Goal: Transaction & Acquisition: Purchase product/service

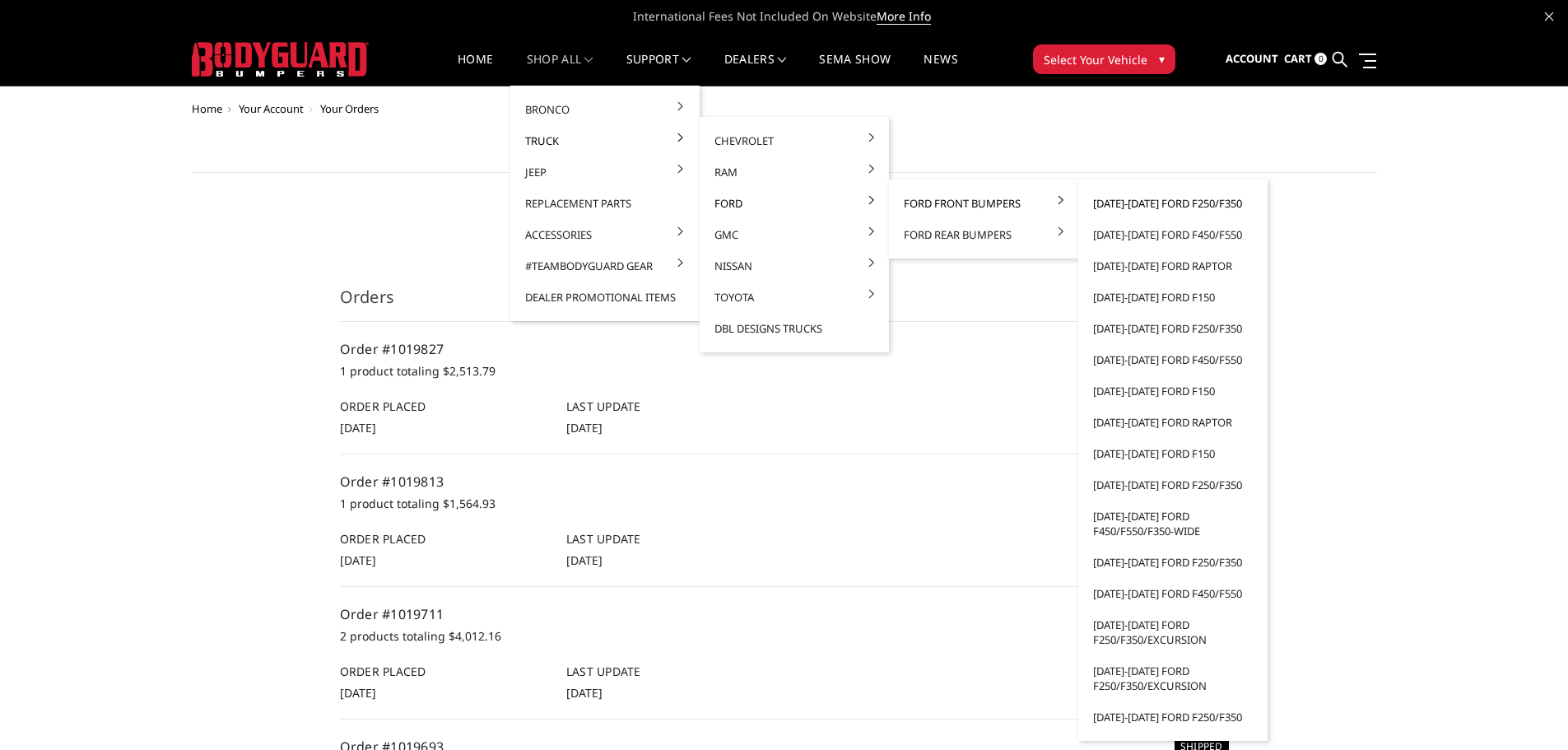
click at [1159, 204] on link "[DATE]-[DATE] Ford F250/F350" at bounding box center [1173, 203] width 176 height 31
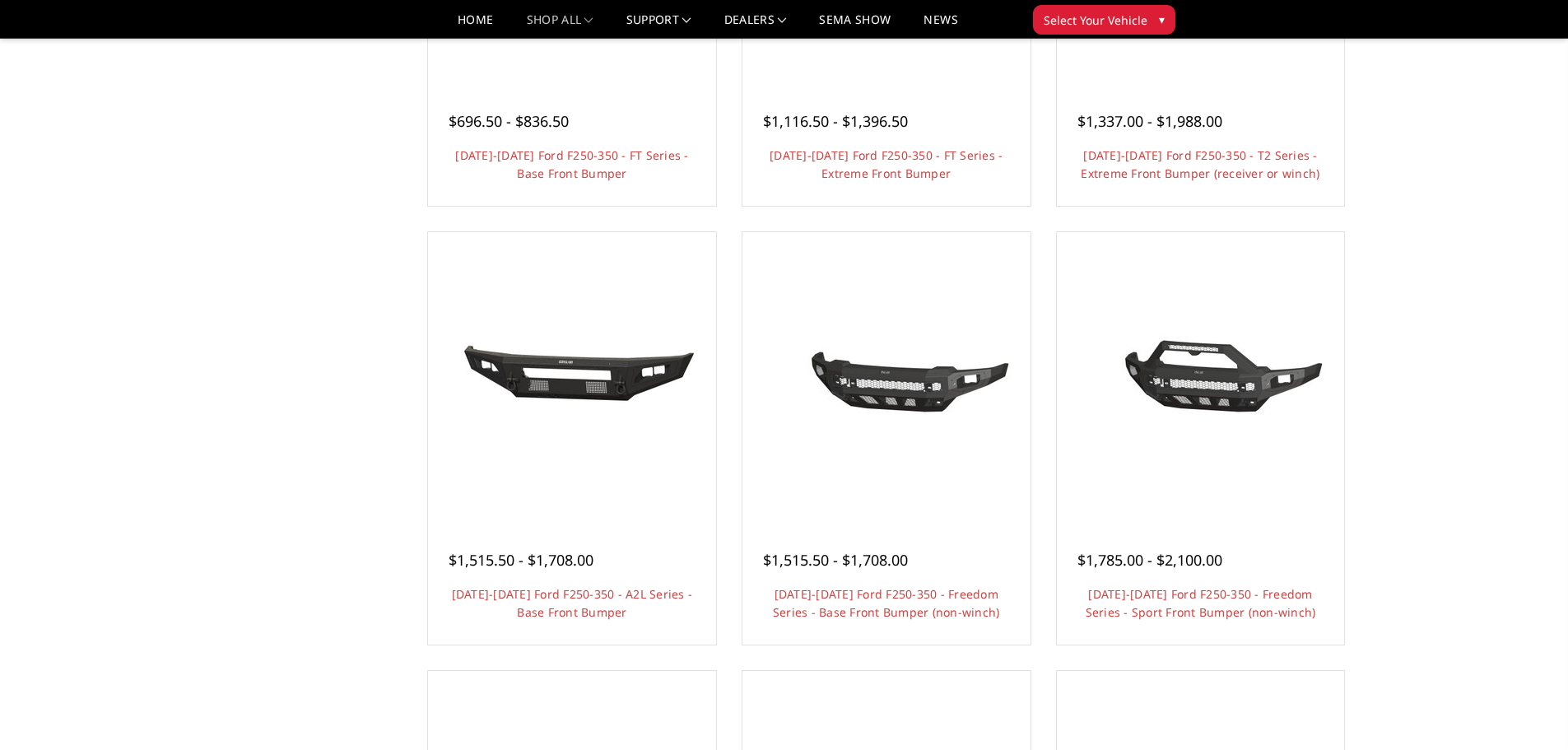
scroll to position [494, 0]
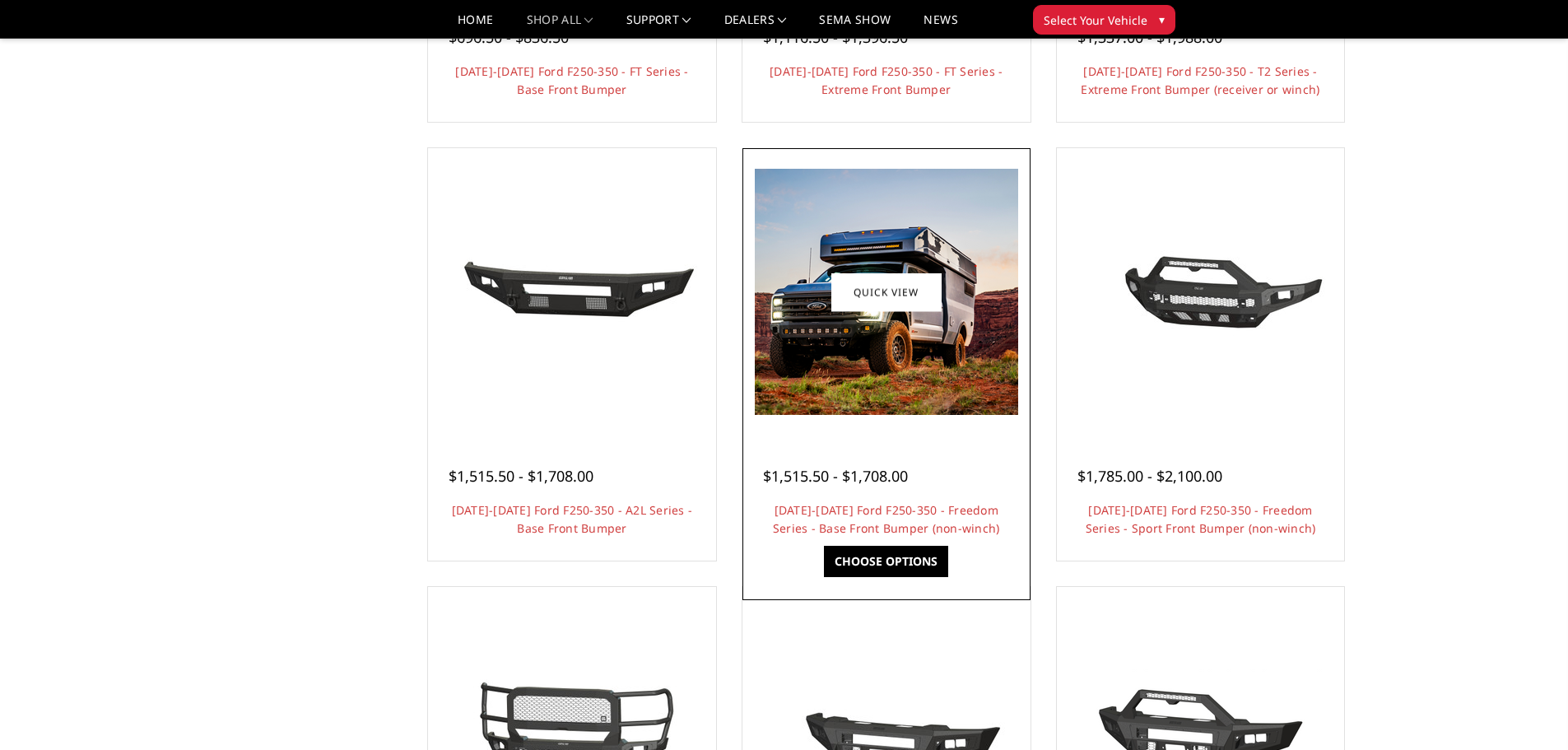
click at [871, 341] on img at bounding box center [886, 291] width 263 height 246
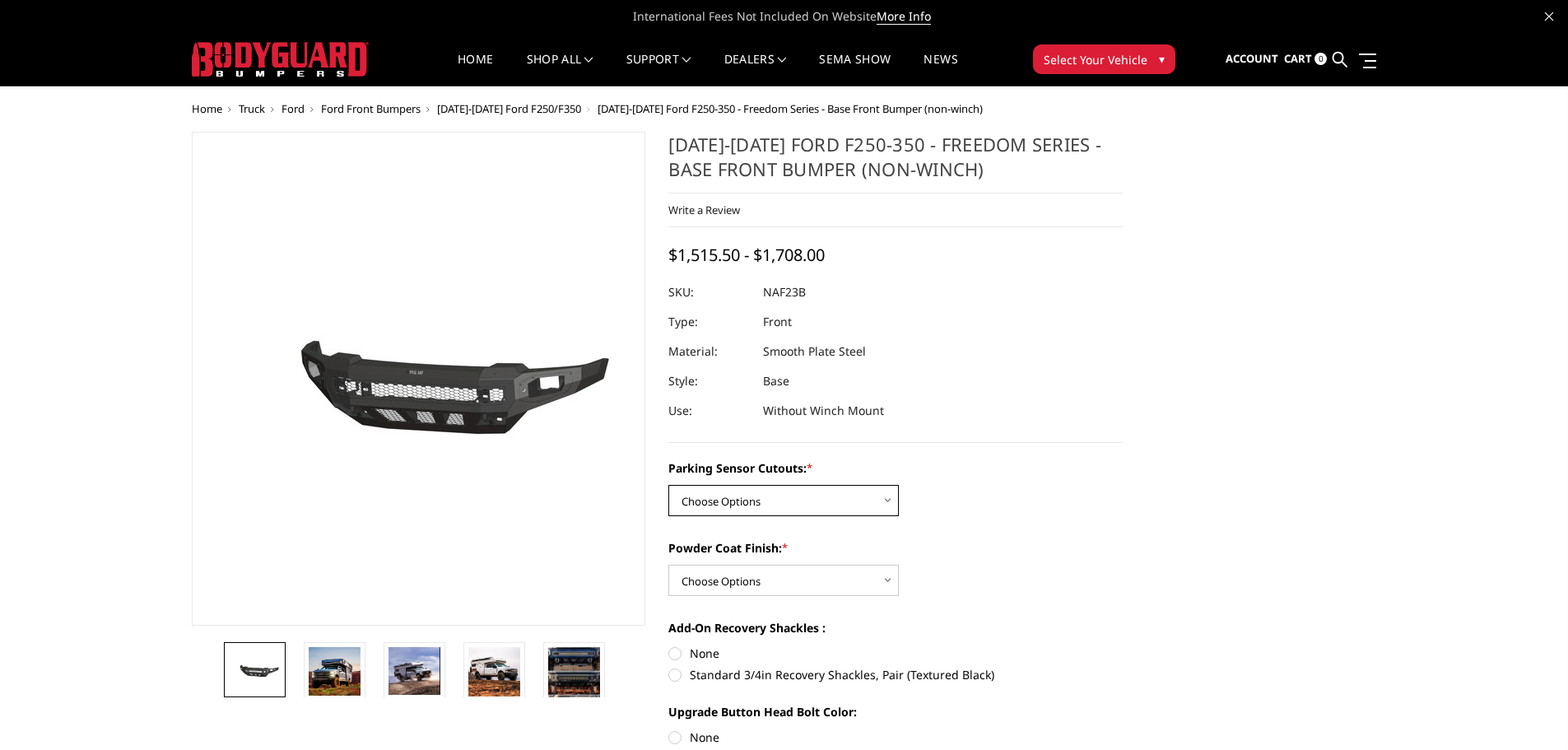
click at [760, 502] on select "Choose Options No - Without Parking Sensor Cutouts Yes - With Parking Sensor Cu…" at bounding box center [783, 501] width 230 height 31
select select "2563"
click at [668, 485] on select "Choose Options No - Without Parking Sensor Cutouts Yes - With Parking Sensor Cu…" at bounding box center [783, 501] width 230 height 31
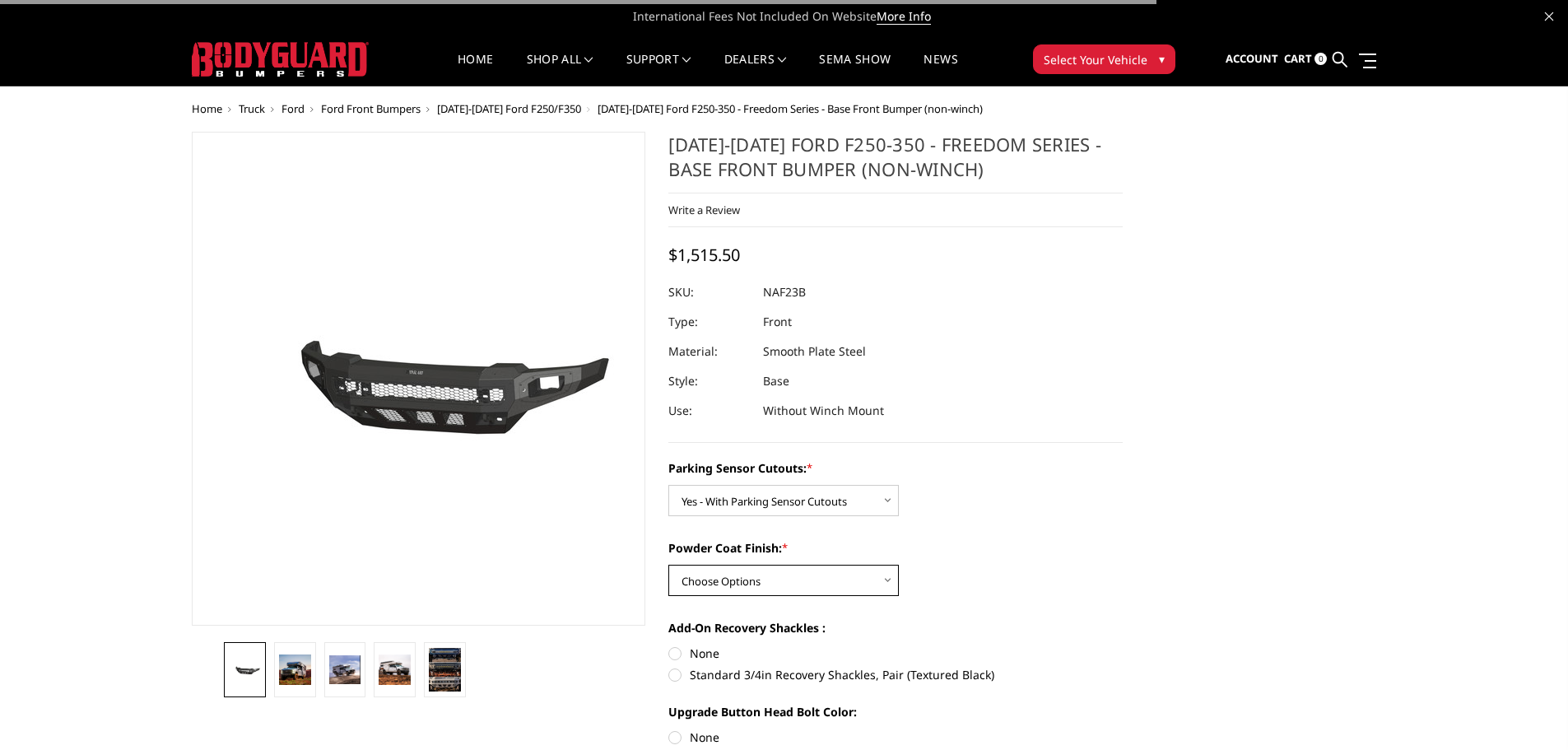
click at [779, 585] on select "Choose Options Bare Metal Textured Black Powder Coat" at bounding box center [783, 580] width 230 height 31
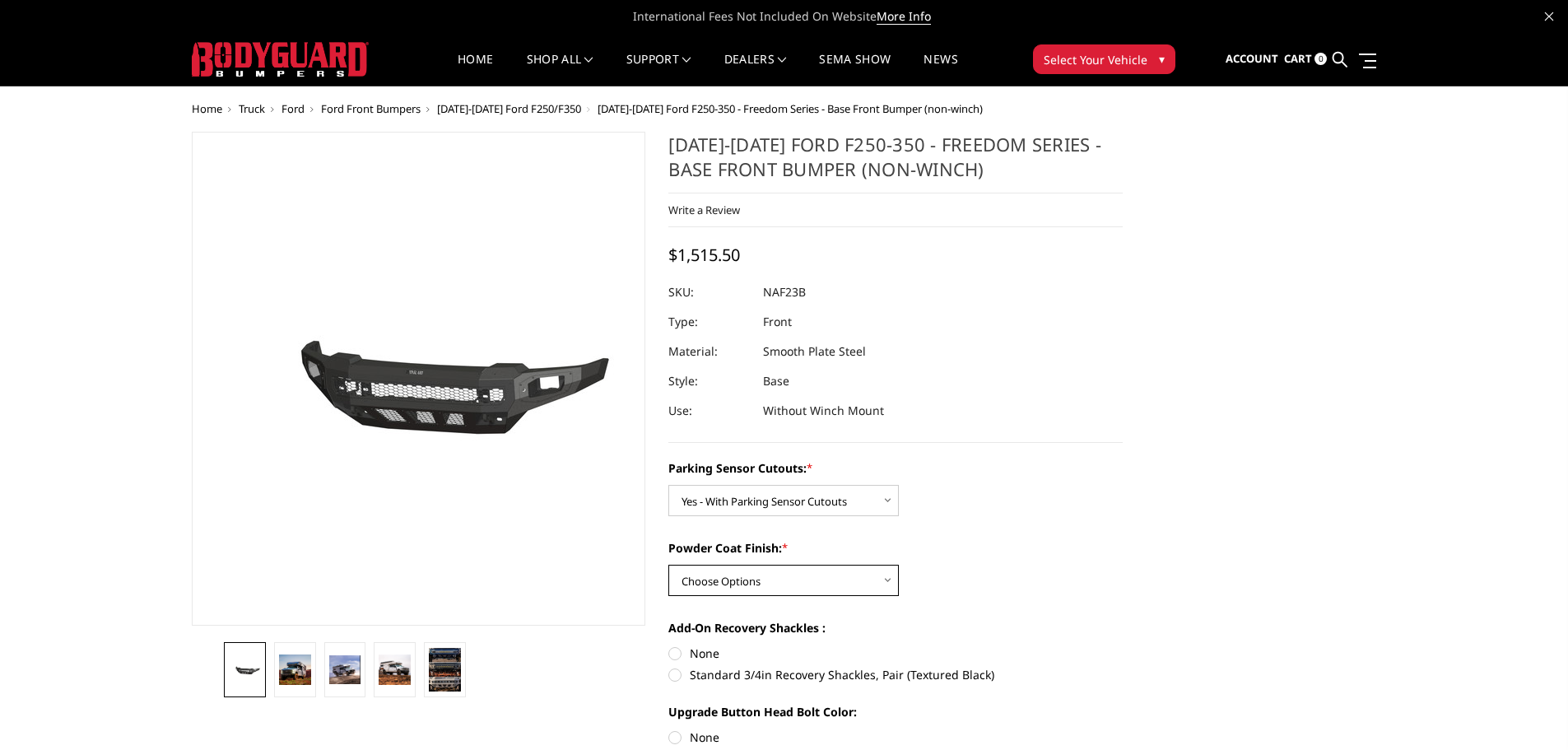
select select "2565"
click at [668, 564] on select "Choose Options Bare Metal Textured Black Powder Coat" at bounding box center [783, 580] width 230 height 31
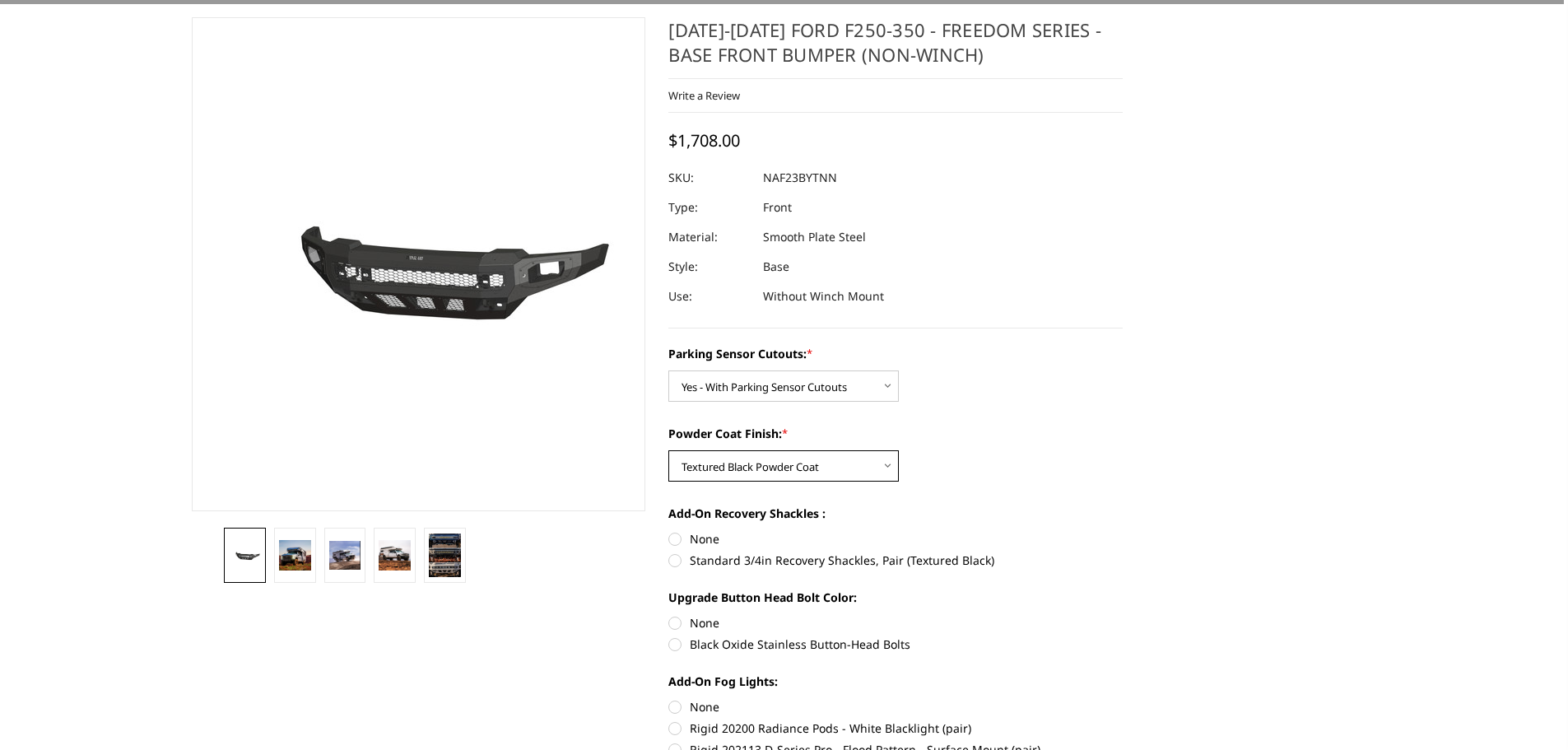
scroll to position [247, 0]
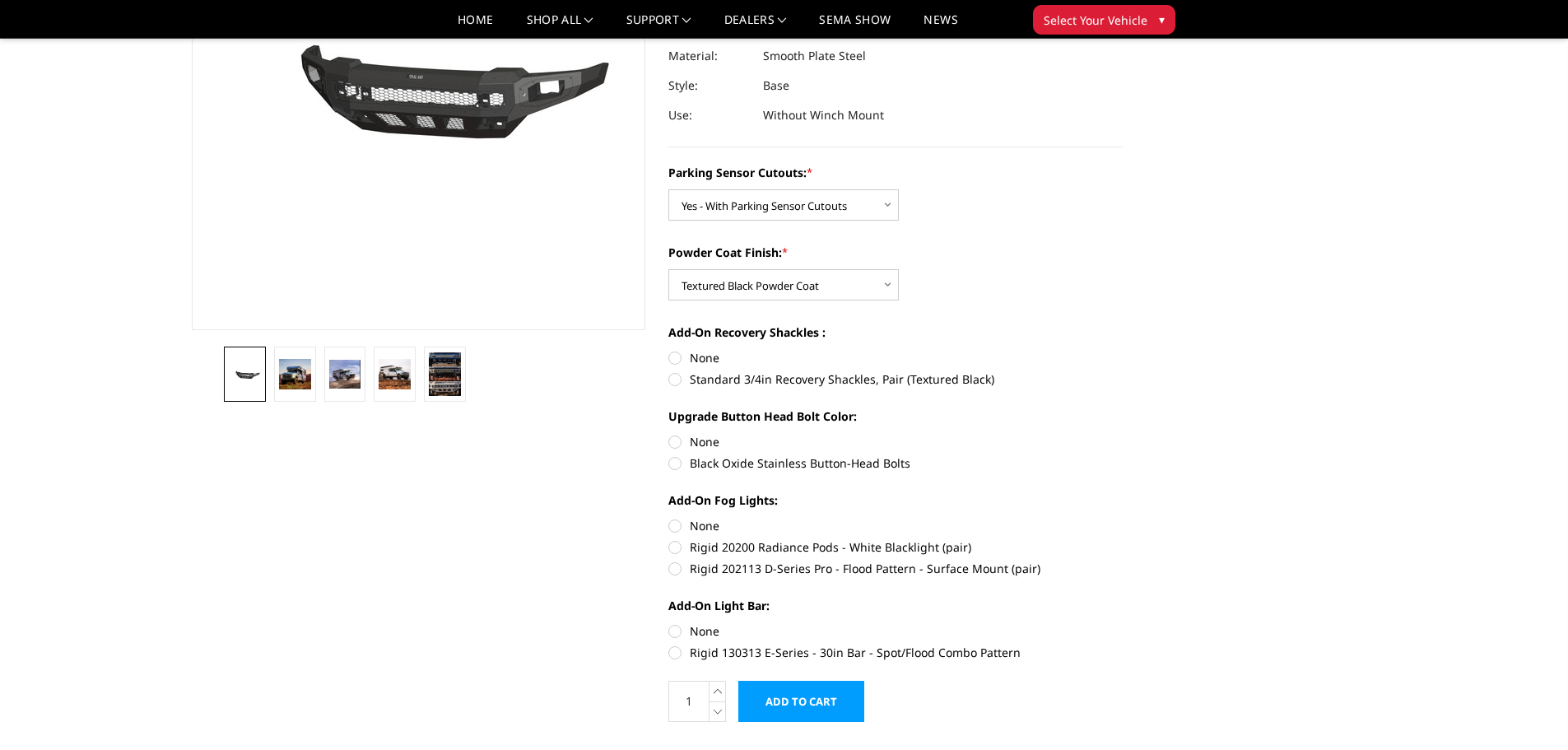
click at [688, 375] on label "Standard 3/4in Recovery Shackles, Pair (Textured Black)" at bounding box center [895, 379] width 454 height 17
click at [1122, 350] on input "Standard 3/4in Recovery Shackles, Pair (Textured Black)" at bounding box center [1122, 349] width 1 height 1
radio input "true"
click at [677, 461] on label "Black Oxide Stainless Button-Head Bolts" at bounding box center [895, 463] width 454 height 17
click at [1122, 433] on input "Black Oxide Stainless Button-Head Bolts" at bounding box center [1122, 433] width 1 height 1
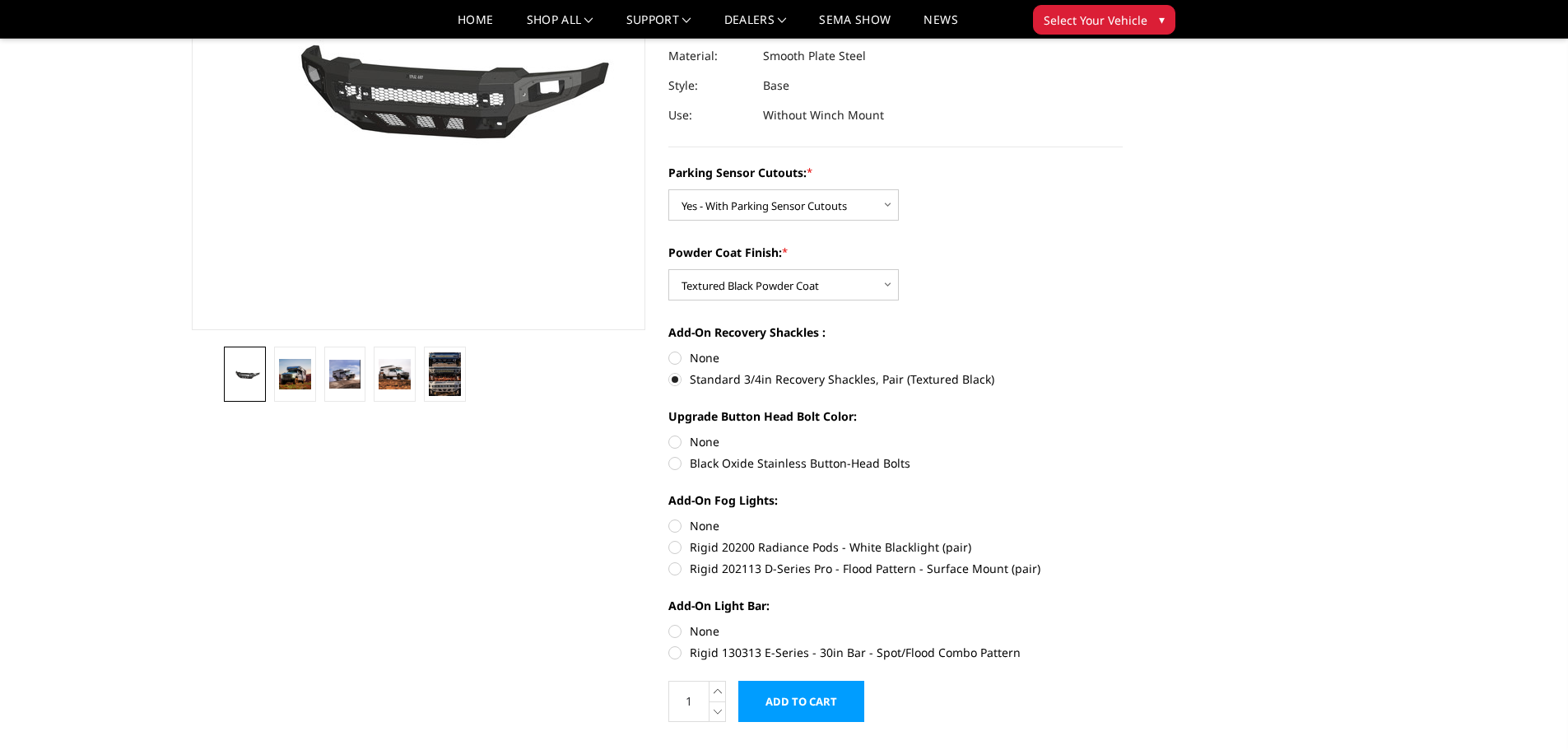
radio input "true"
click at [672, 523] on label "None" at bounding box center [895, 526] width 454 height 17
click at [669, 518] on input "None" at bounding box center [668, 517] width 1 height 1
radio input "true"
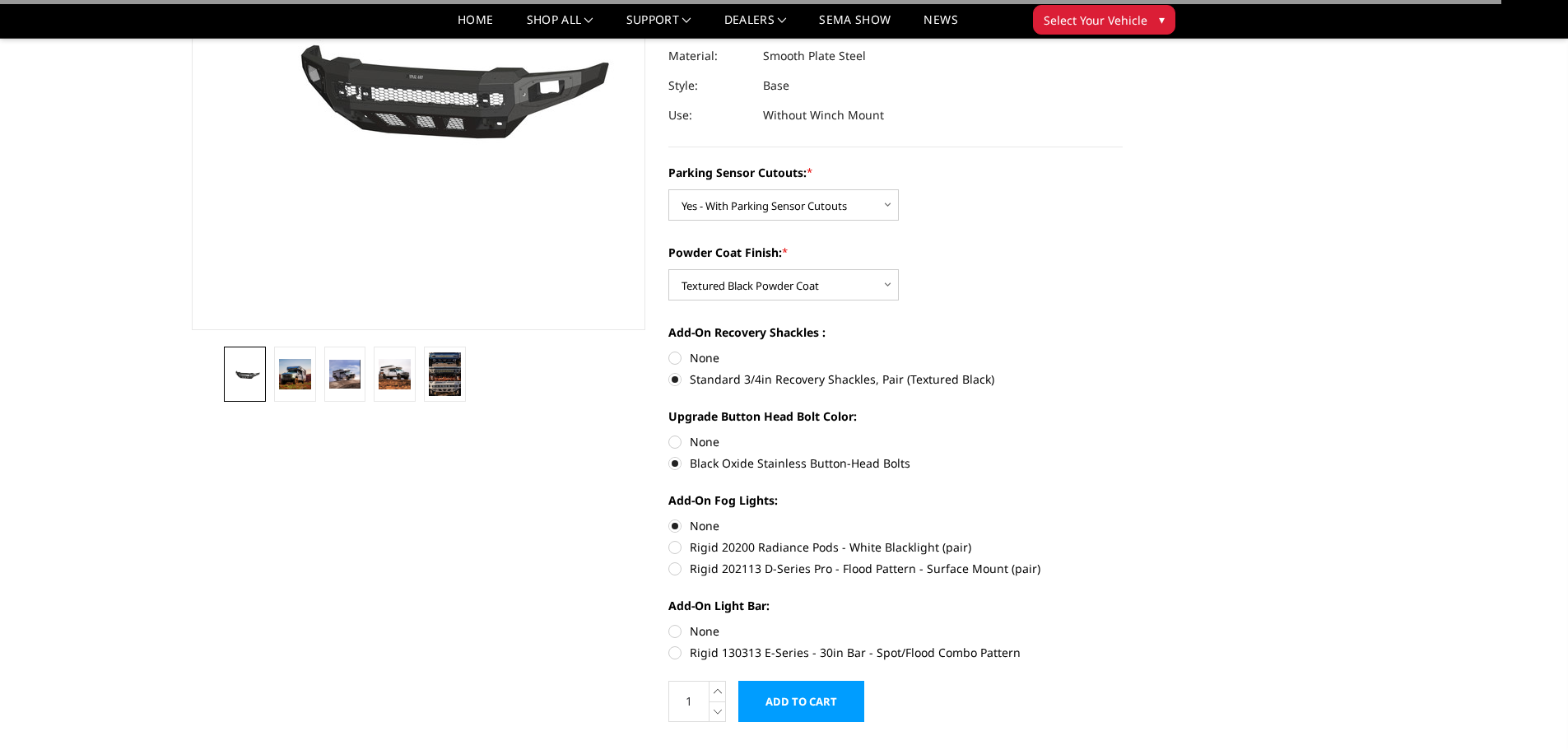
click at [680, 637] on label "None" at bounding box center [895, 631] width 454 height 17
click at [669, 623] on input "None" at bounding box center [668, 622] width 1 height 1
radio input "true"
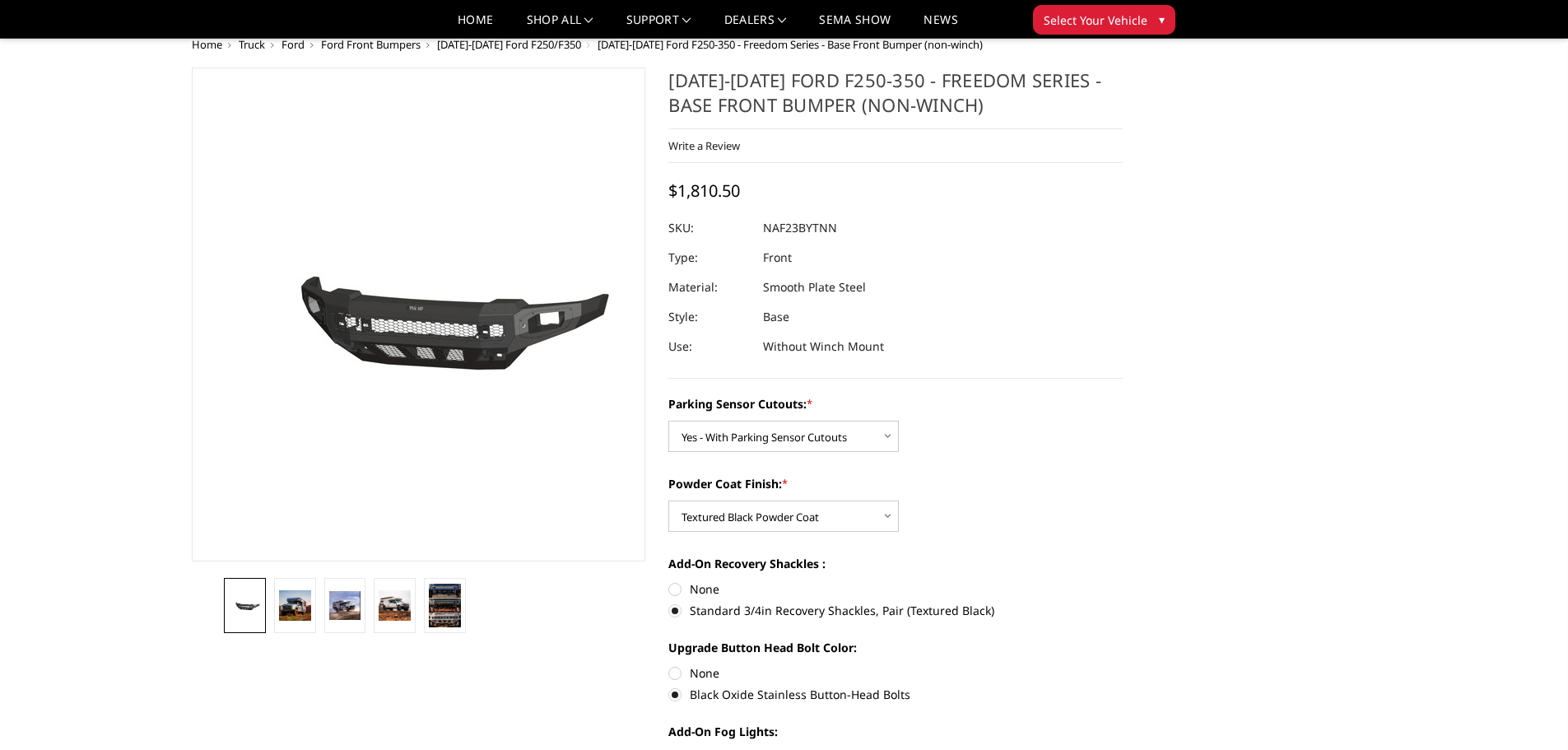
scroll to position [0, 0]
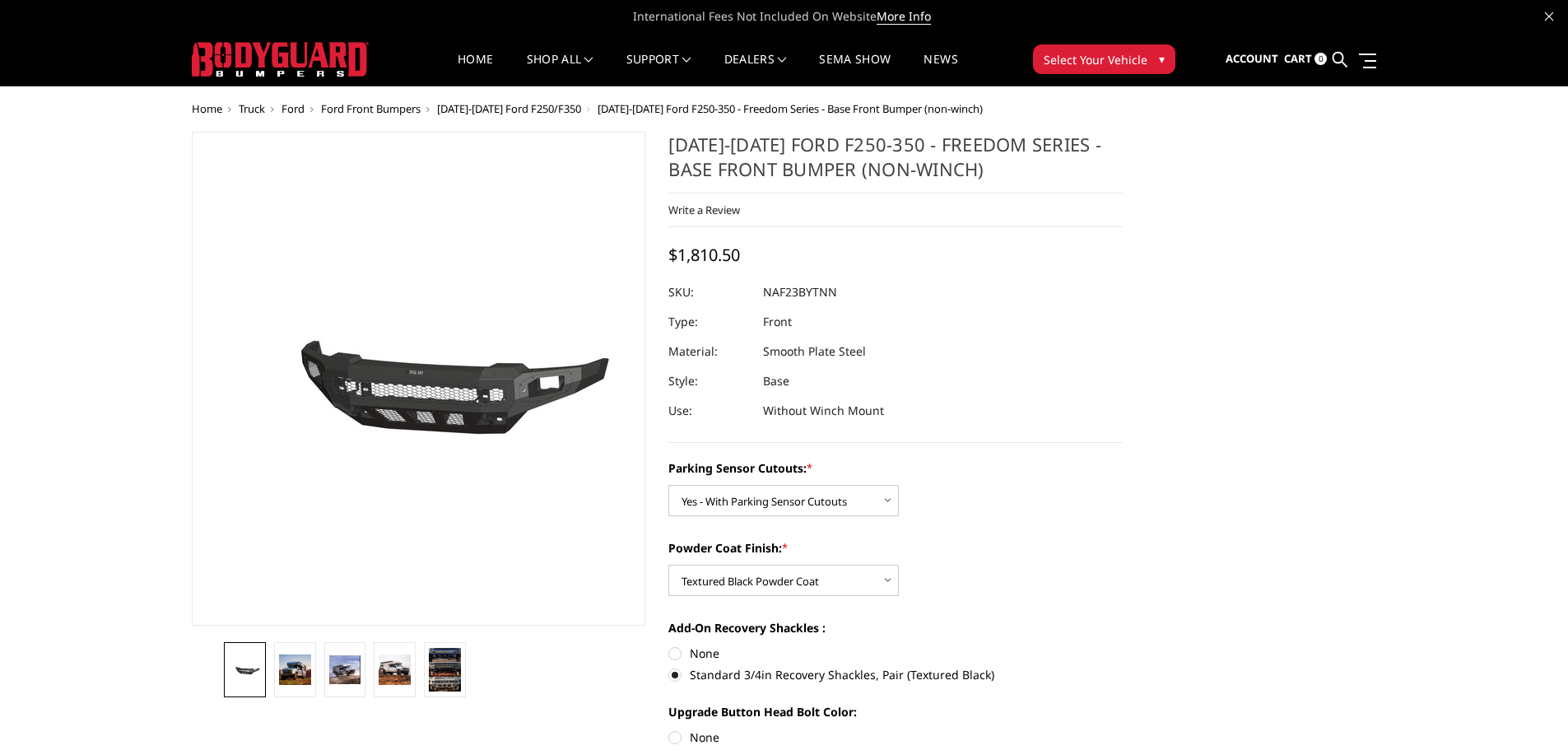
drag, startPoint x: 766, startPoint y: 292, endPoint x: 828, endPoint y: 294, distance: 62.0
click at [828, 294] on dd "NAF23BYTNN" at bounding box center [800, 292] width 74 height 30
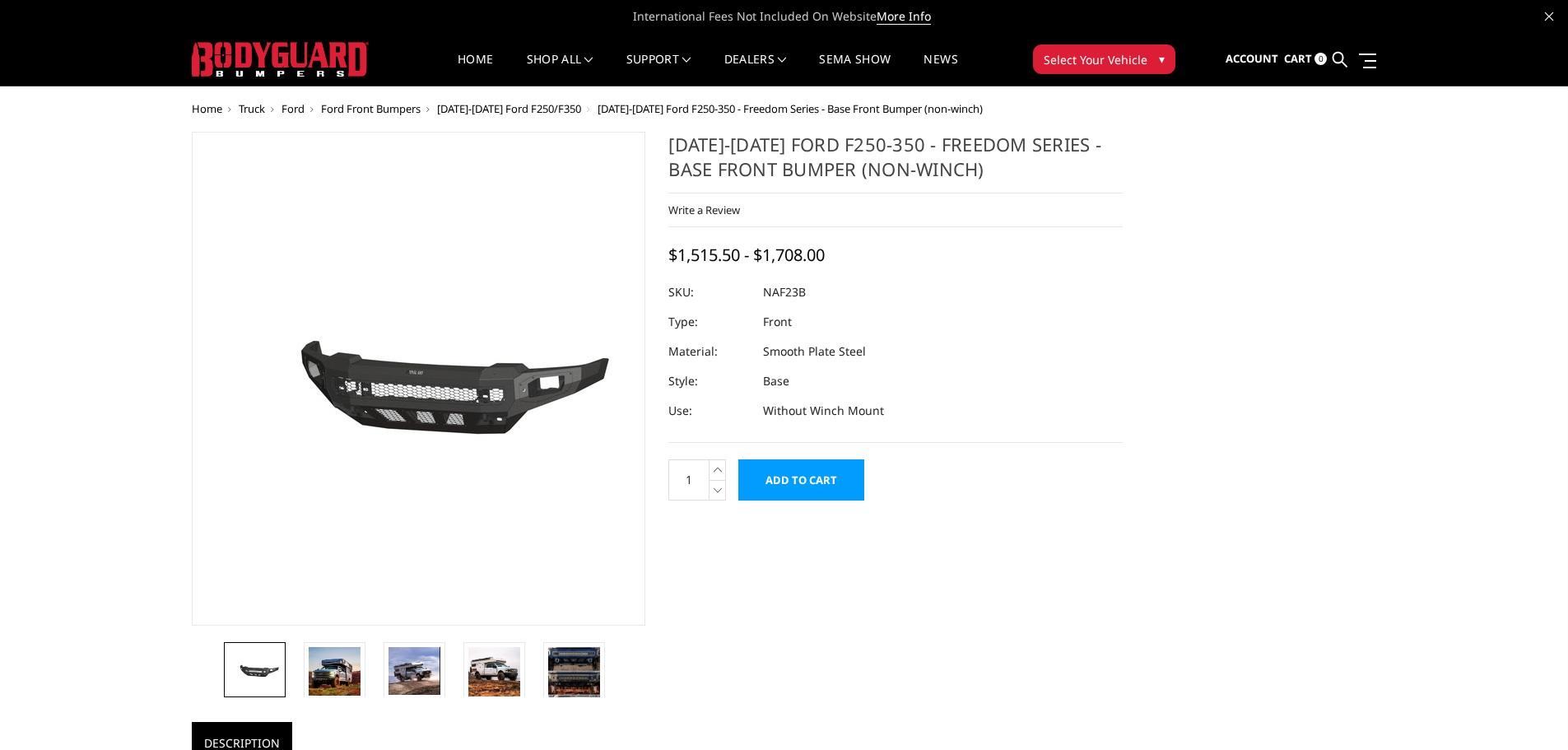
select select "2563"
select select "2565"
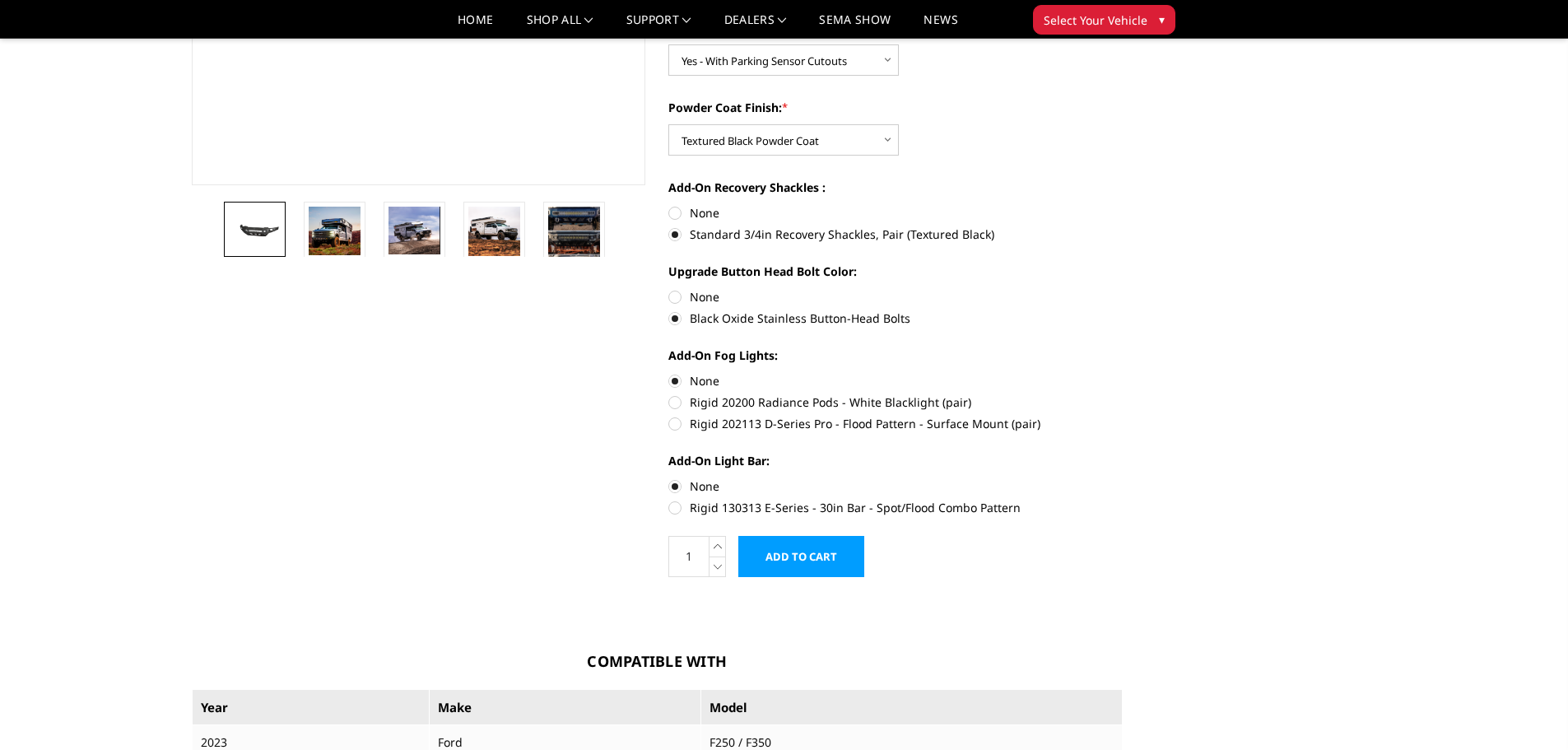
scroll to position [412, 0]
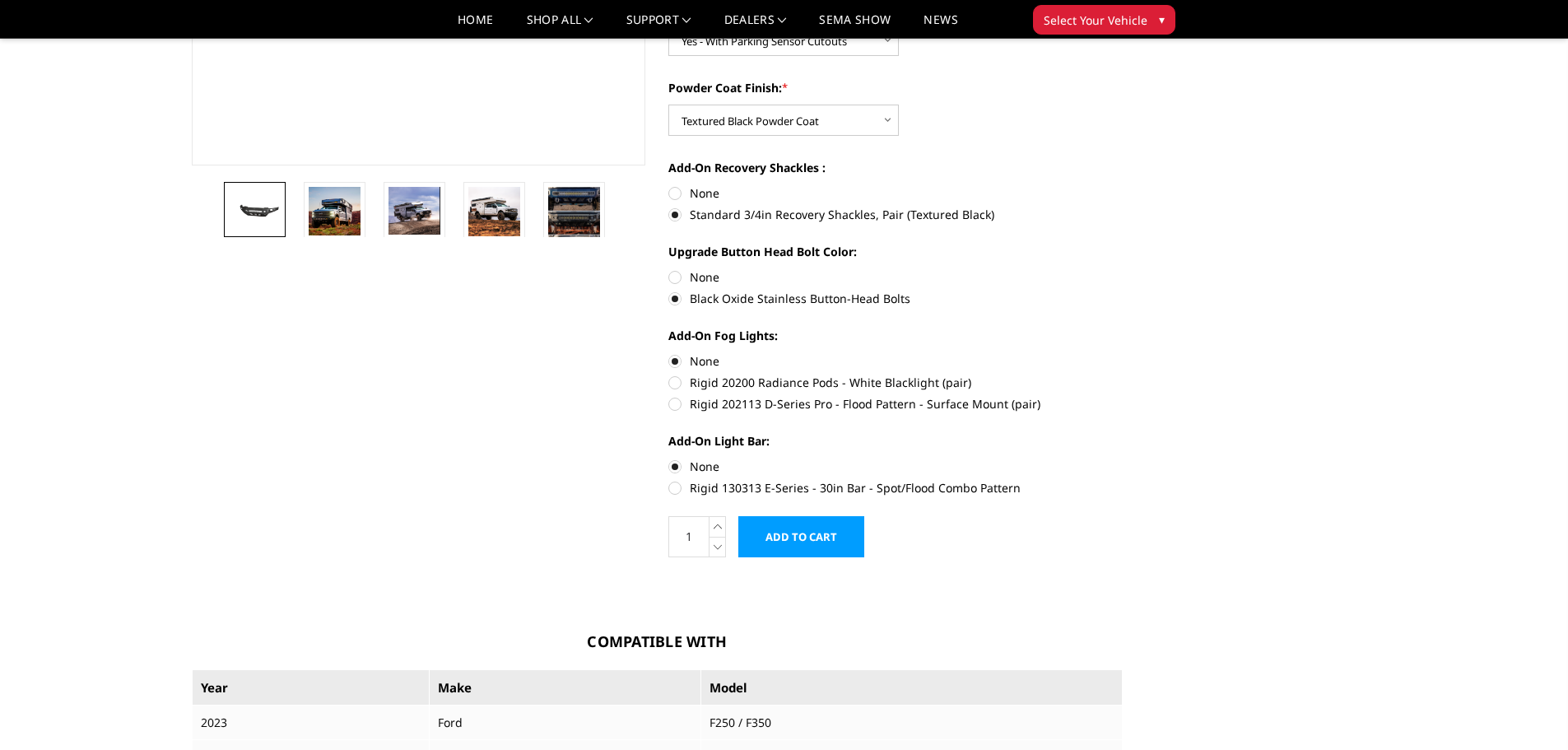
click at [815, 540] on input "Add to Cart" at bounding box center [801, 536] width 126 height 41
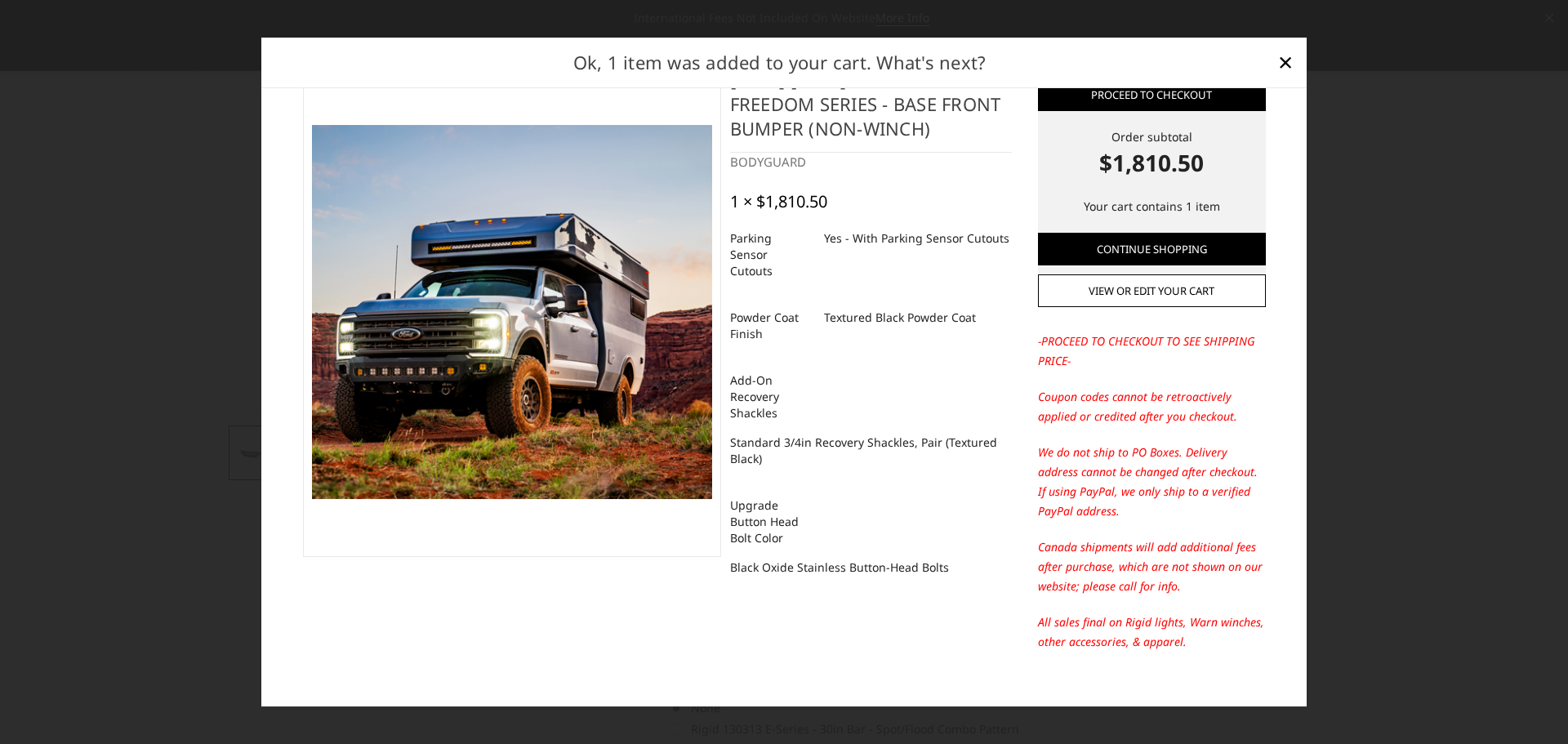
scroll to position [69, 0]
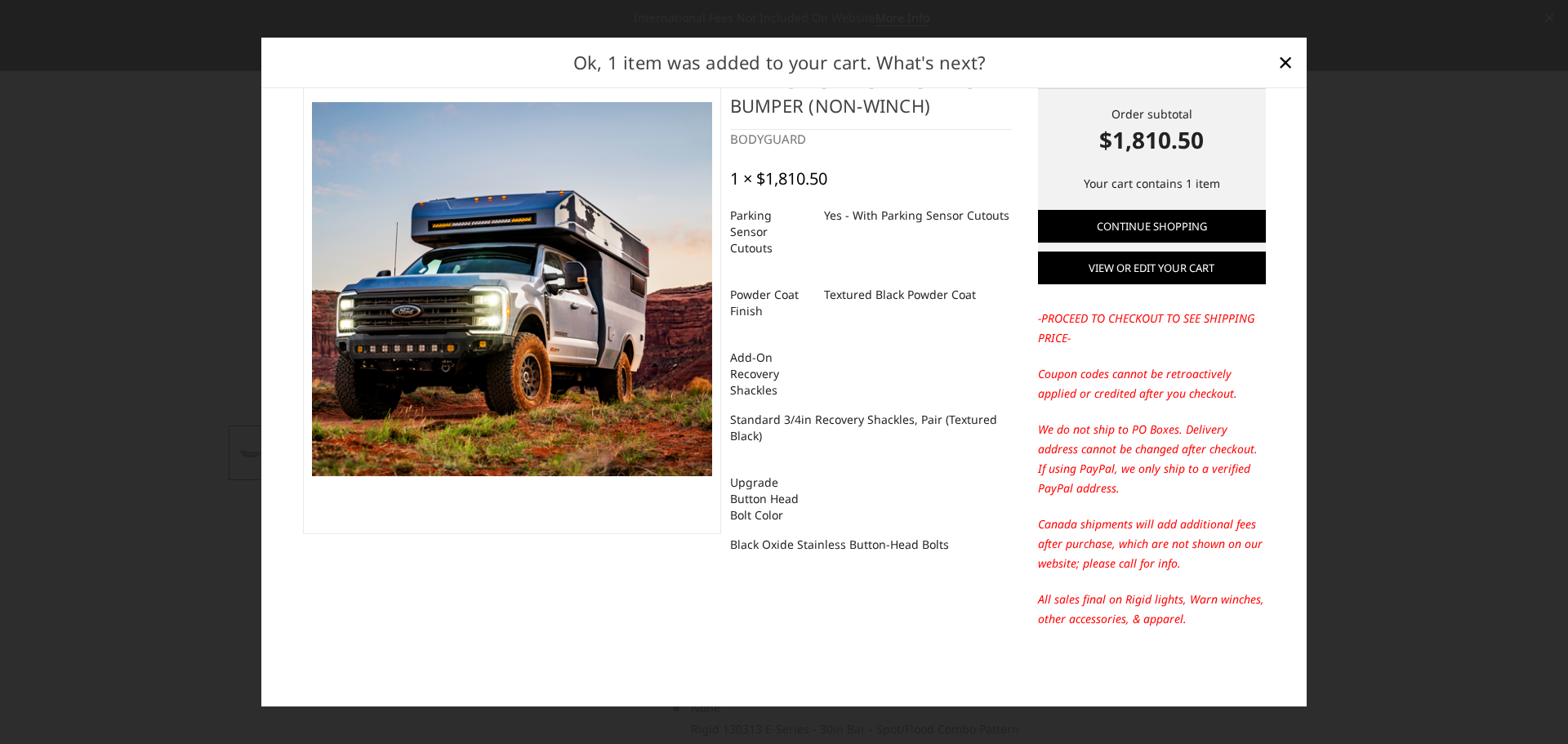
click at [1173, 272] on link "View or edit your cart" at bounding box center [1152, 268] width 228 height 33
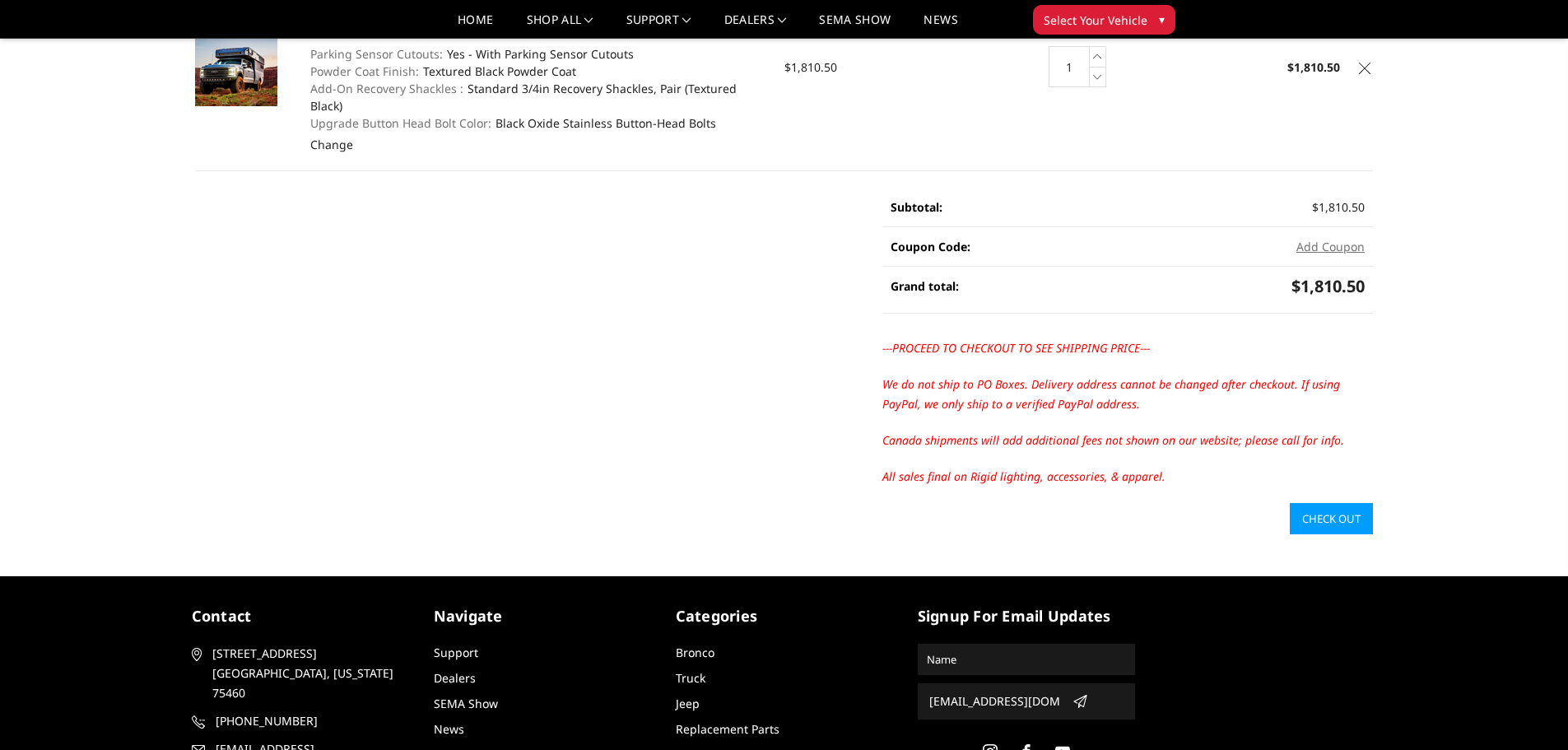
scroll to position [247, 0]
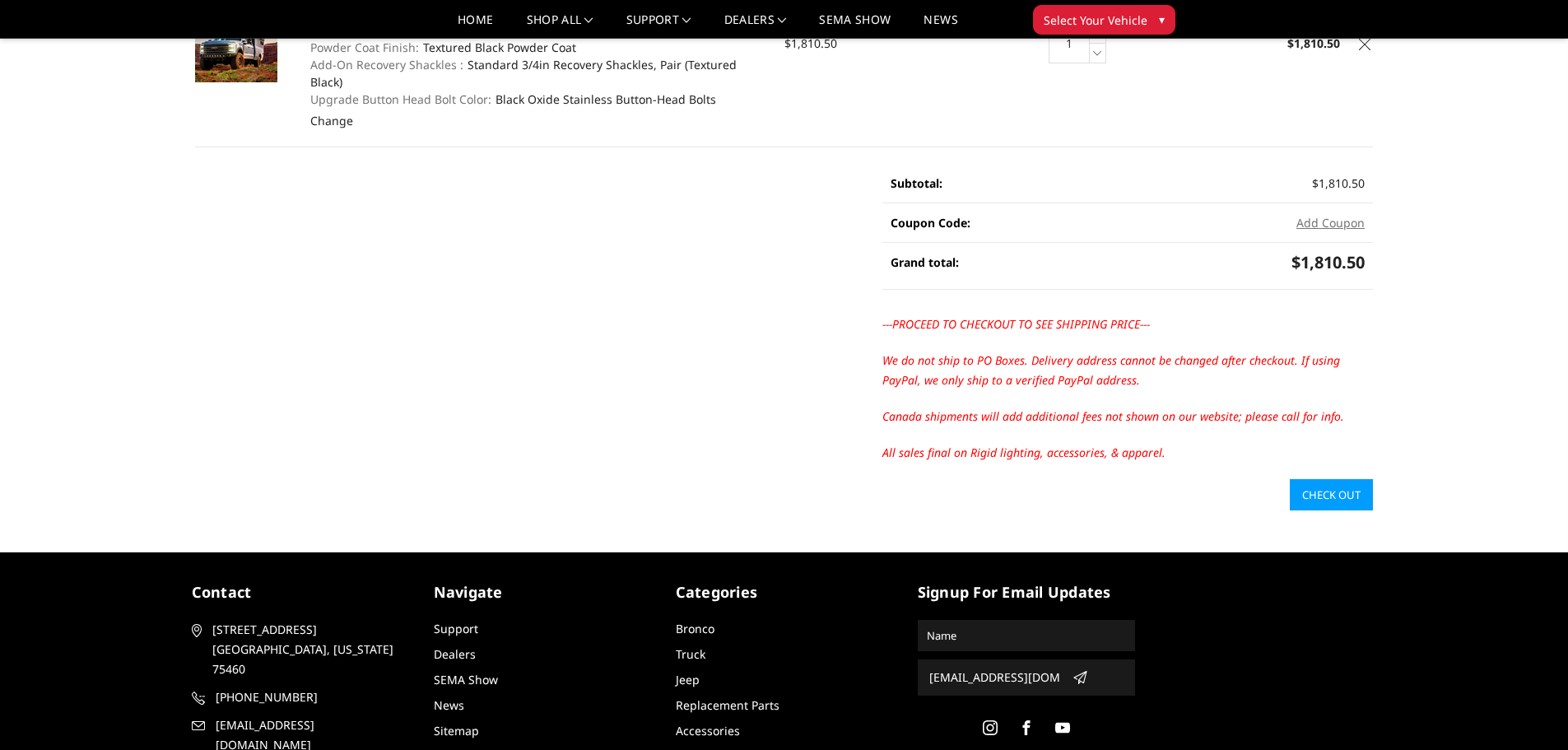
click at [1342, 479] on link "Check out" at bounding box center [1331, 494] width 83 height 31
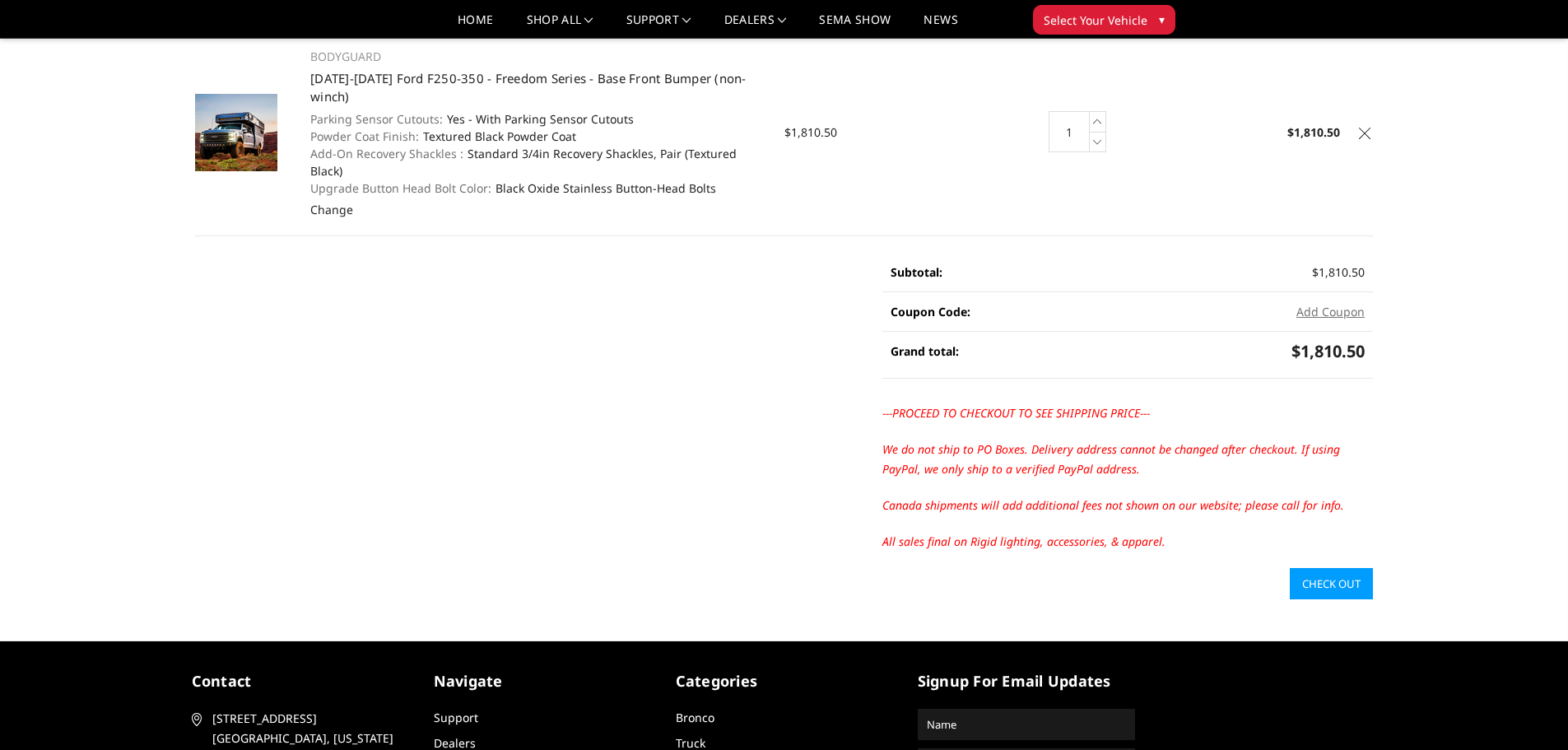
scroll to position [0, 0]
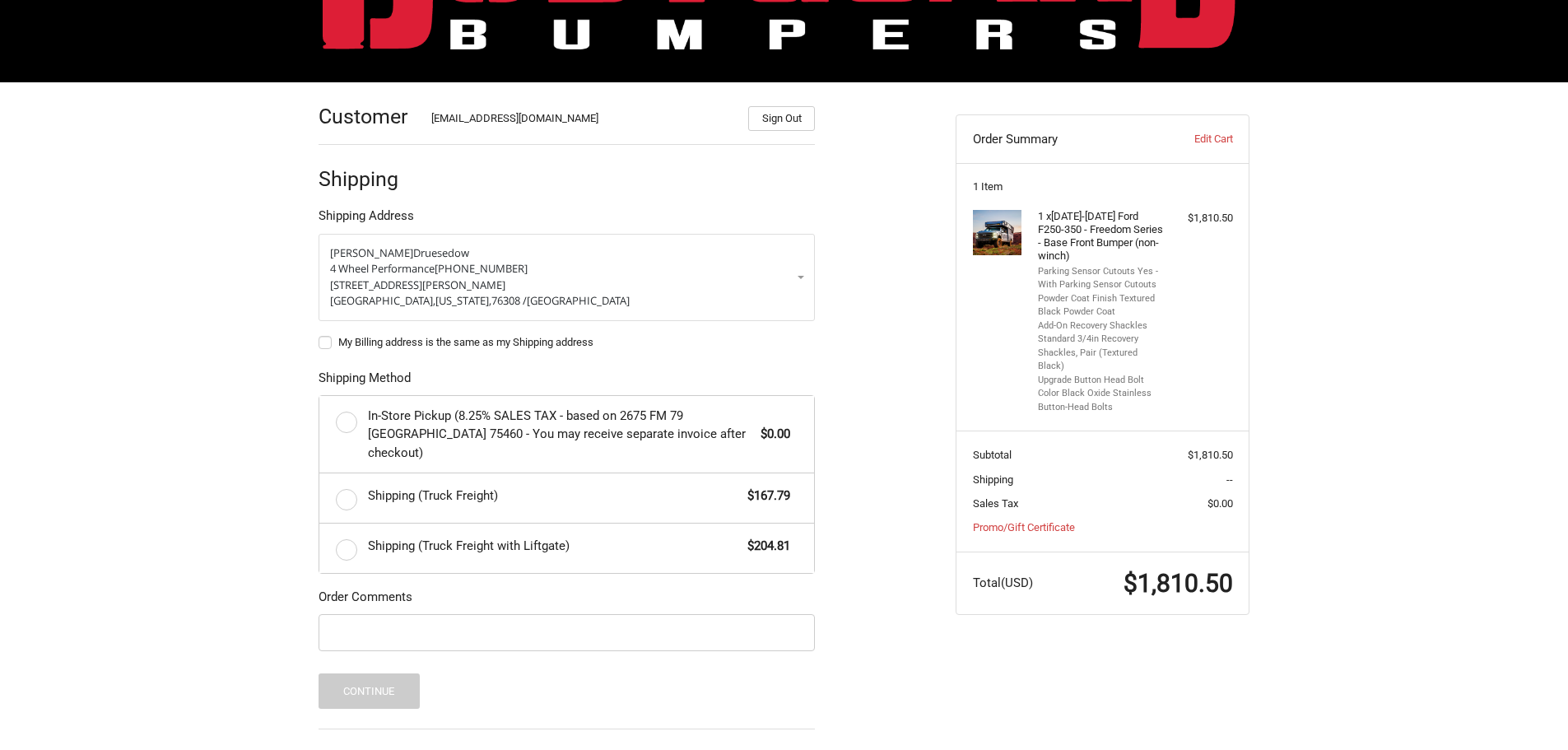
scroll to position [267, 0]
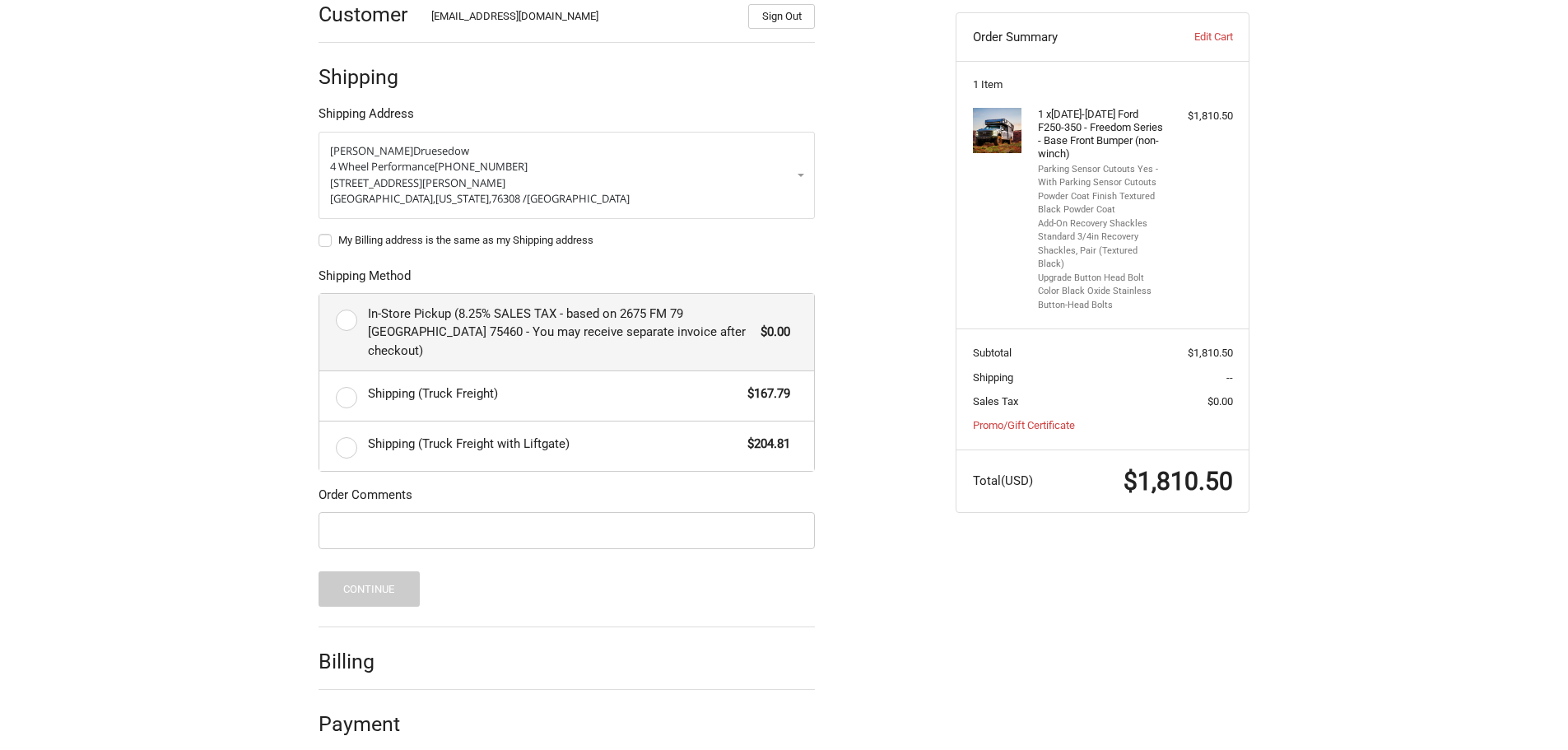
click at [474, 319] on span "In-Store Pickup (8.25% SALES TAX - based on 2675 FM 79 Paris TX 75460 - You may…" at bounding box center [561, 332] width 385 height 56
click at [320, 295] on input "In-Store Pickup (8.25% SALES TAX - based on 2675 FM 79 Paris TX 75460 - You may…" at bounding box center [319, 294] width 1 height 1
radio input "true"
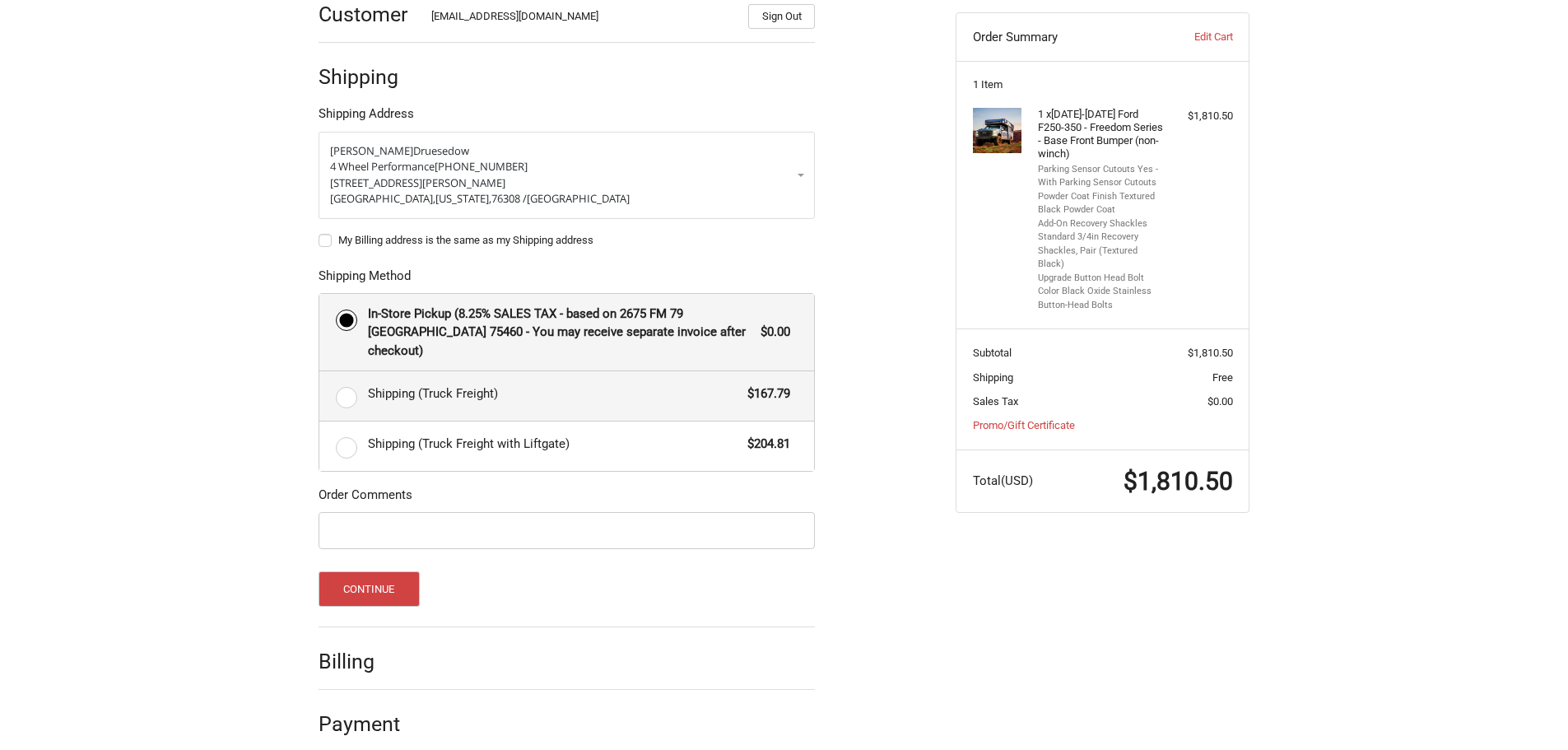
click at [349, 372] on label "Shipping (Truck Freight) $167.79" at bounding box center [566, 396] width 494 height 50
click at [320, 372] on input "Shipping (Truck Freight) $167.79" at bounding box center [319, 372] width 1 height 1
radio input "true"
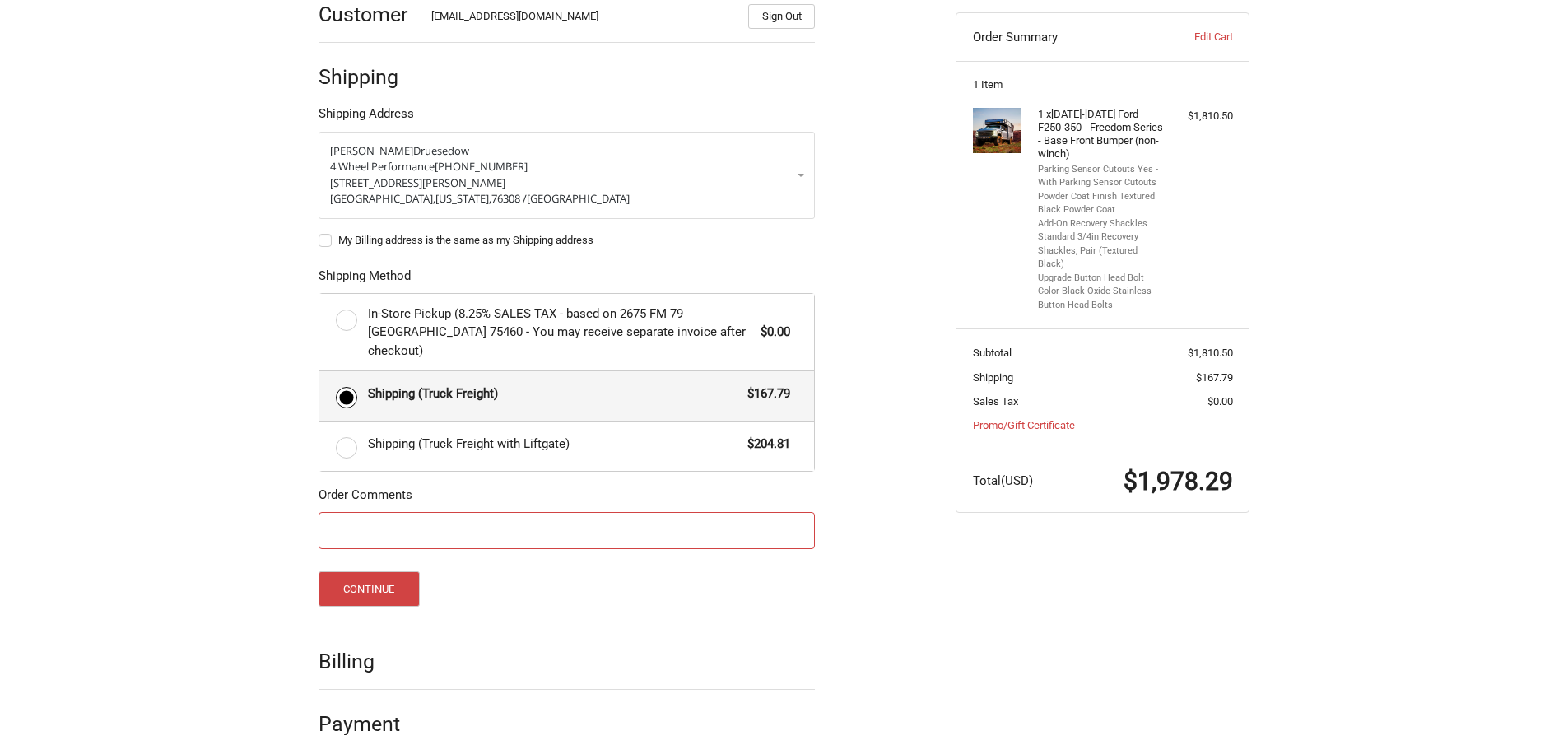
click at [551, 512] on input "Order Comments" at bounding box center [566, 530] width 496 height 37
type input "30303"
click at [373, 571] on button "Continue" at bounding box center [369, 589] width 101 height 36
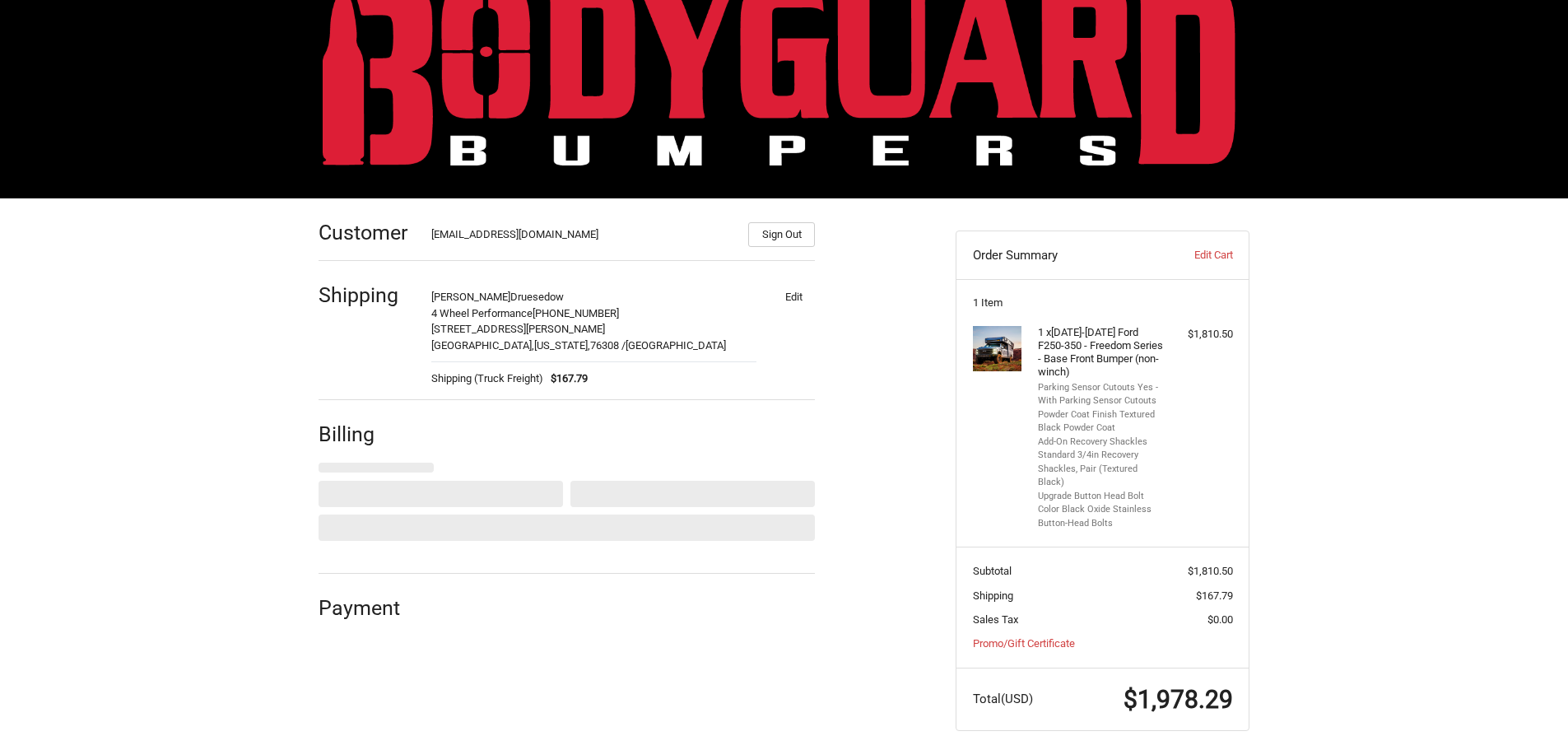
select select "US"
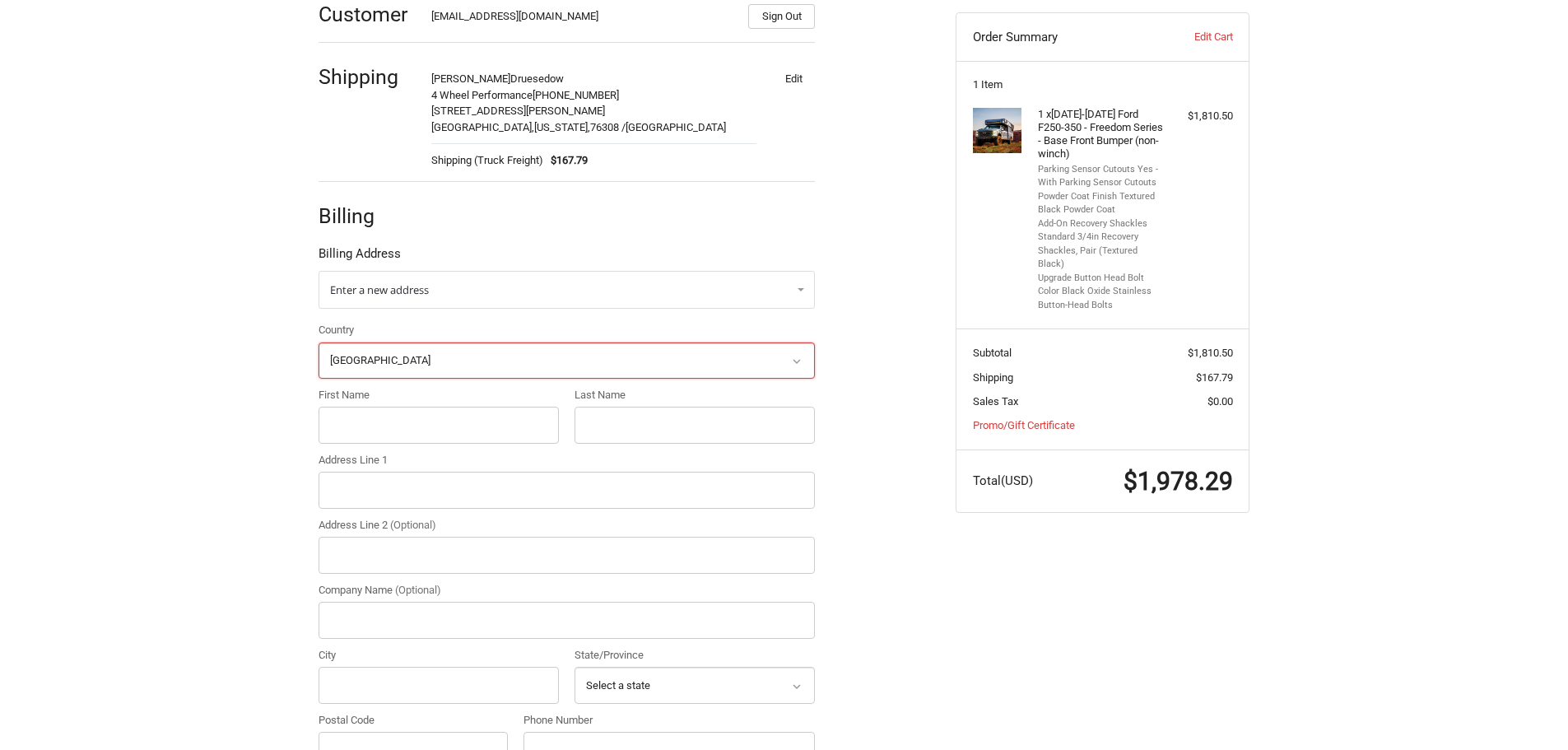
scroll to position [299, 0]
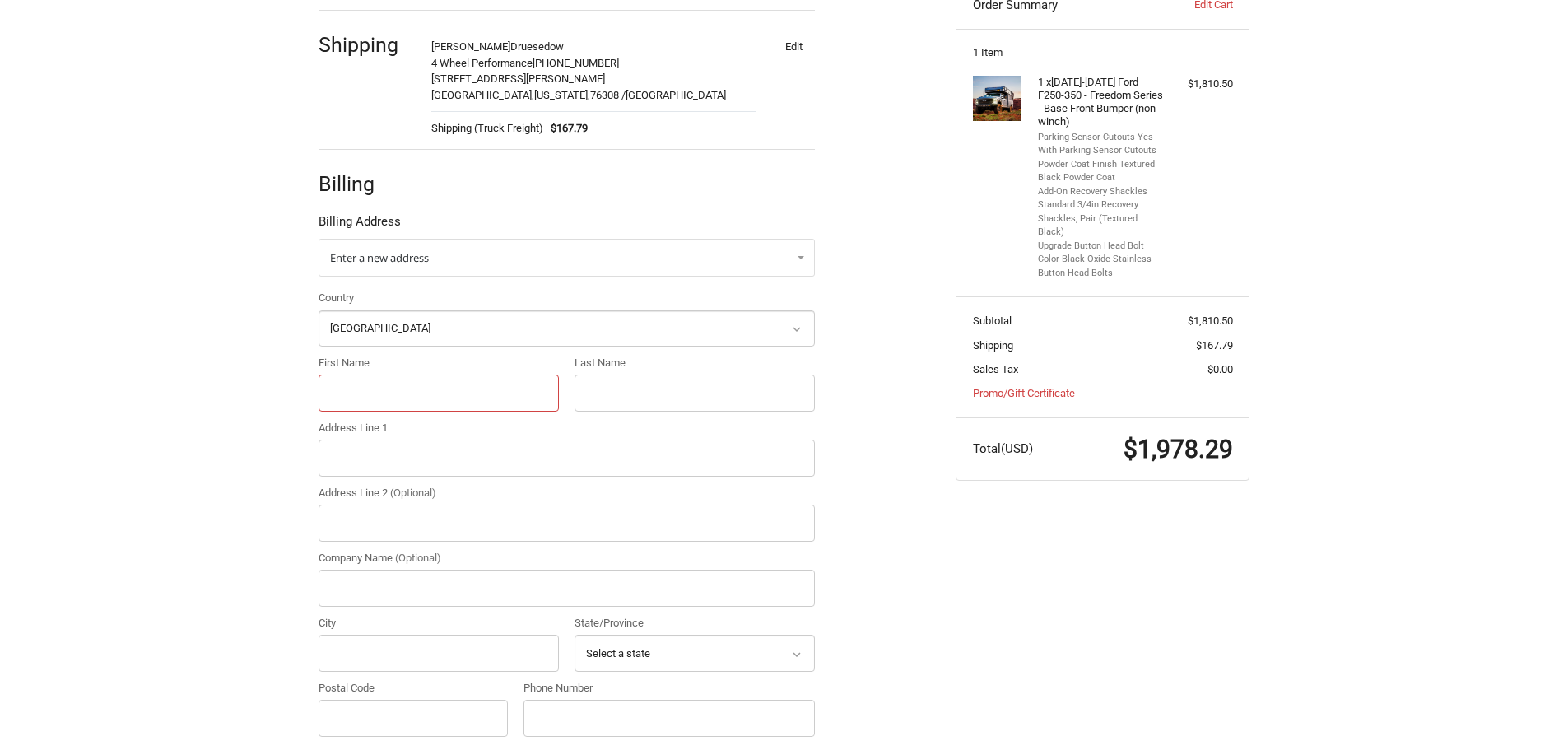
click at [453, 388] on input "First Name" at bounding box center [439, 392] width 241 height 37
type input "Dawson"
type input "Druesedow"
type input "4 WHEEL PERFORMANCE LLC"
type input "3905 Wayne Ave Suite B"
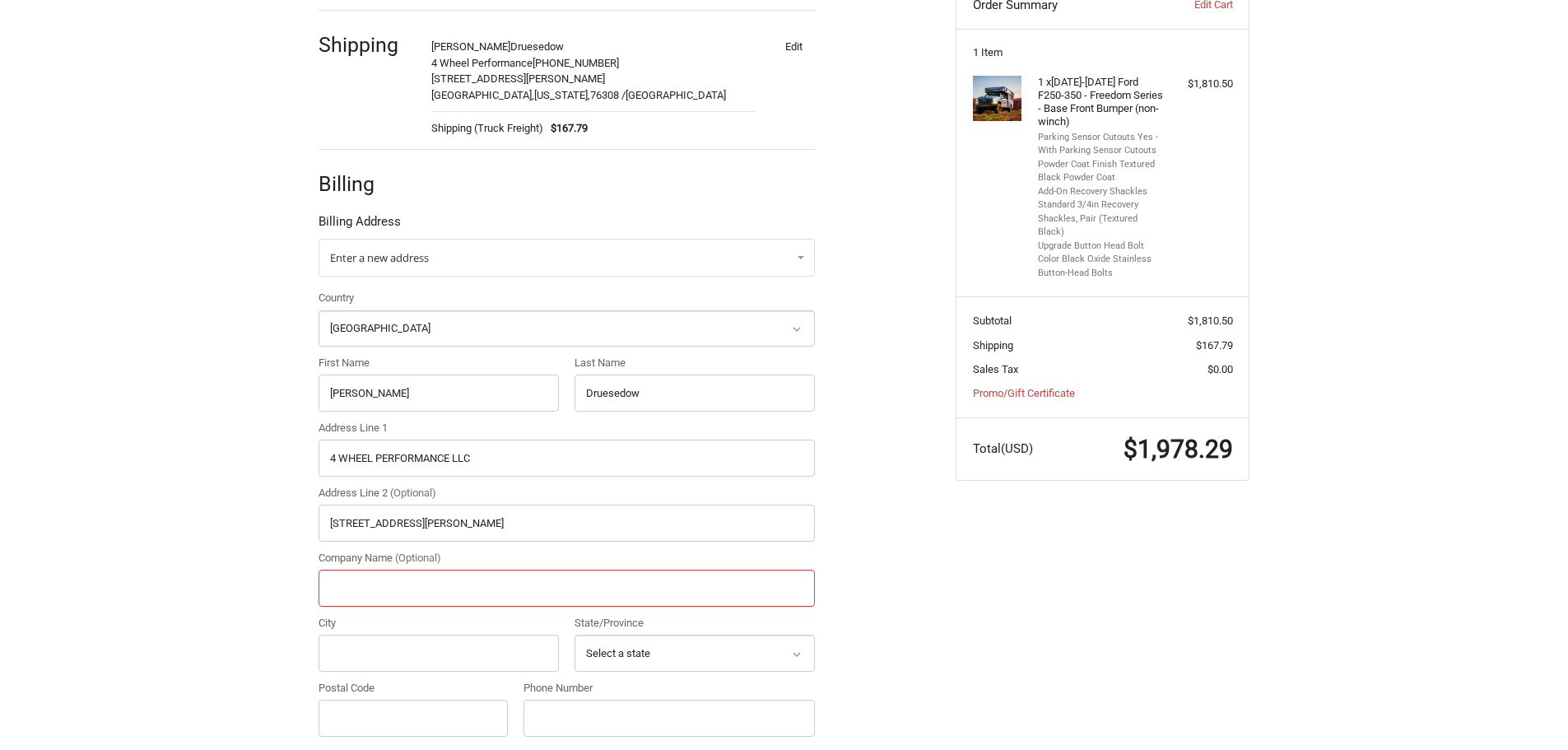
type input "4 Wheel Performance"
type input "Wichita Falls"
select select "TX"
type input "76308"
type input "9407612444"
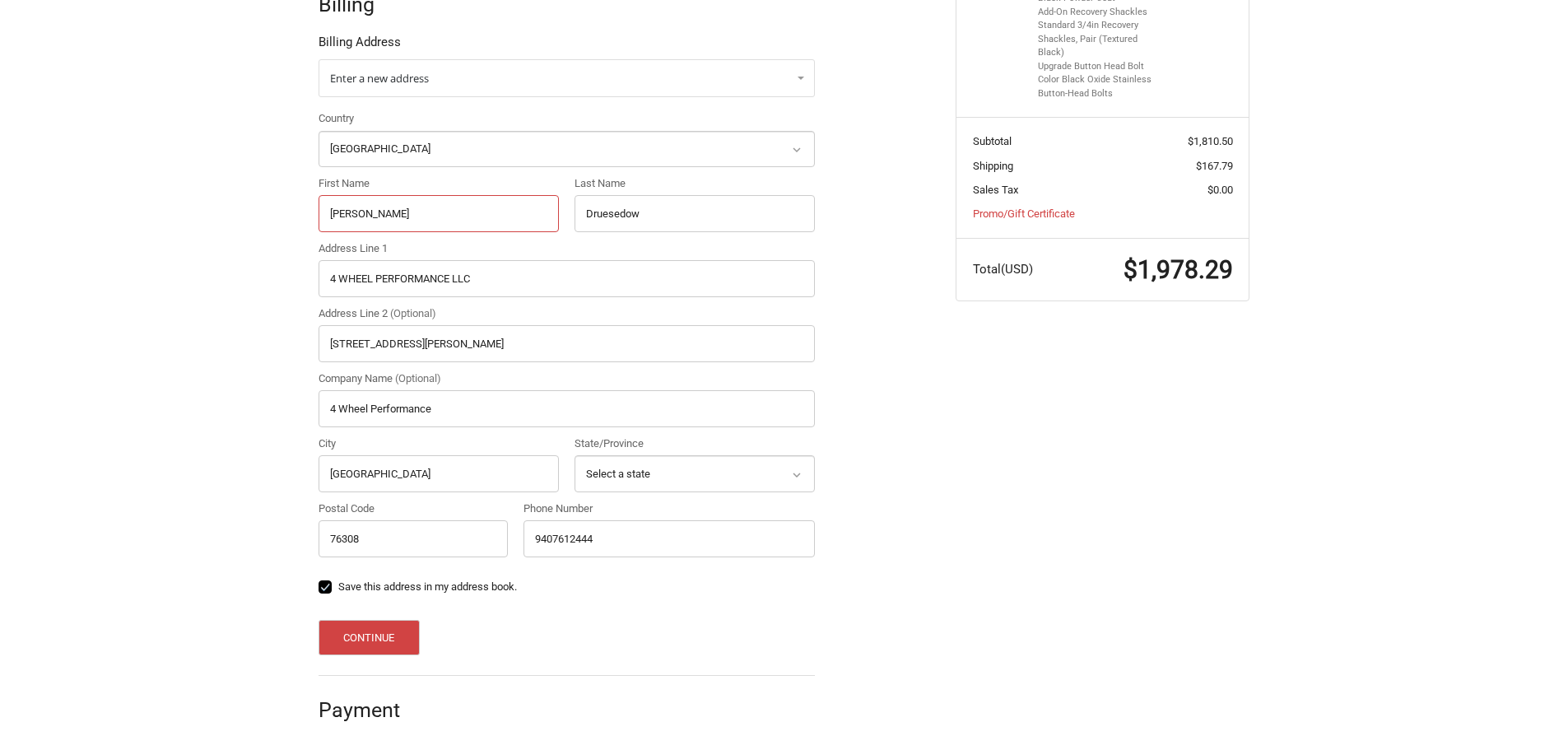
scroll to position [482, 0]
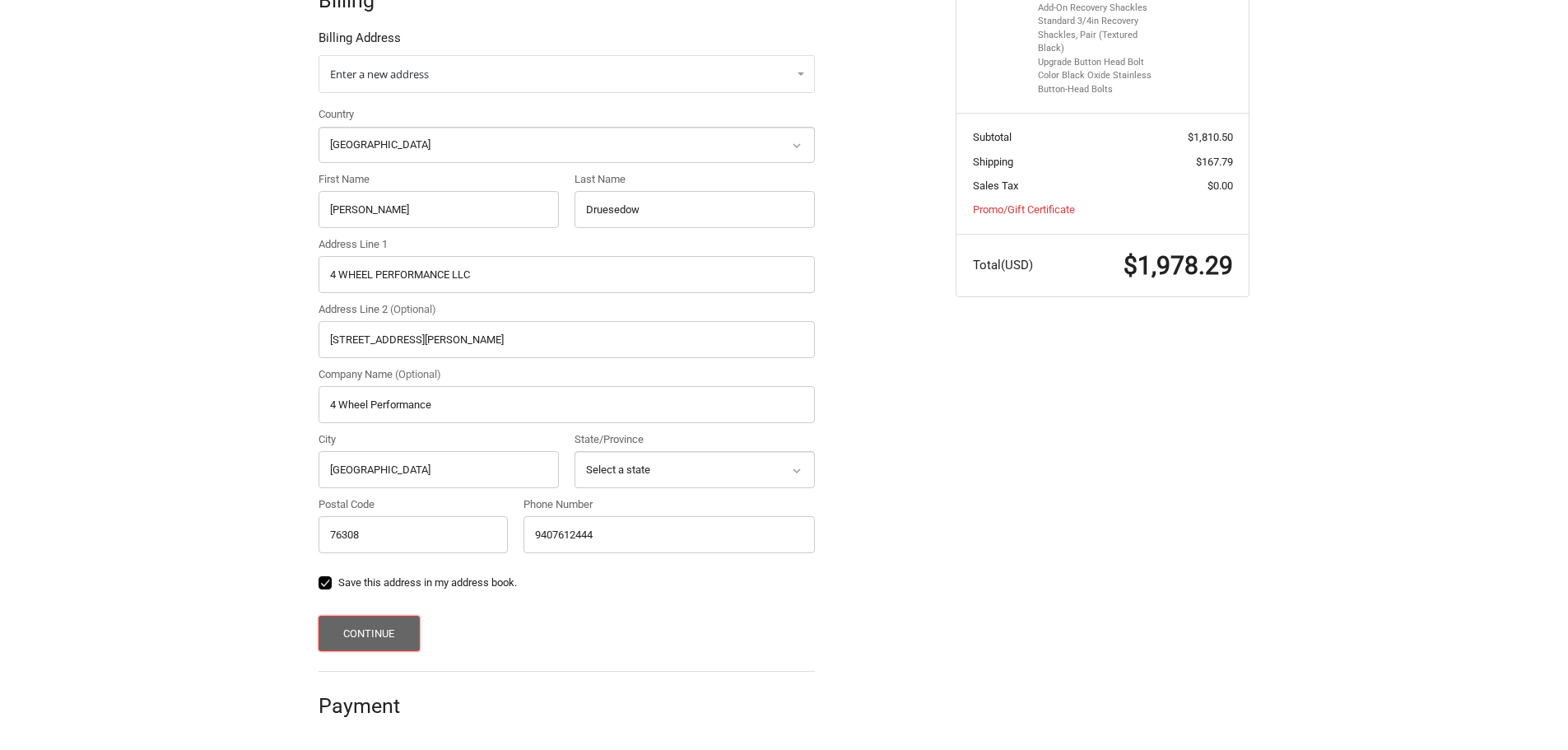
click at [364, 635] on button "Continue" at bounding box center [369, 633] width 101 height 36
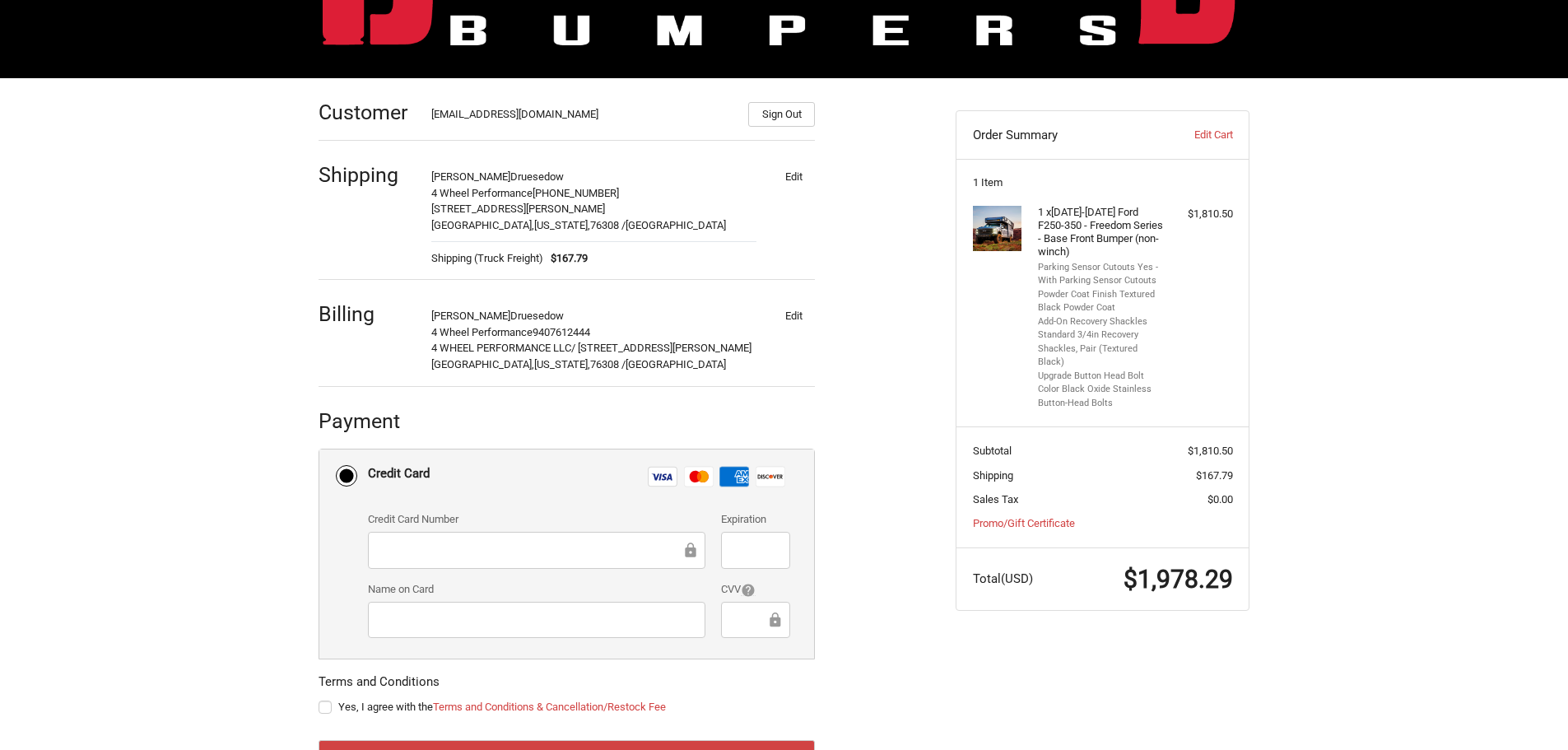
scroll to position [241, 0]
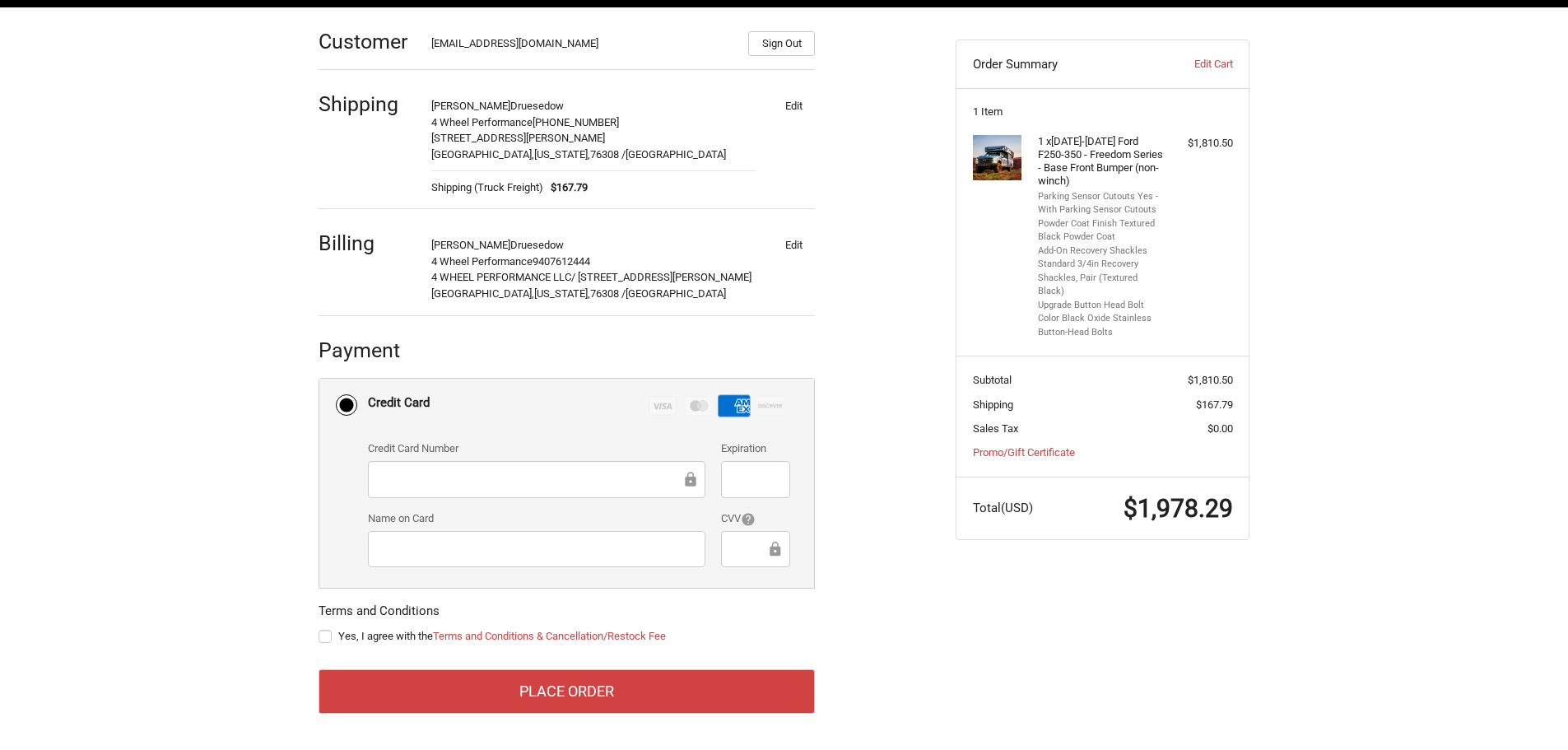
click at [388, 633] on span "Yes, I agree with the Terms and Conditions & Cancellation/Restock Fee" at bounding box center [502, 636] width 328 height 12
click at [319, 629] on input "Yes, I agree with the Terms and Conditions & Cancellation/Restock Fee" at bounding box center [318, 628] width 1 height 1
checkbox input "true"
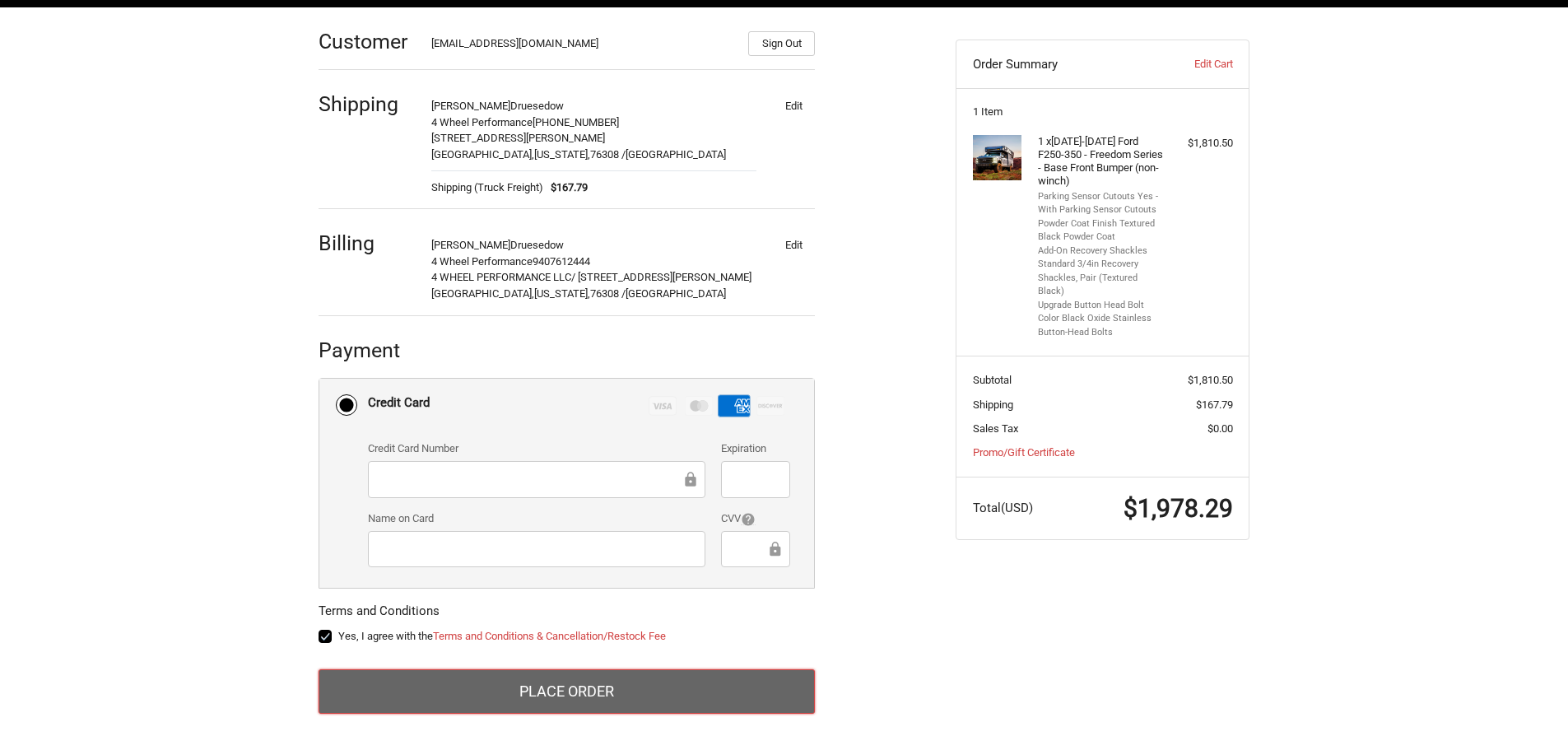
click at [540, 692] on button "Place Order" at bounding box center [566, 691] width 496 height 44
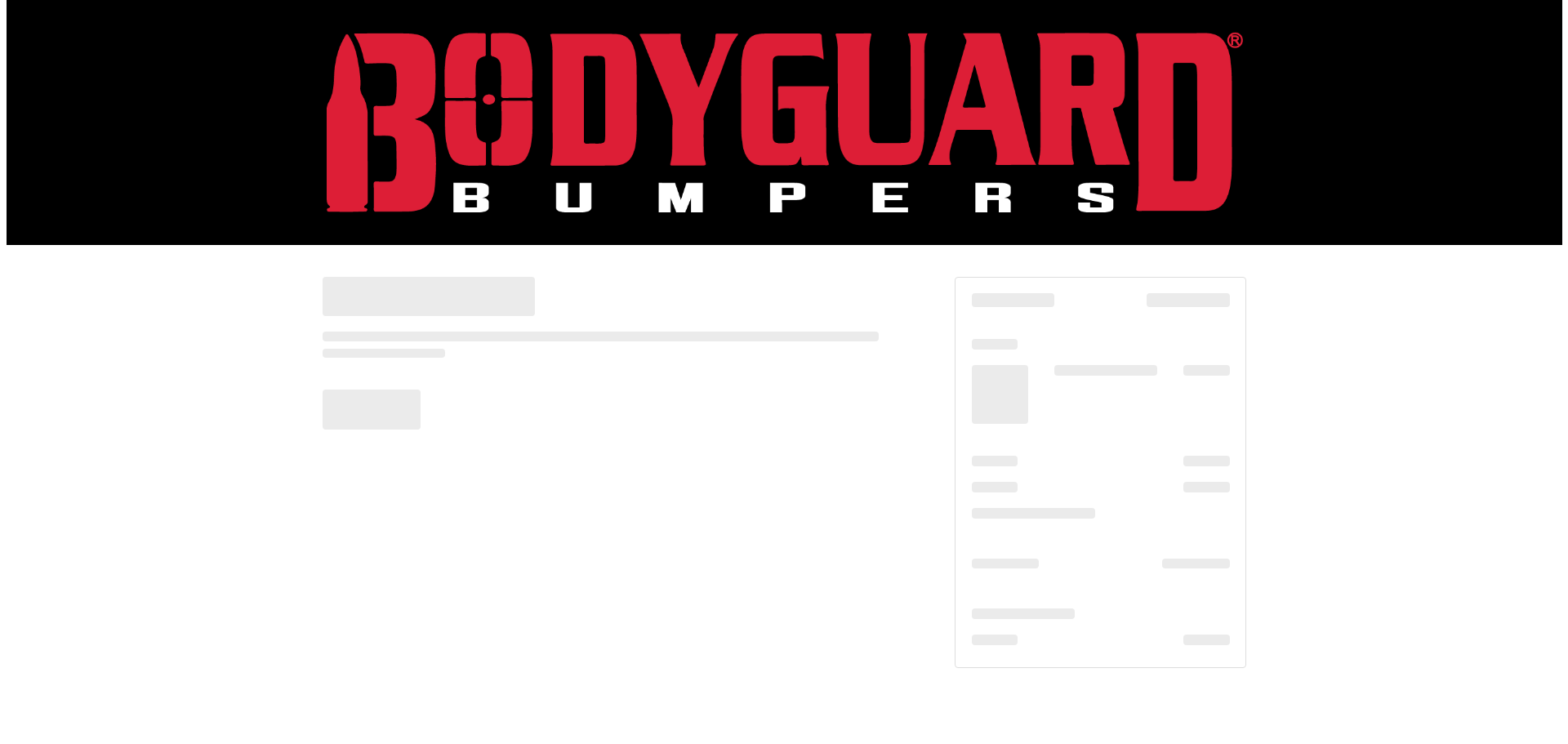
scroll to position [0, 0]
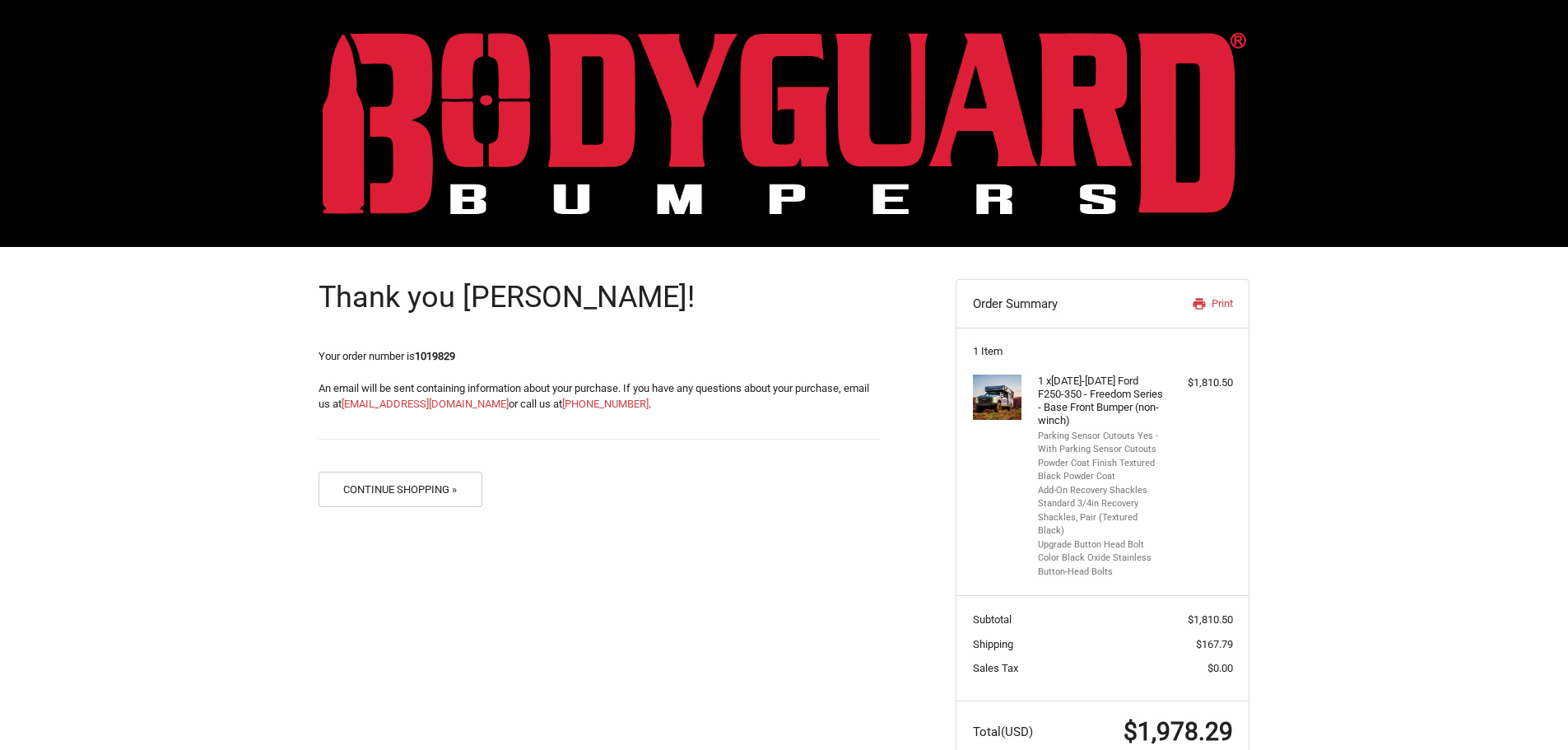
click at [832, 112] on img at bounding box center [784, 123] width 924 height 182
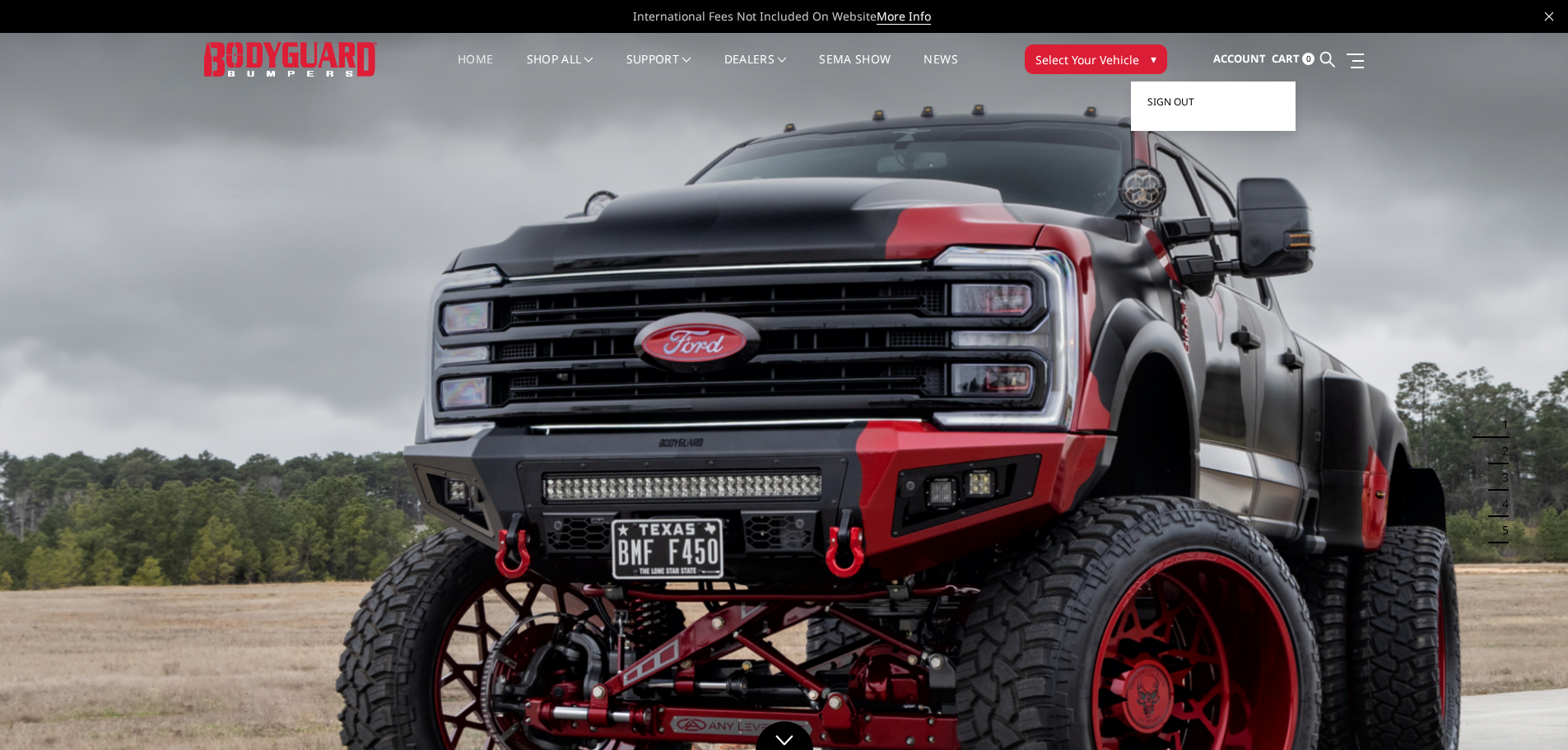
click at [1210, 95] on link "Sign out" at bounding box center [1213, 102] width 132 height 24
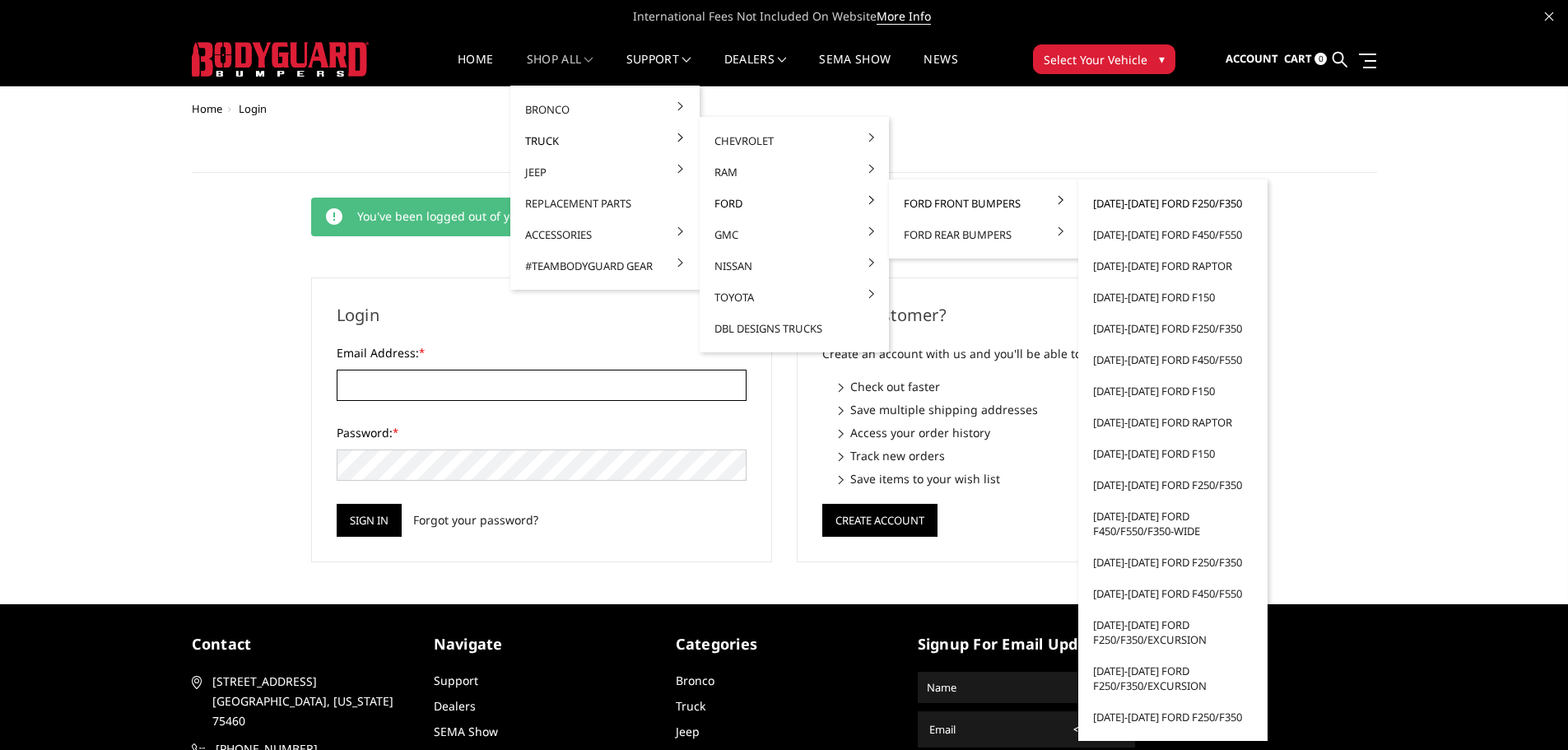
type input "[EMAIL_ADDRESS][DOMAIN_NAME]"
click at [1123, 204] on link "[DATE]-[DATE] Ford F250/F350" at bounding box center [1173, 203] width 176 height 31
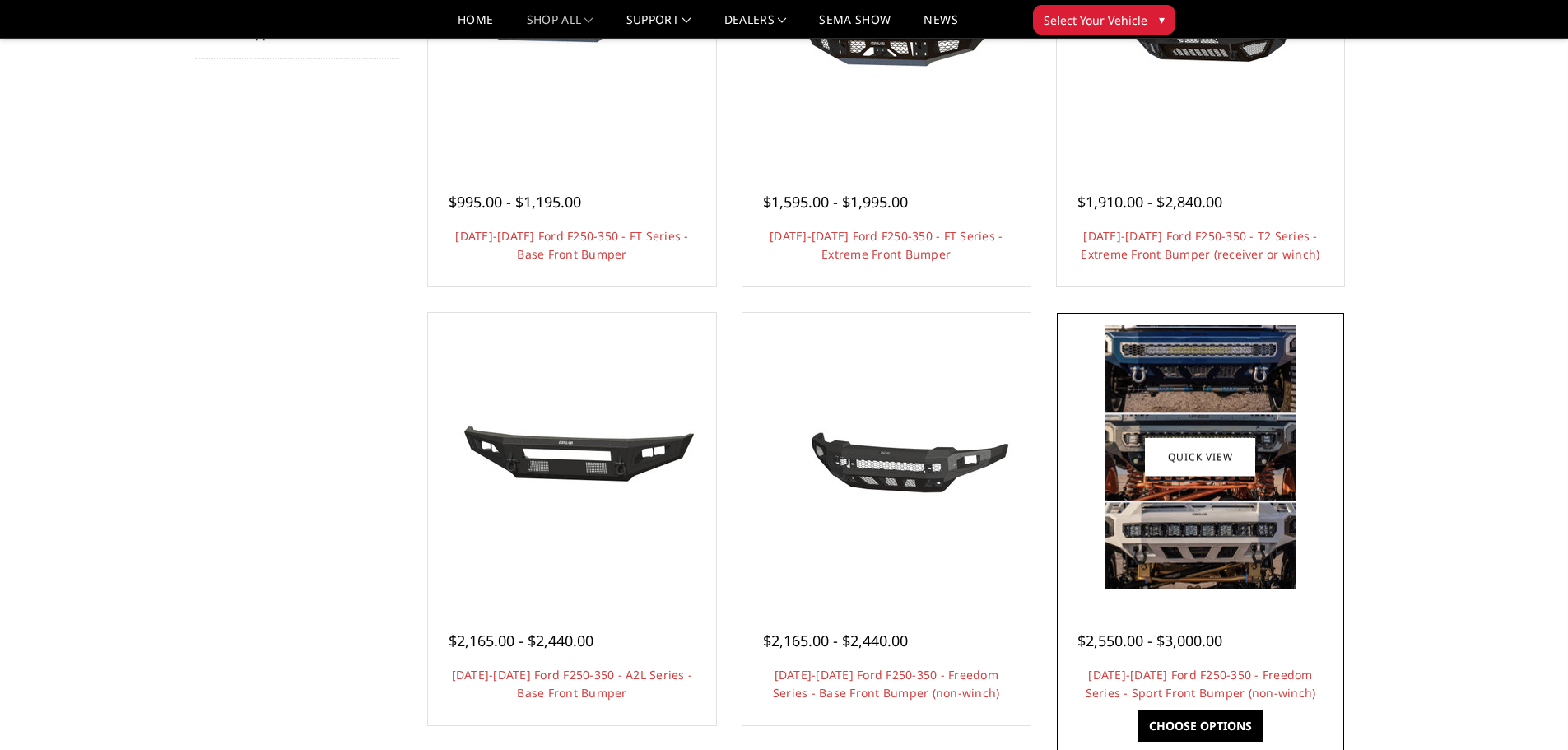
scroll to position [658, 0]
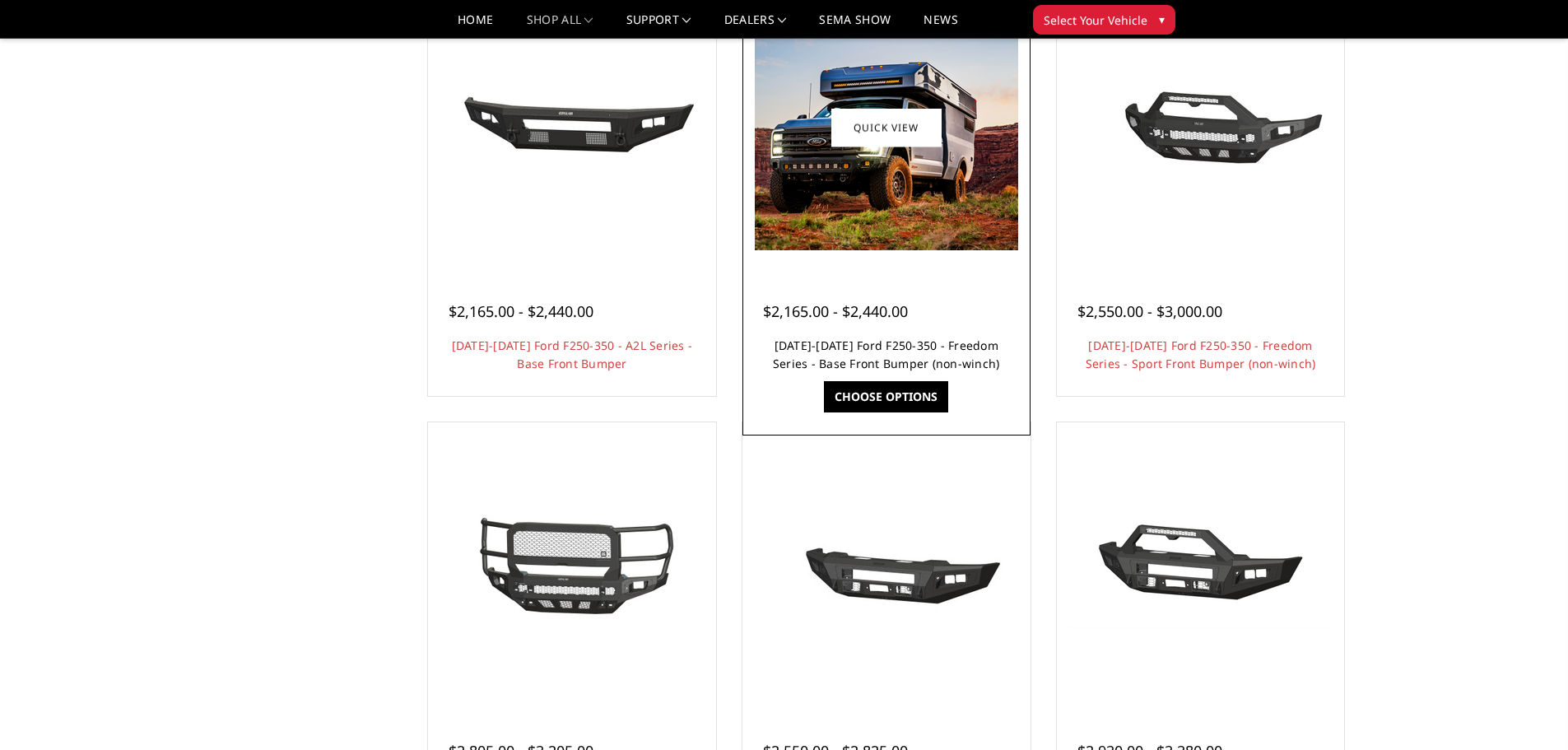
click at [874, 348] on link "[DATE]-[DATE] Ford F250-350 - Freedom Series - Base Front Bumper (non-winch)" at bounding box center [886, 354] width 227 height 34
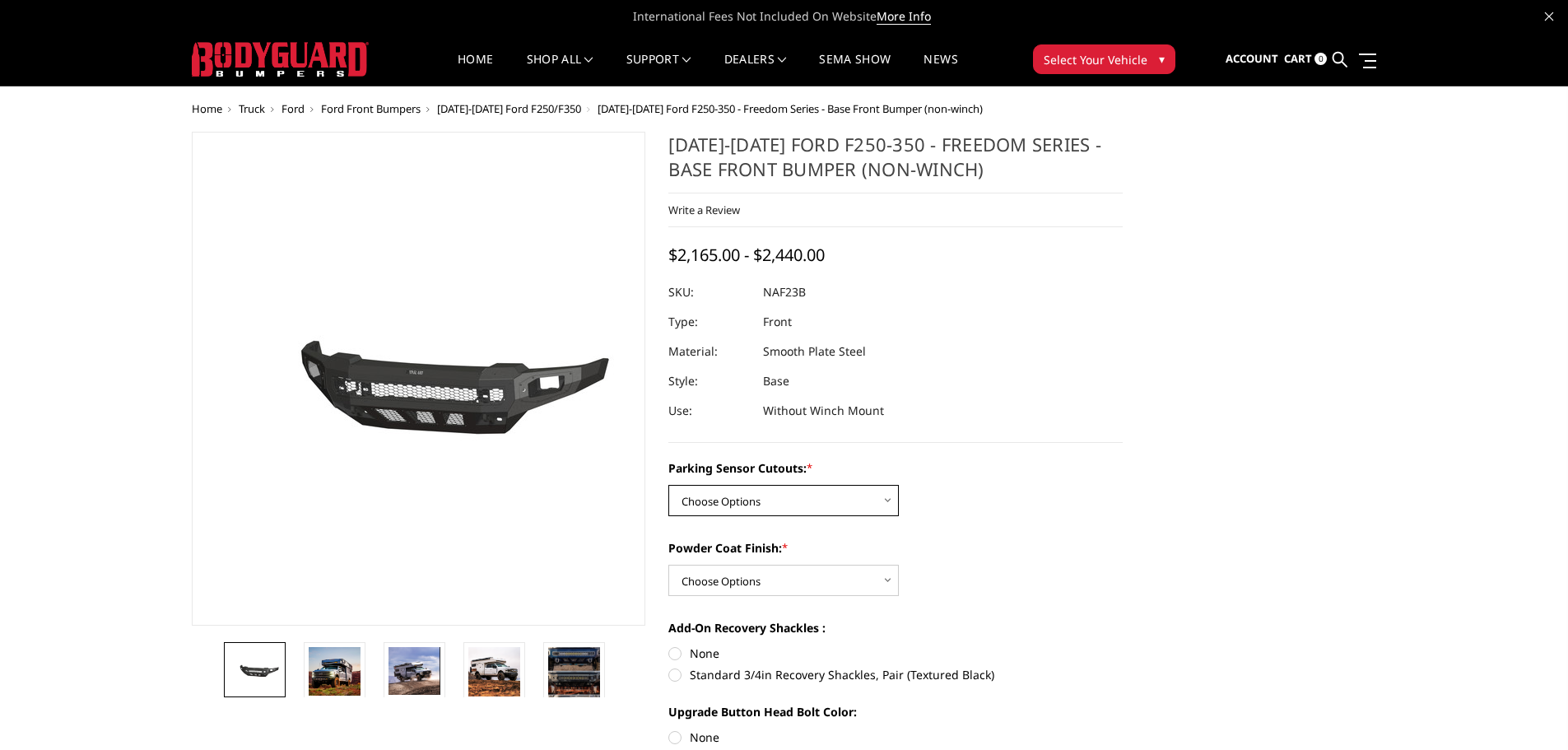
click at [758, 495] on select "Choose Options No - Without Parking Sensor Cutouts Yes - With Parking Sensor Cu…" at bounding box center [783, 501] width 230 height 31
select select "2563"
click at [668, 485] on select "Choose Options No - Without Parking Sensor Cutouts Yes - With Parking Sensor Cu…" at bounding box center [783, 501] width 230 height 31
click at [764, 580] on select "Choose Options Bare Metal Textured Black Powder Coat" at bounding box center [783, 580] width 230 height 31
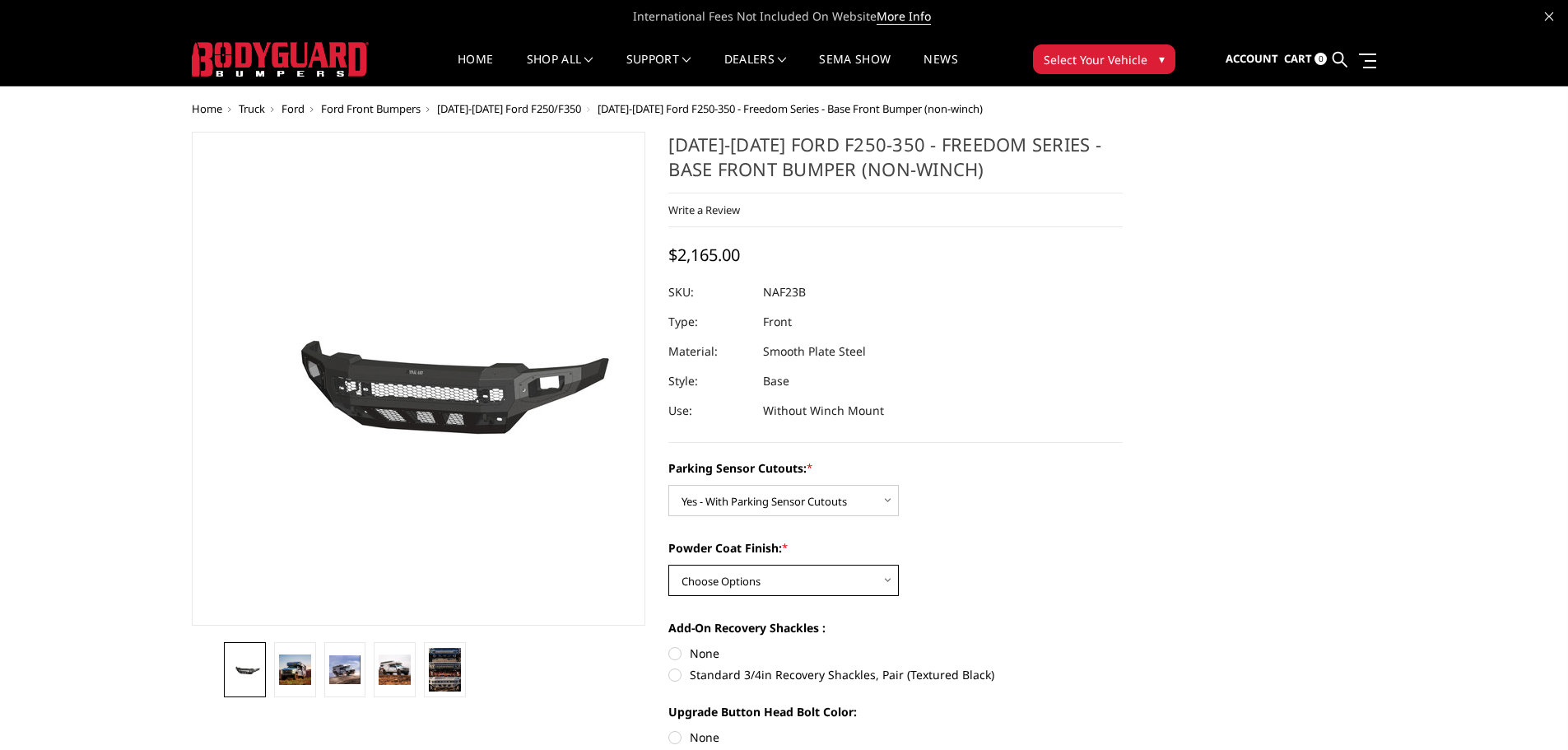
select select "2565"
click at [668, 564] on select "Choose Options Bare Metal Textured Black Powder Coat" at bounding box center [783, 580] width 230 height 31
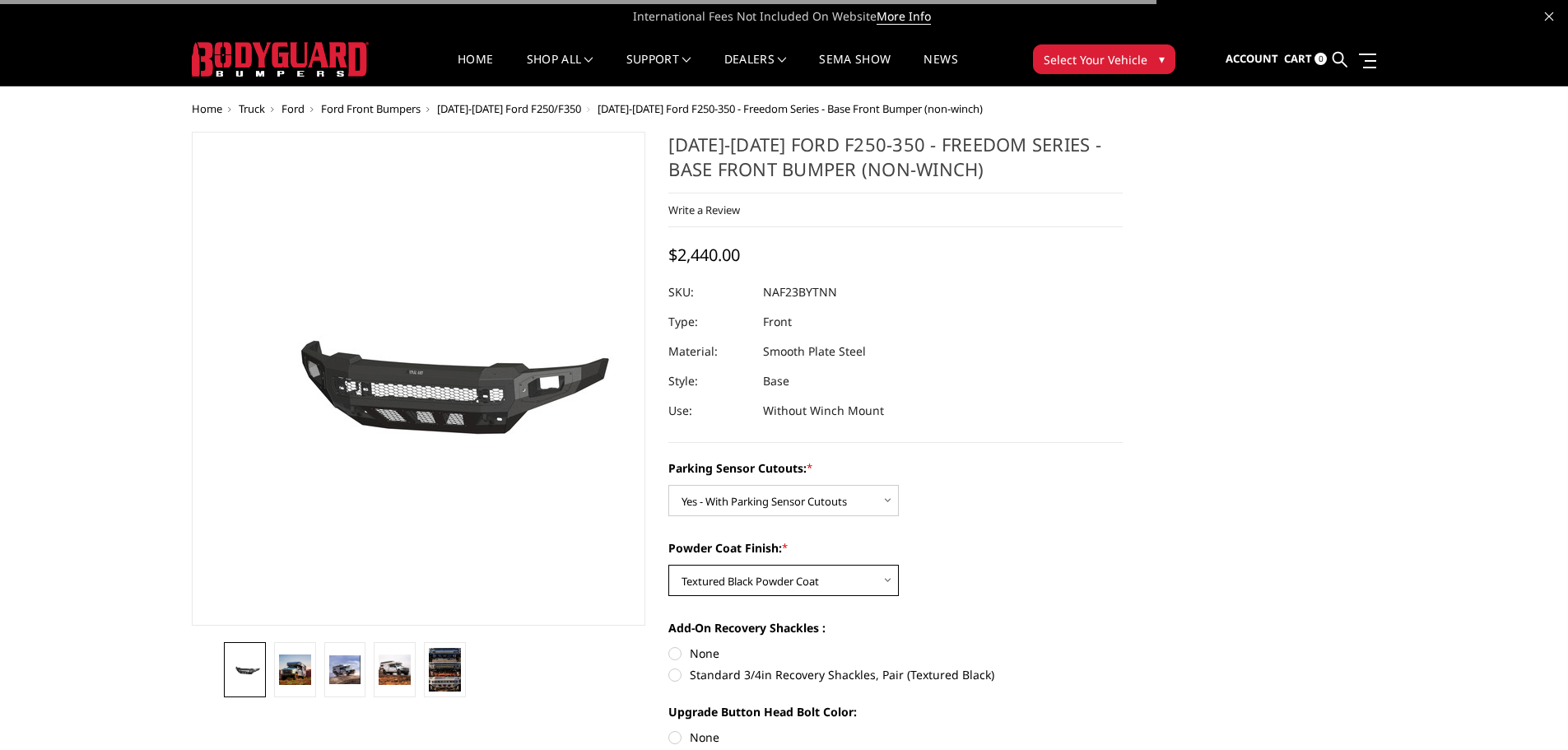
scroll to position [412, 0]
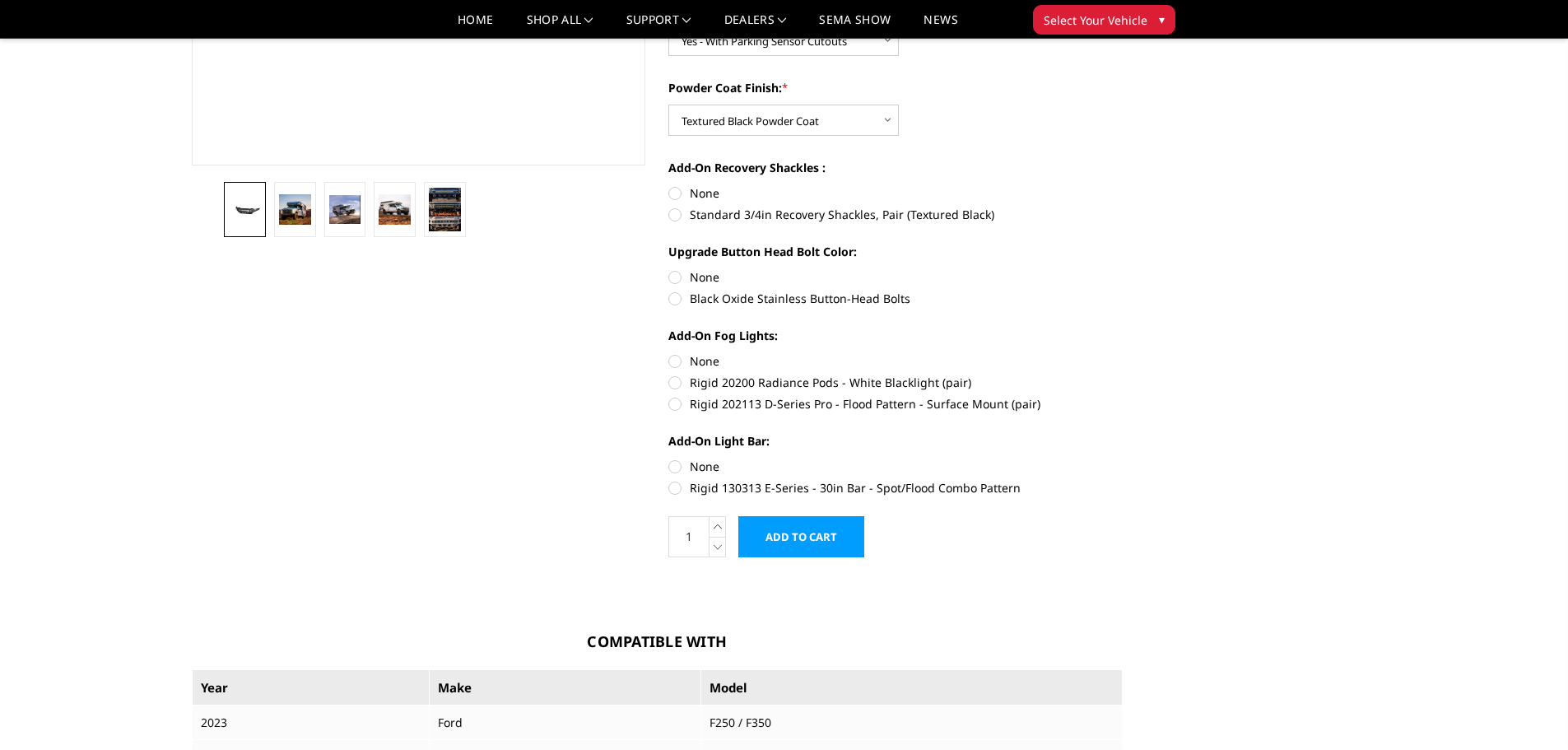
click at [697, 213] on label "Standard 3/4in Recovery Shackles, Pair (Textured Black)" at bounding box center [895, 215] width 454 height 17
click at [1122, 185] on input "Standard 3/4in Recovery Shackles, Pair (Textured Black)" at bounding box center [1122, 184] width 1 height 1
radio input "true"
click at [675, 276] on label "None" at bounding box center [895, 277] width 454 height 17
click at [669, 269] on input "None" at bounding box center [668, 269] width 1 height 1
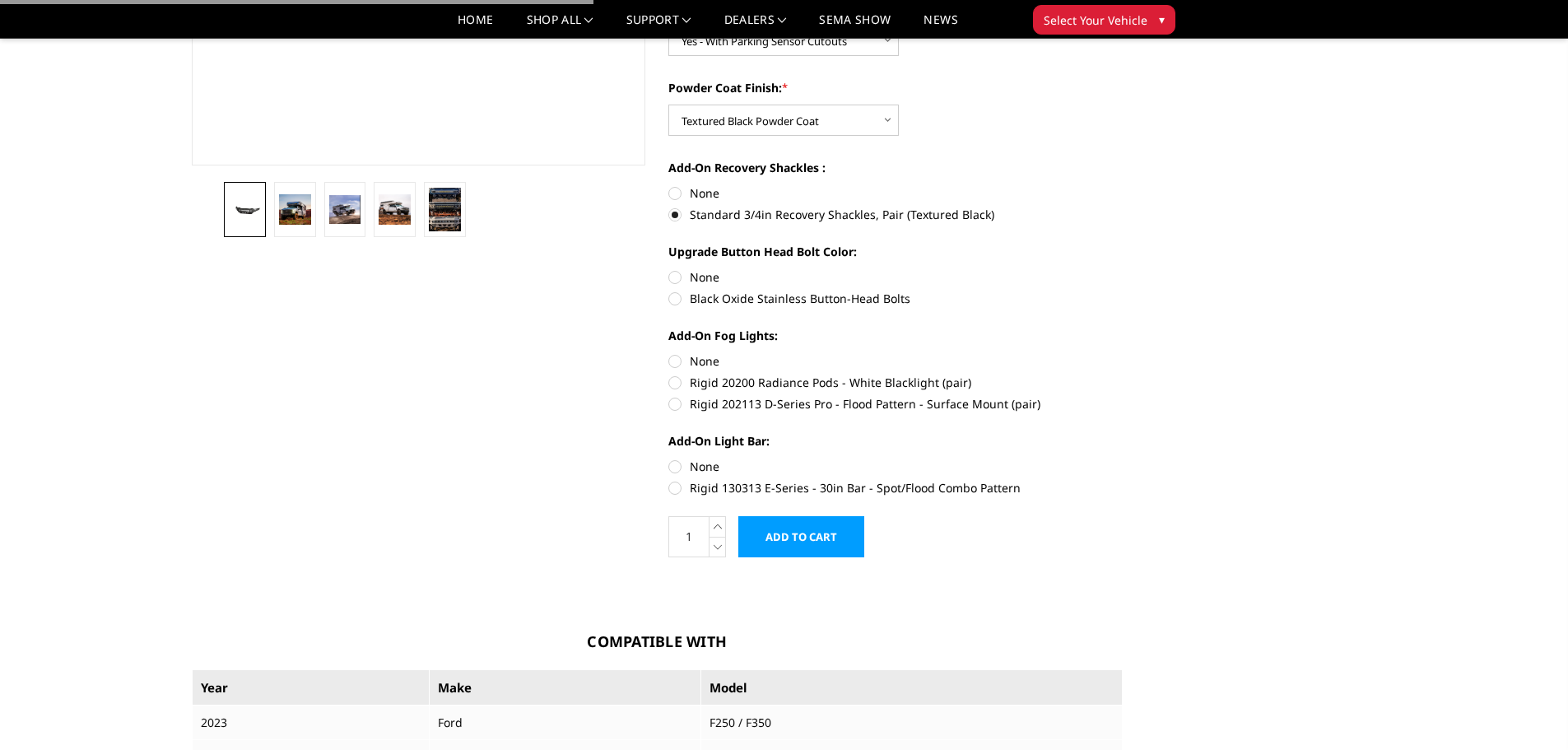
radio input "true"
click at [675, 297] on label "Black Oxide Stainless Button-Head Bolts" at bounding box center [895, 298] width 454 height 17
click at [1122, 269] on input "Black Oxide Stainless Button-Head Bolts" at bounding box center [1122, 269] width 1 height 1
radio input "true"
click at [673, 358] on label "None" at bounding box center [895, 361] width 454 height 17
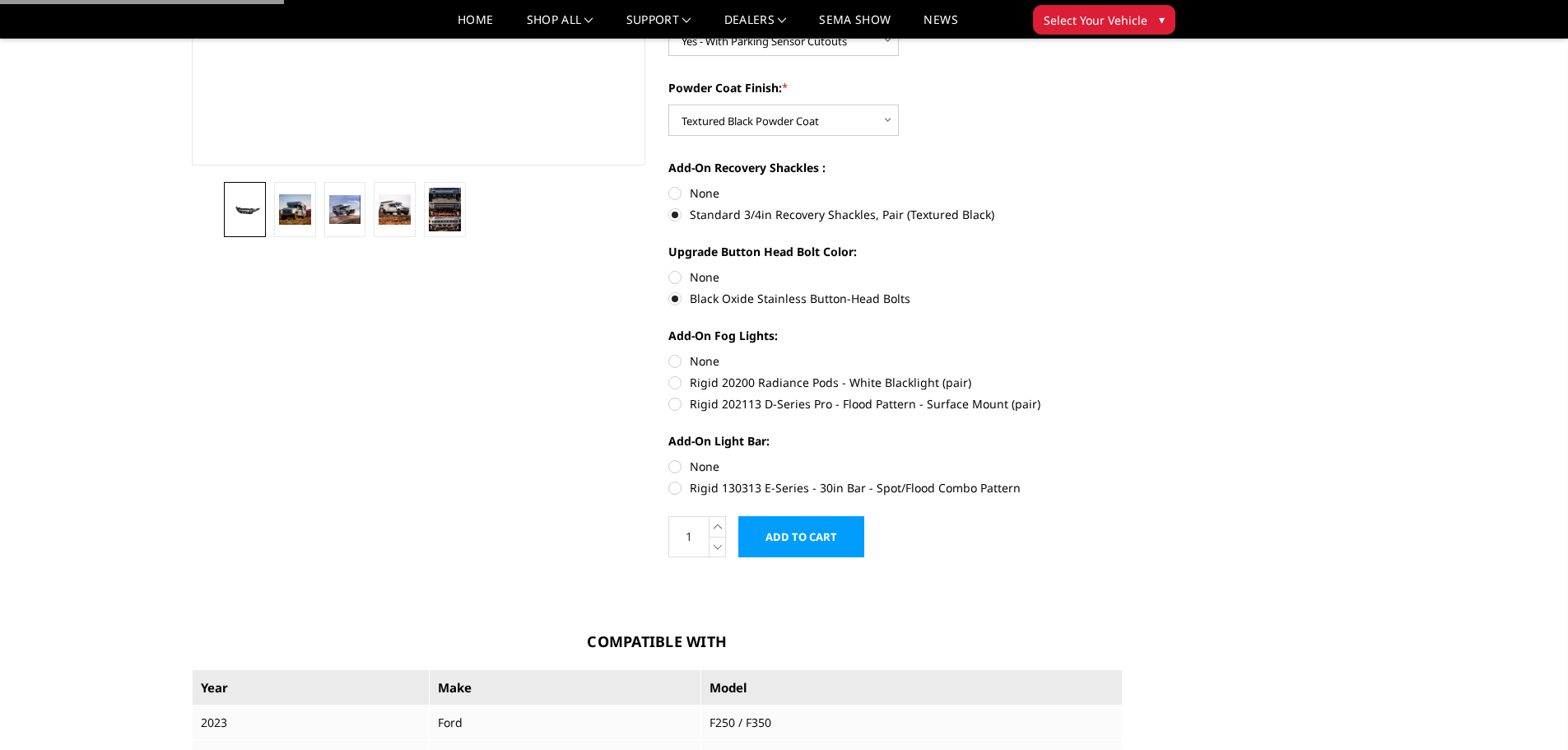
click at [669, 353] on input "None" at bounding box center [668, 352] width 1 height 1
radio input "true"
click at [680, 474] on label "None" at bounding box center [895, 467] width 454 height 17
click at [669, 459] on input "None" at bounding box center [668, 458] width 1 height 1
radio input "true"
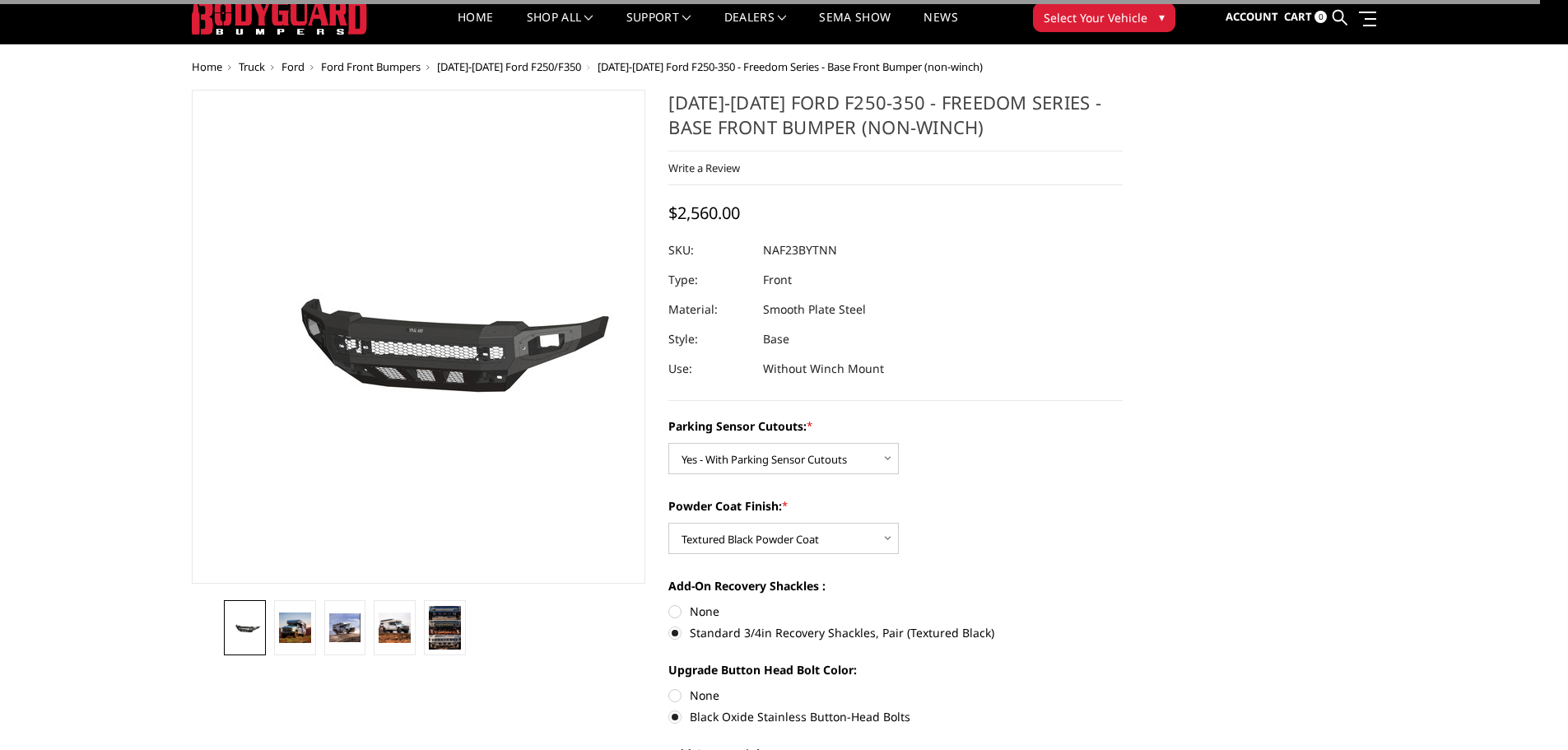
scroll to position [0, 0]
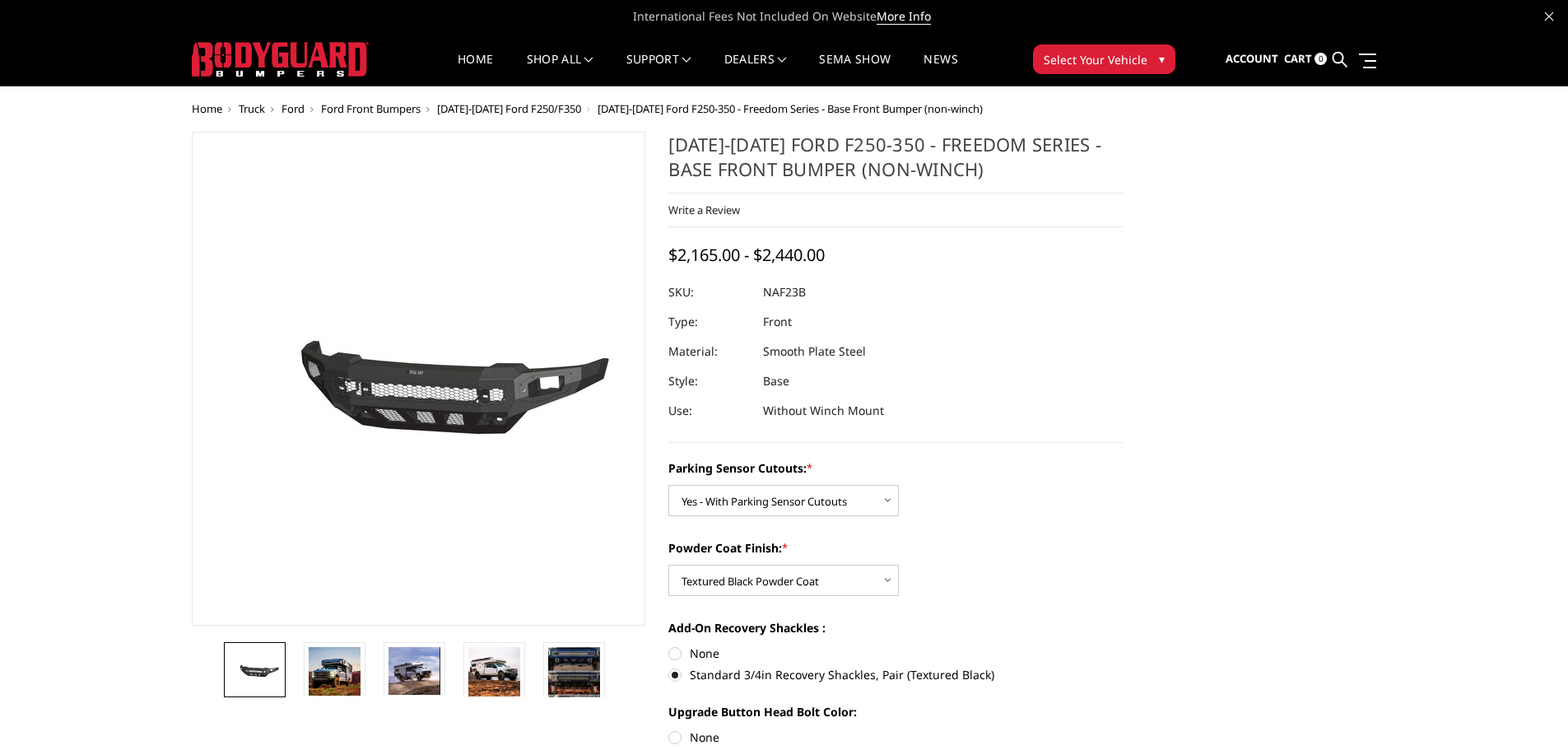
select select "2563"
select select "2565"
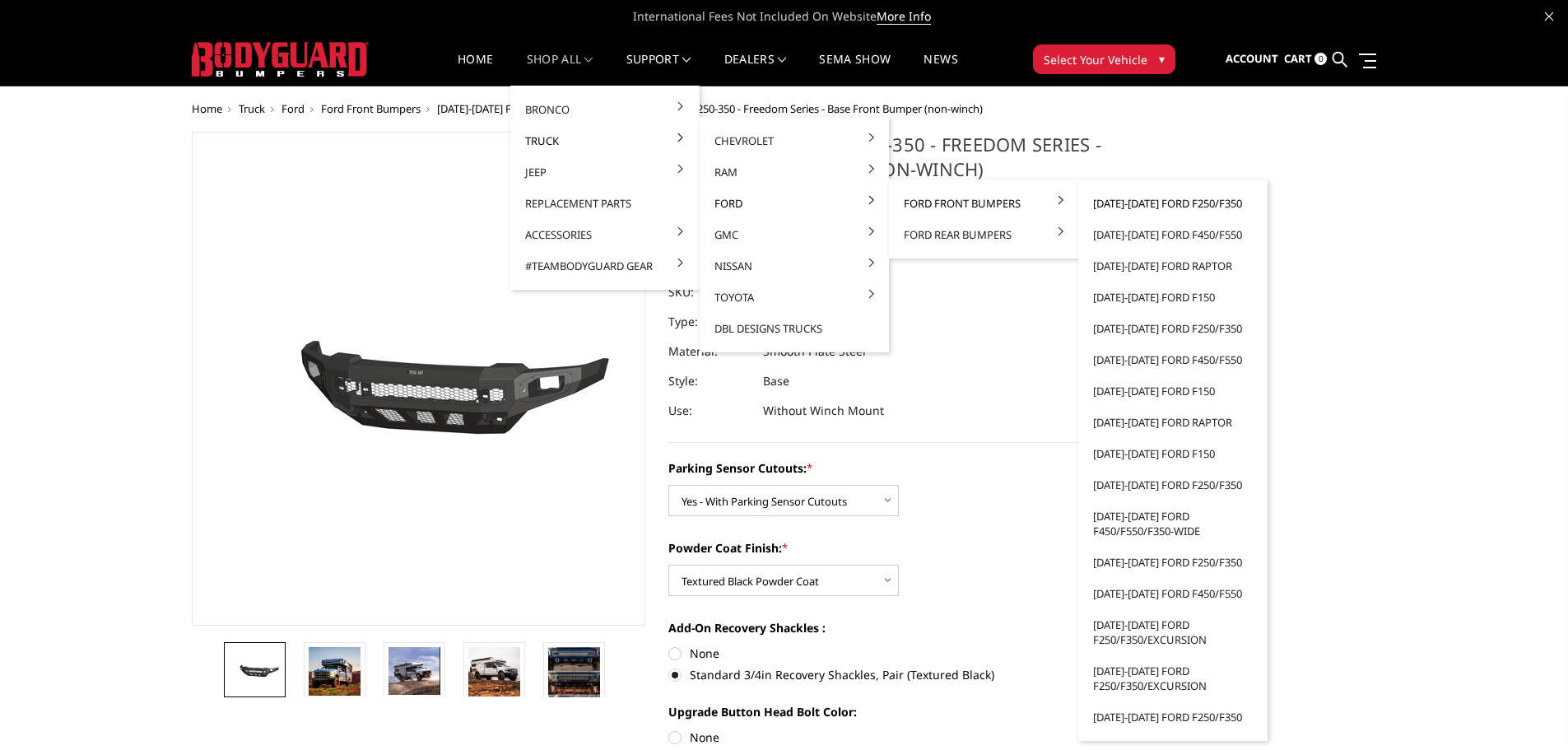
click at [1133, 201] on link "[DATE]-[DATE] Ford F250/F350" at bounding box center [1173, 203] width 176 height 31
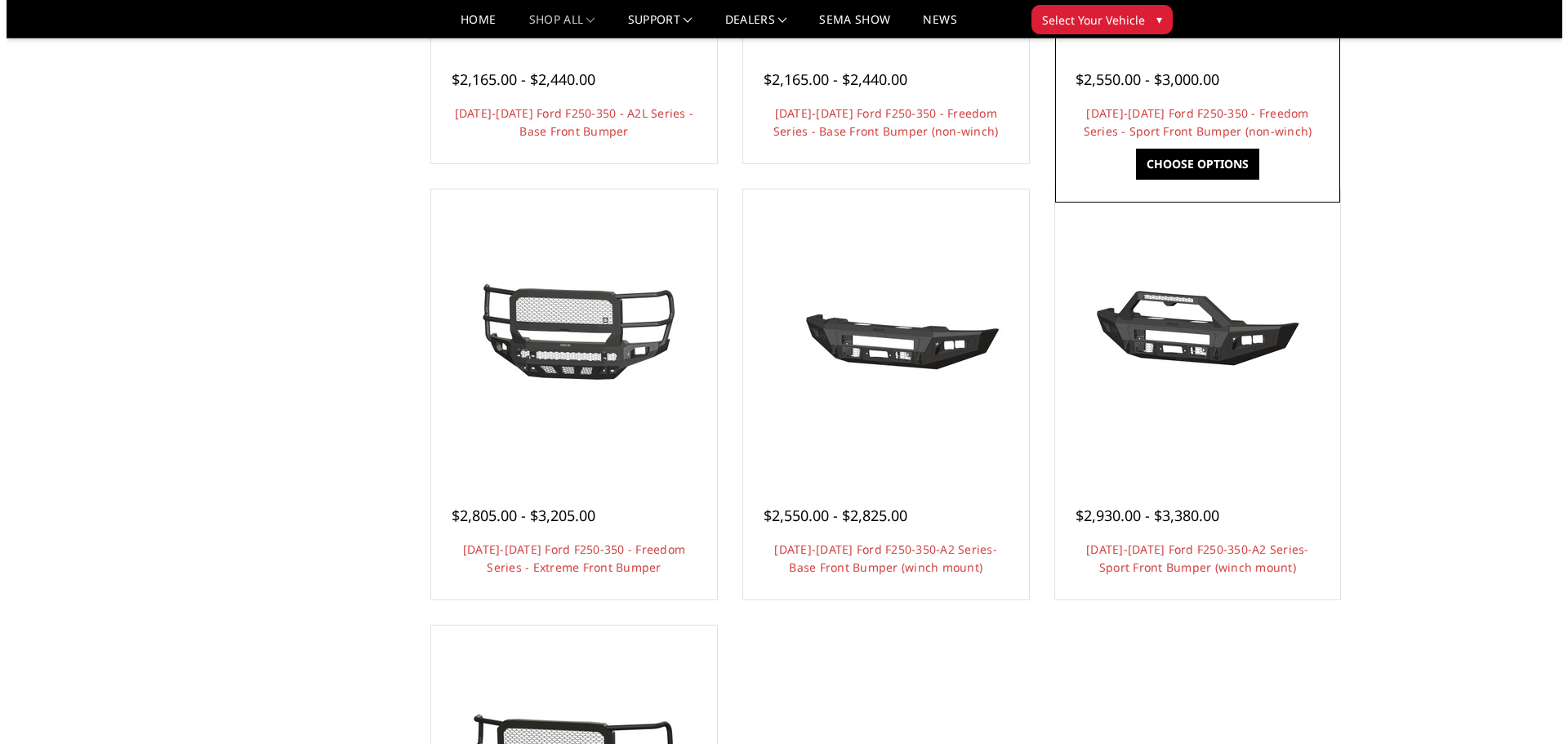
scroll to position [898, 0]
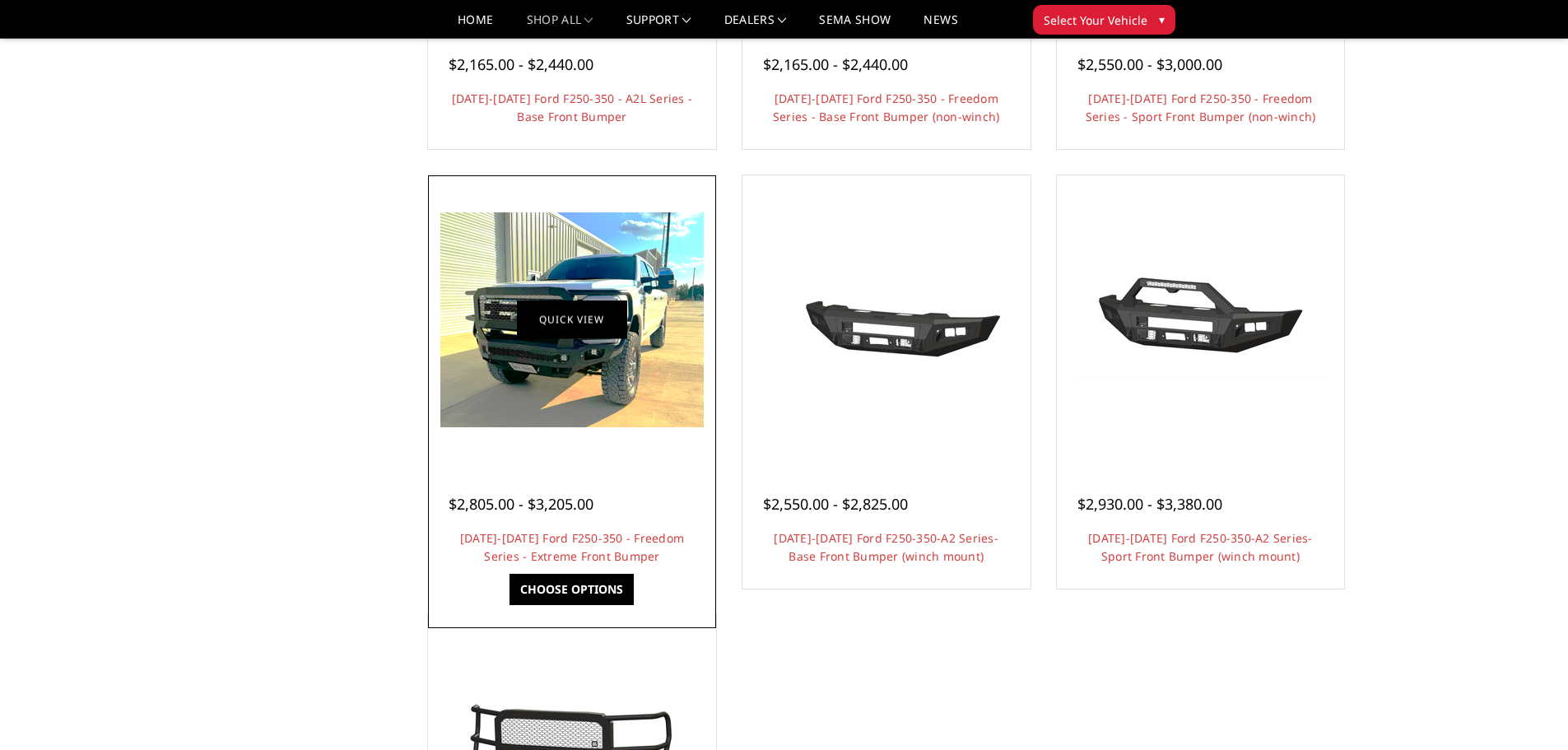
click at [565, 328] on link "Quick view" at bounding box center [572, 319] width 110 height 38
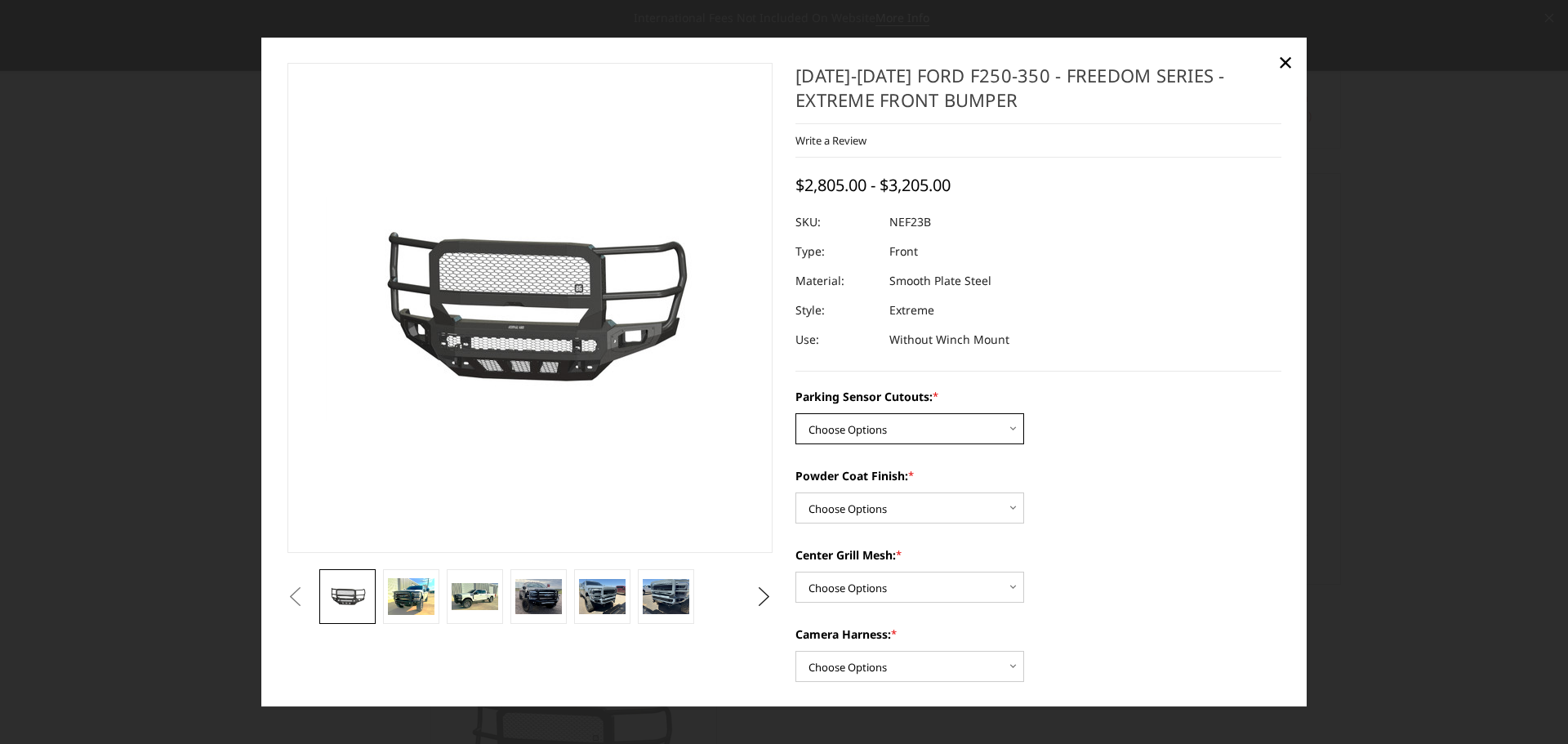
click at [954, 434] on select "Choose Options No - Without Parking Sensor Cutouts Yes - With Parking Sensor Cu…" at bounding box center [909, 429] width 228 height 31
select select "2583"
click at [795, 414] on select "Choose Options No - Without Parking Sensor Cutouts Yes - With Parking Sensor Cu…" at bounding box center [909, 429] width 228 height 31
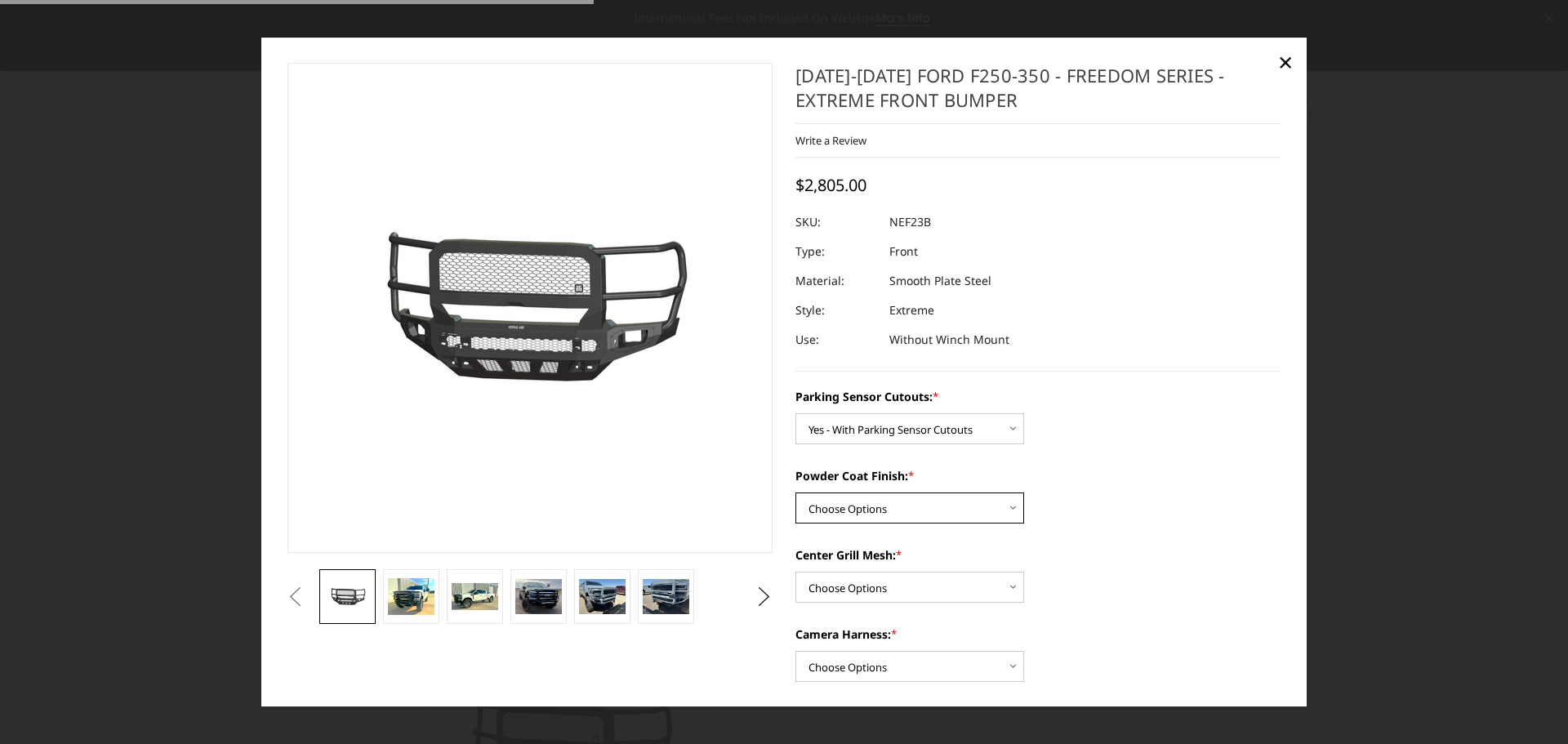
click at [892, 502] on select "Choose Options Bare Metal Textured Black Powder Coat" at bounding box center [909, 508] width 228 height 31
select select "2585"
click at [795, 492] on select "Choose Options Bare Metal Textured Black Powder Coat" at bounding box center [909, 508] width 228 height 31
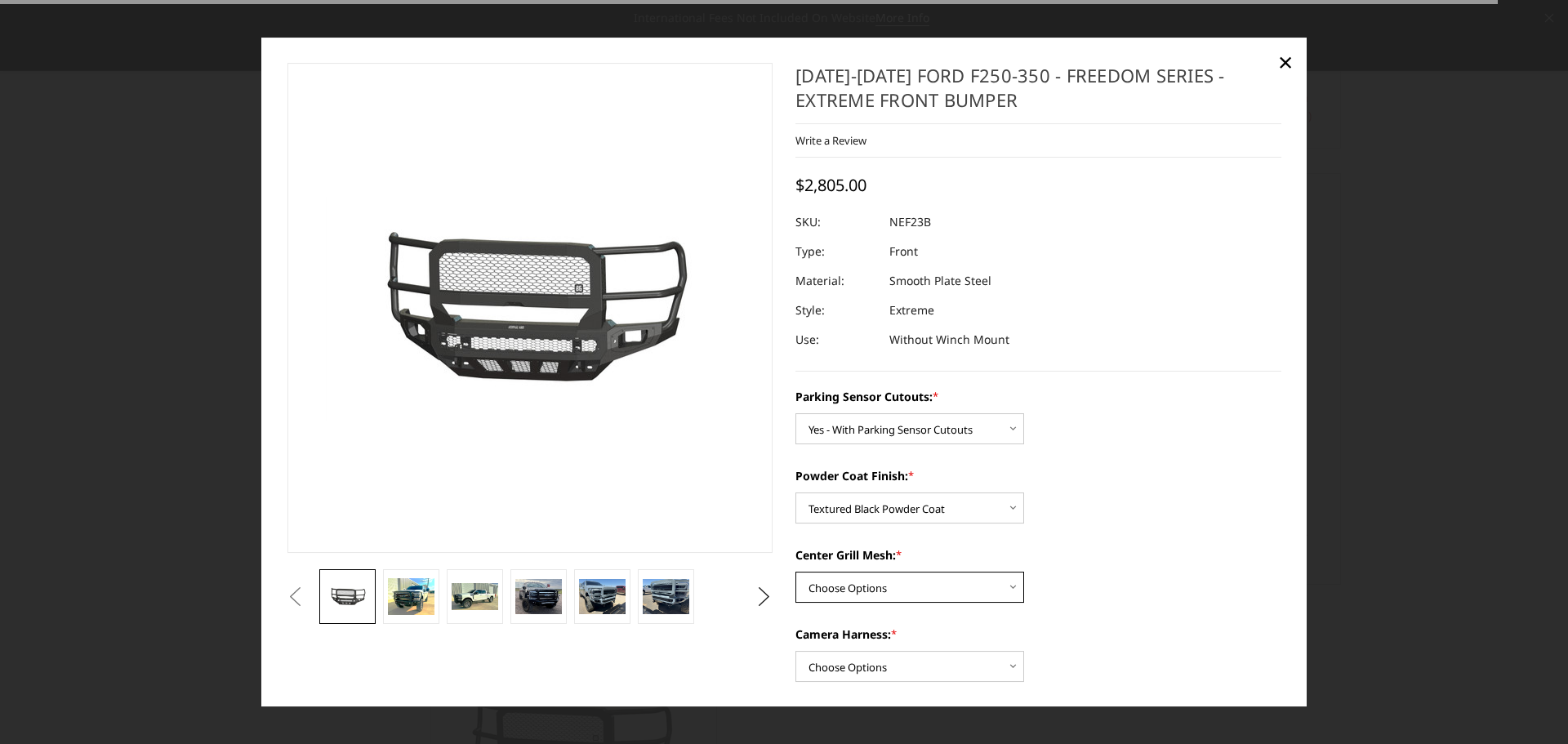
click at [874, 585] on select "Choose Options With Center Grill Mesh Without Center Grill Mesh" at bounding box center [909, 587] width 228 height 31
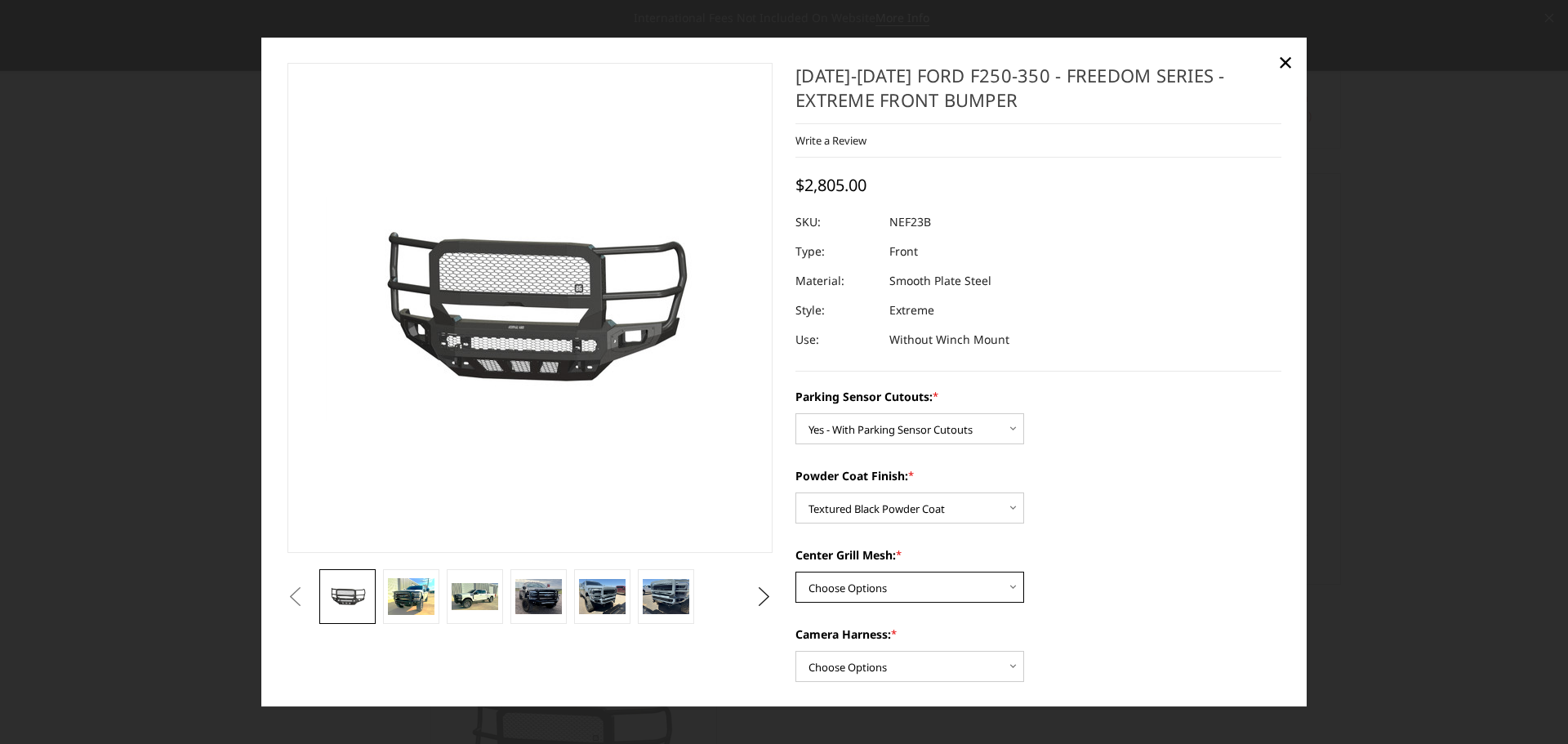
select select "2586"
click at [795, 572] on select "Choose Options With Center Grill Mesh Without Center Grill Mesh" at bounding box center [909, 587] width 228 height 31
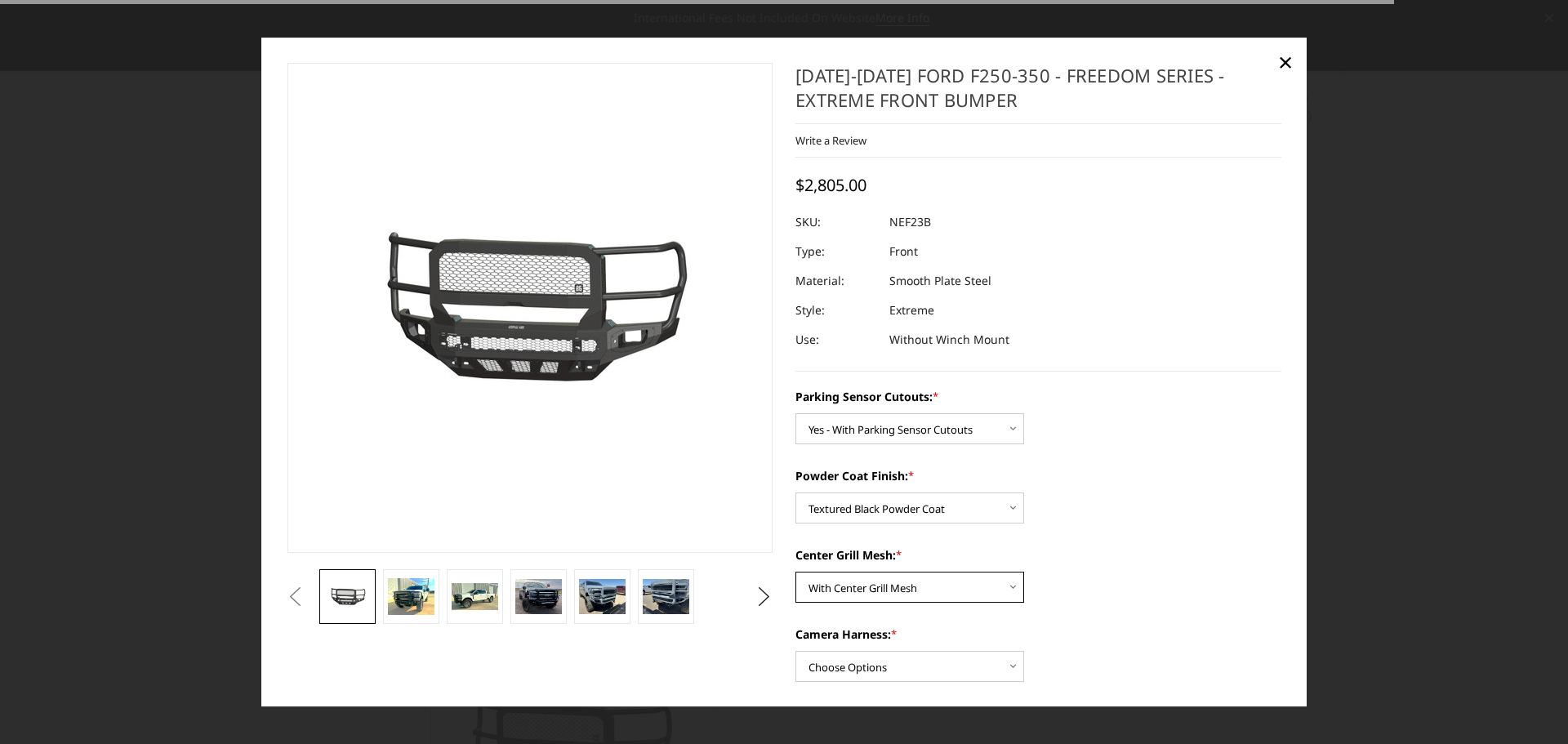
scroll to position [245, 0]
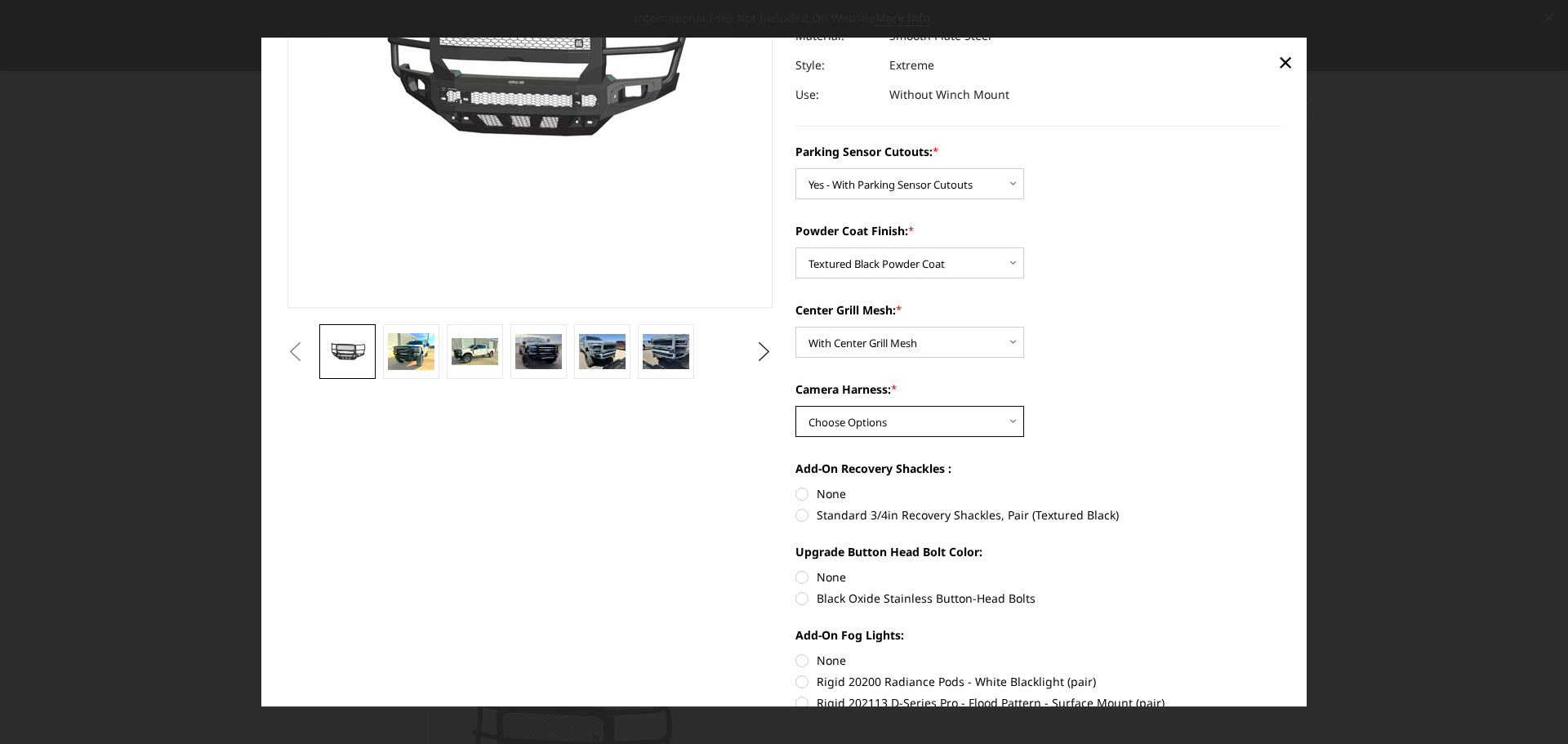
click at [855, 433] on select "Choose Options WITH Camera Harness WITHOUT Camera Harness" at bounding box center [909, 421] width 228 height 31
select select "2588"
click at [795, 406] on select "Choose Options WITH Camera Harness WITHOUT Camera Harness" at bounding box center [909, 421] width 228 height 31
click at [813, 512] on label "Standard 3/4in Recovery Shackles, Pair (Textured Black)" at bounding box center [1038, 515] width 486 height 17
click at [1282, 486] on input "Standard 3/4in Recovery Shackles, Pair (Textured Black)" at bounding box center [1282, 485] width 1 height 1
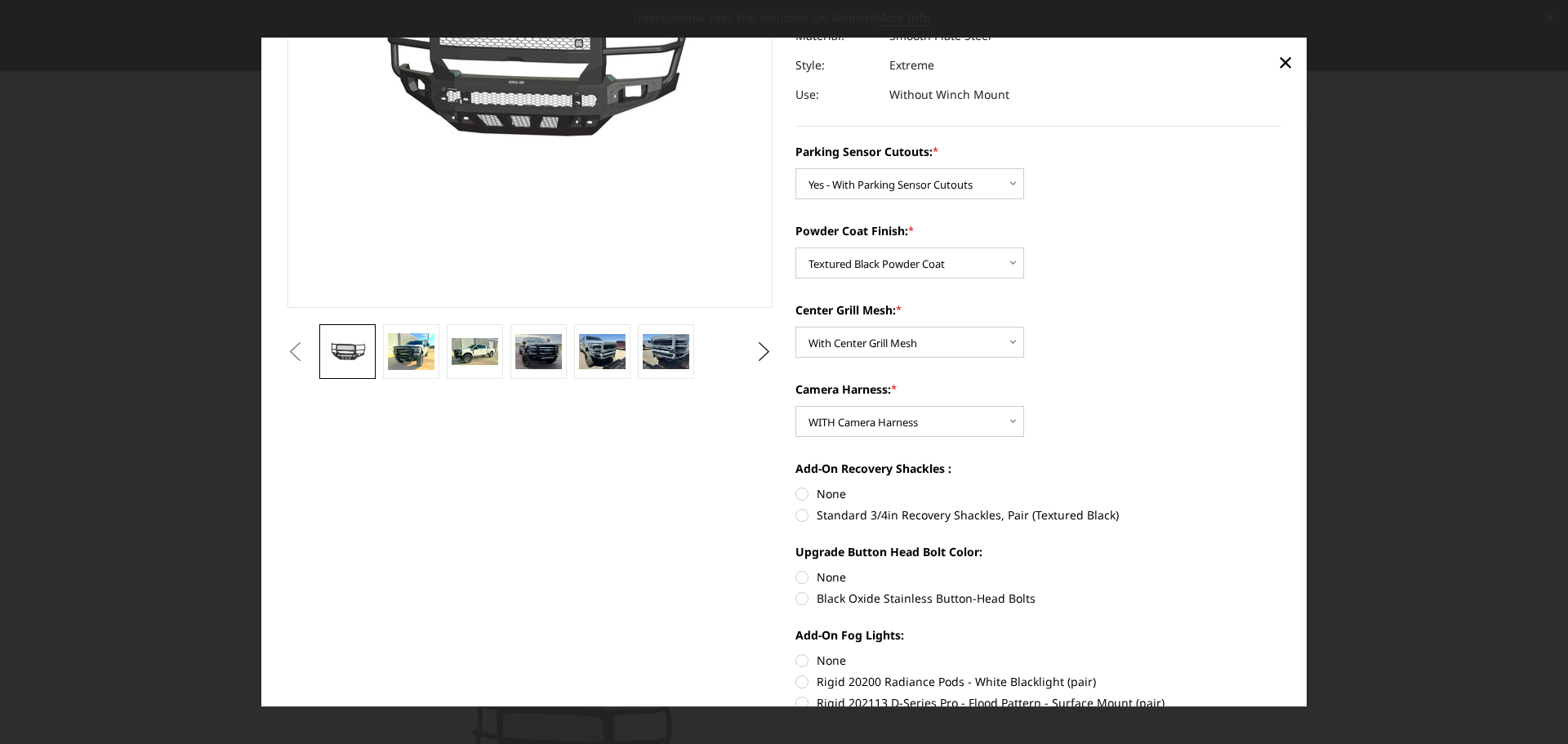
radio input "true"
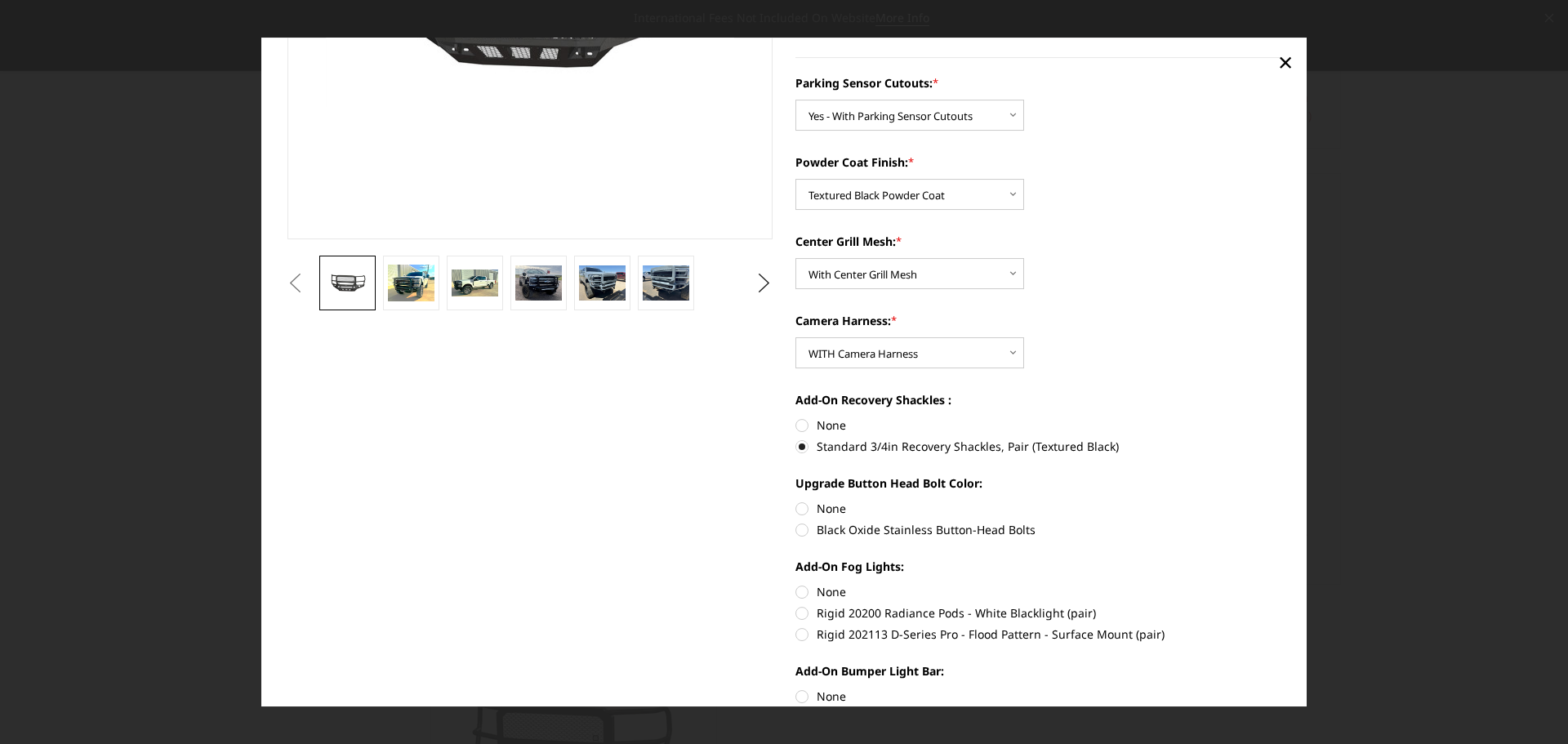
scroll to position [459, 0]
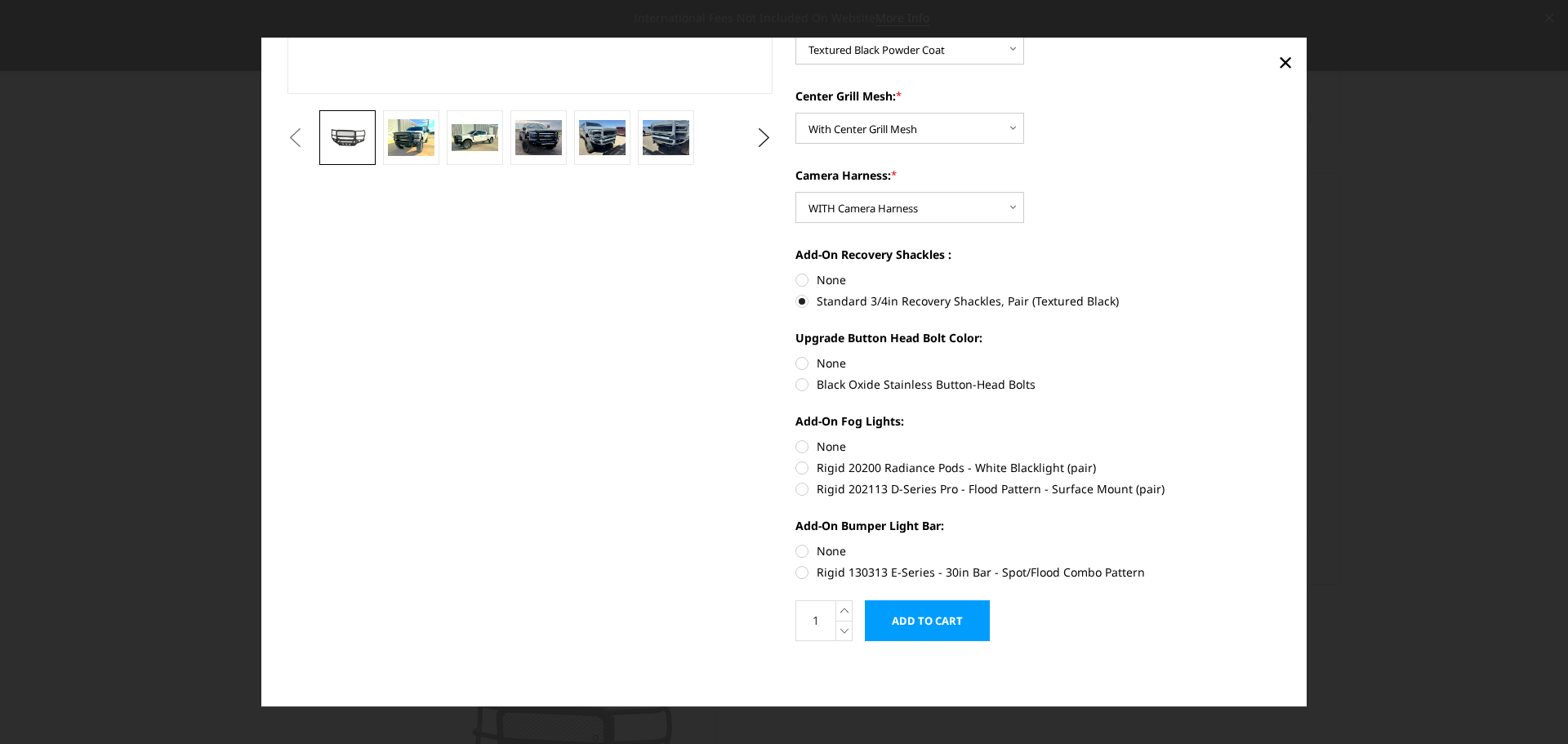
click at [834, 387] on label "Black Oxide Stainless Button-Head Bolts" at bounding box center [1038, 384] width 486 height 17
click at [1282, 356] on input "Black Oxide Stainless Button-Head Bolts" at bounding box center [1282, 355] width 1 height 1
radio input "true"
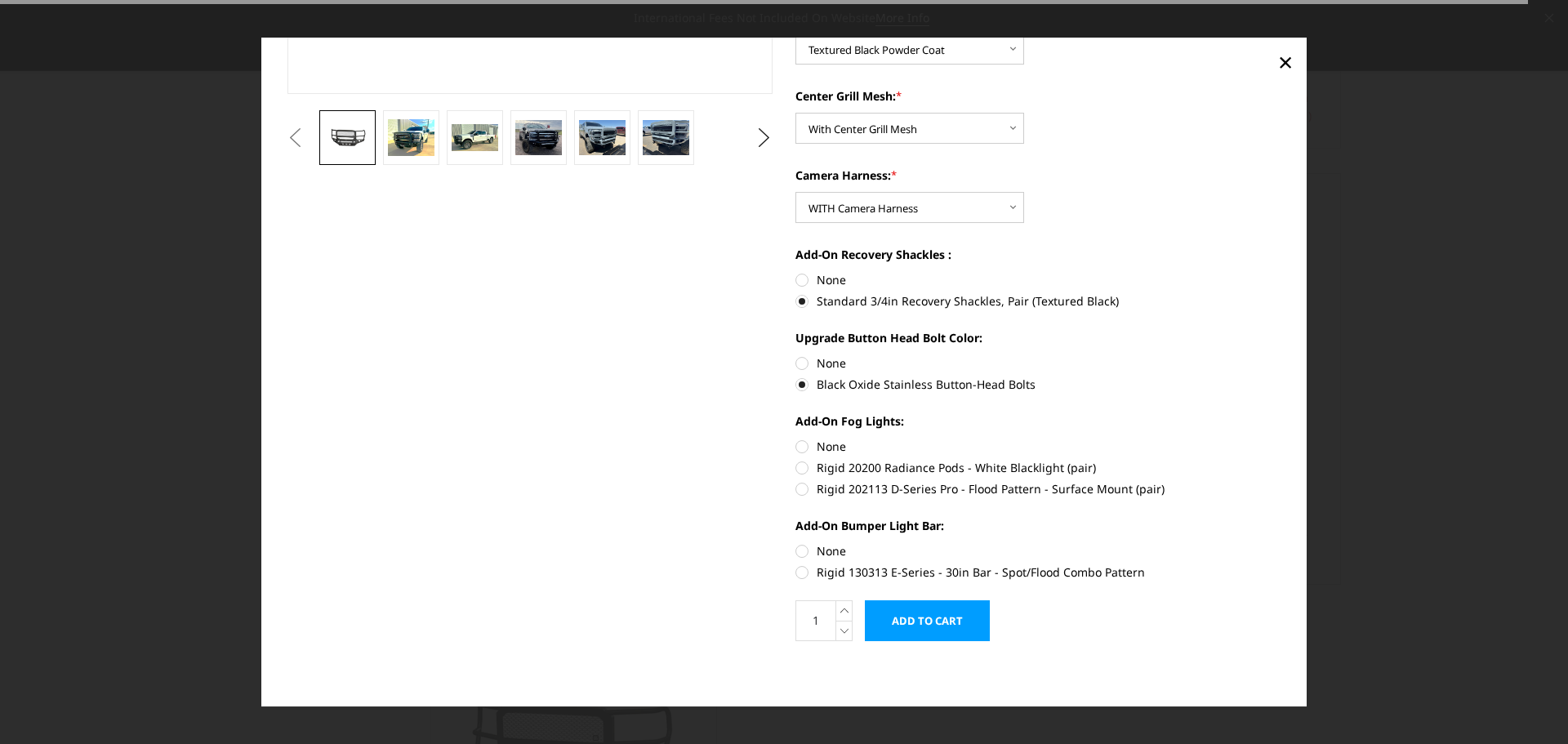
click at [805, 452] on label "None" at bounding box center [1038, 446] width 486 height 17
click at [796, 439] on input "None" at bounding box center [795, 438] width 1 height 1
radio input "true"
click at [795, 544] on label "None" at bounding box center [1038, 551] width 486 height 17
click at [795, 543] on input "None" at bounding box center [795, 542] width 1 height 1
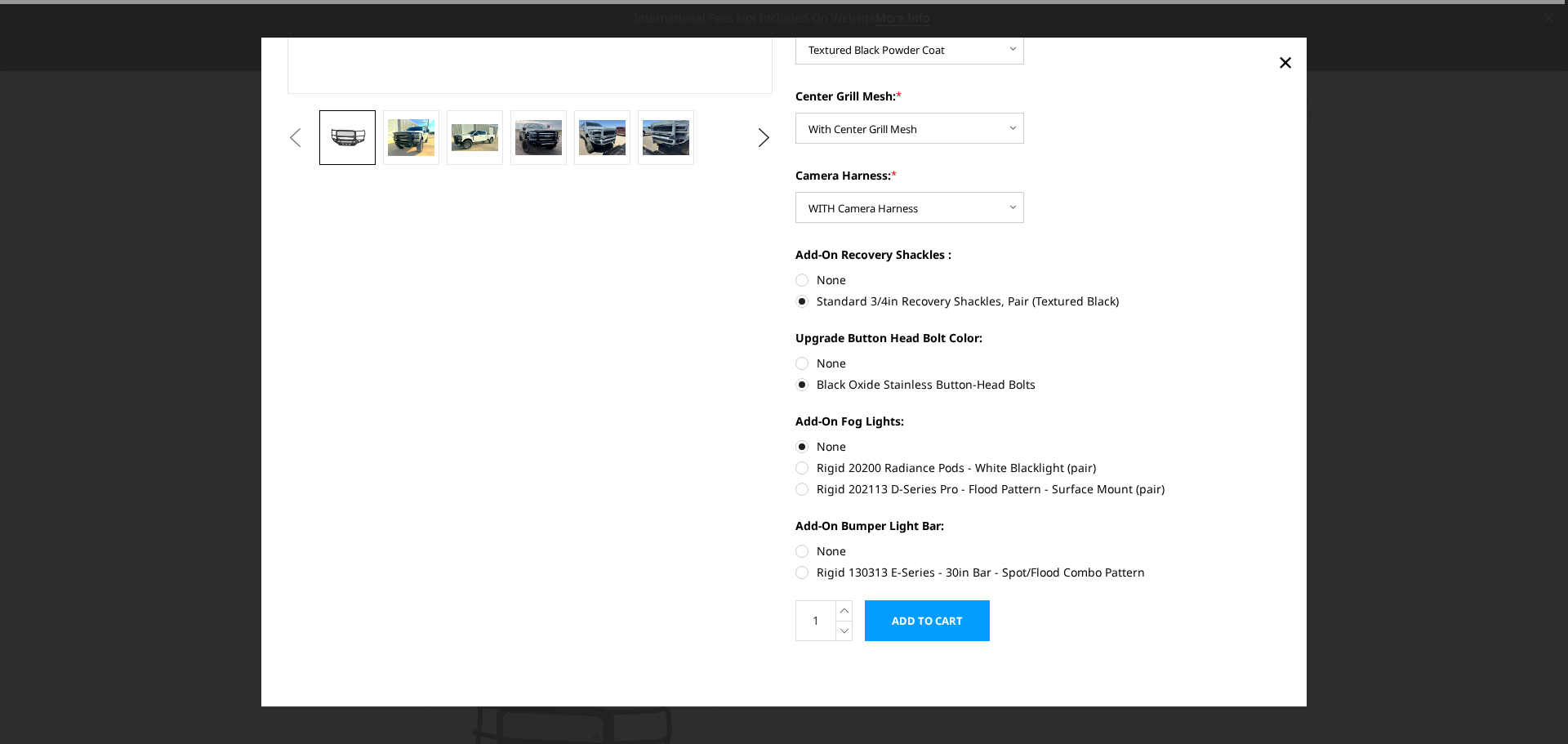
radio input "true"
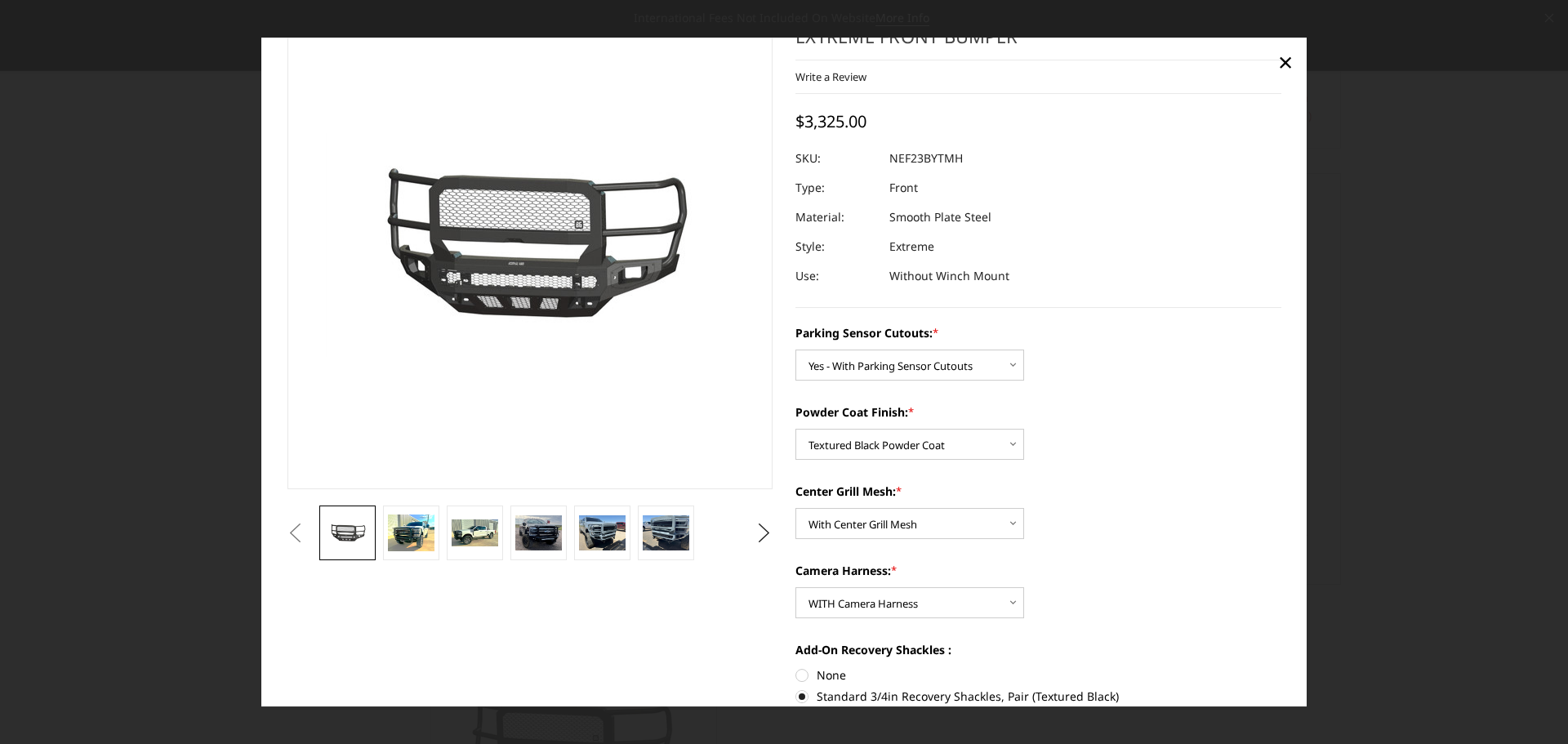
scroll to position [164, 0]
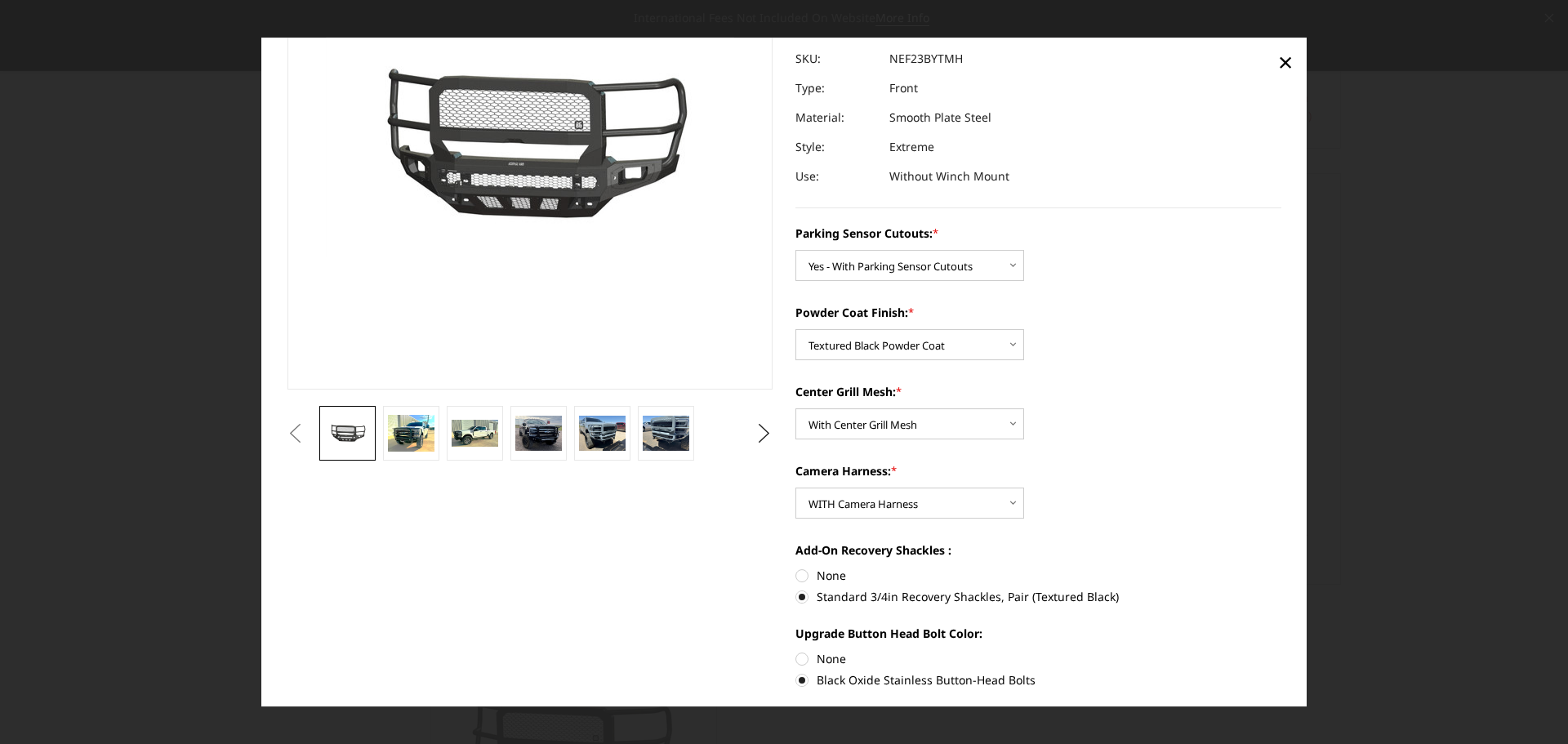
click at [966, 406] on div "Center Grill Mesh: * Choose Options With Center Grill Mesh Without Center Grill…" at bounding box center [1038, 411] width 486 height 56
click at [954, 435] on select "Choose Options With Center Grill Mesh Without Center Grill Mesh" at bounding box center [909, 424] width 228 height 31
select select "2587"
click at [795, 408] on select "Choose Options With Center Grill Mesh Without Center Grill Mesh" at bounding box center [909, 424] width 228 height 31
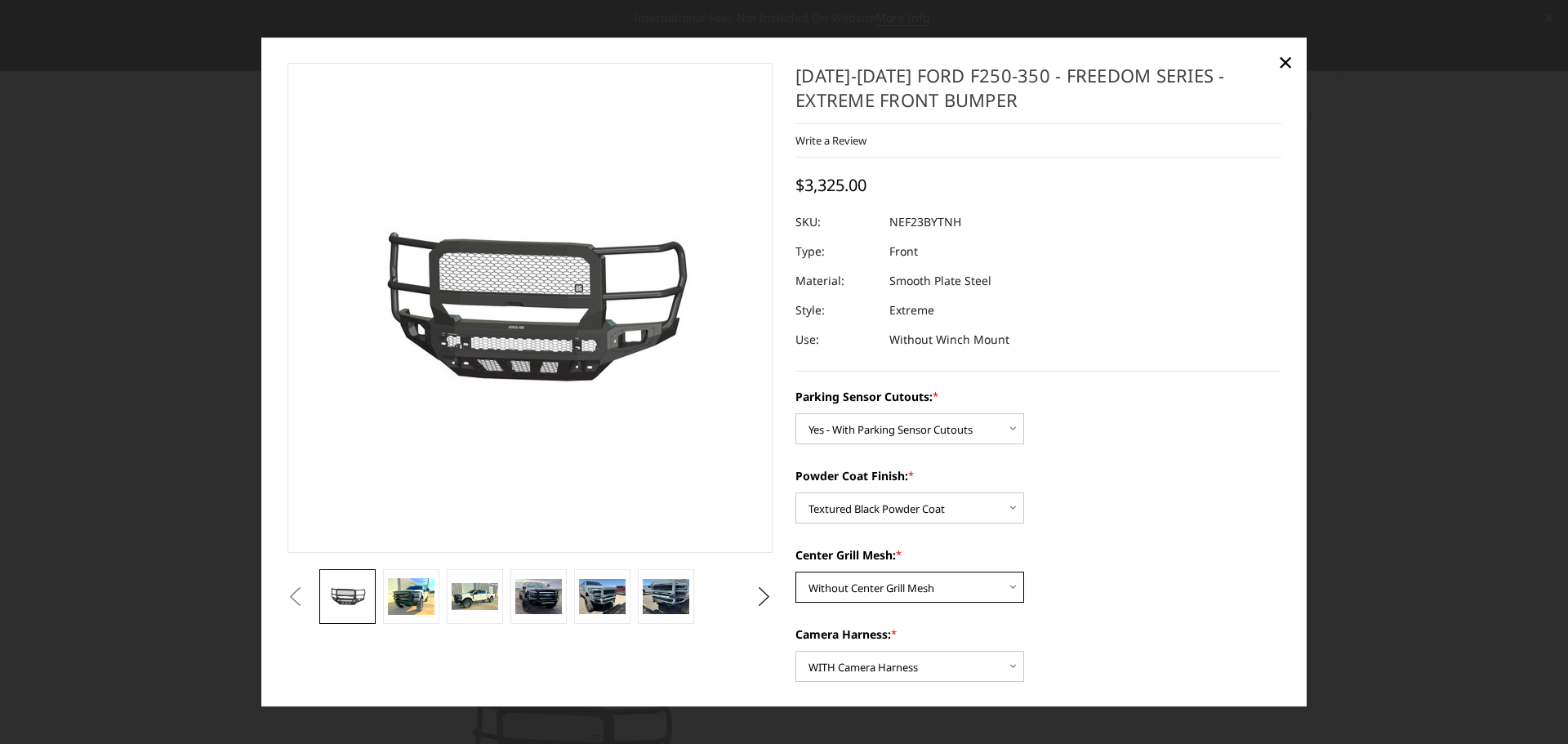
scroll to position [327, 0]
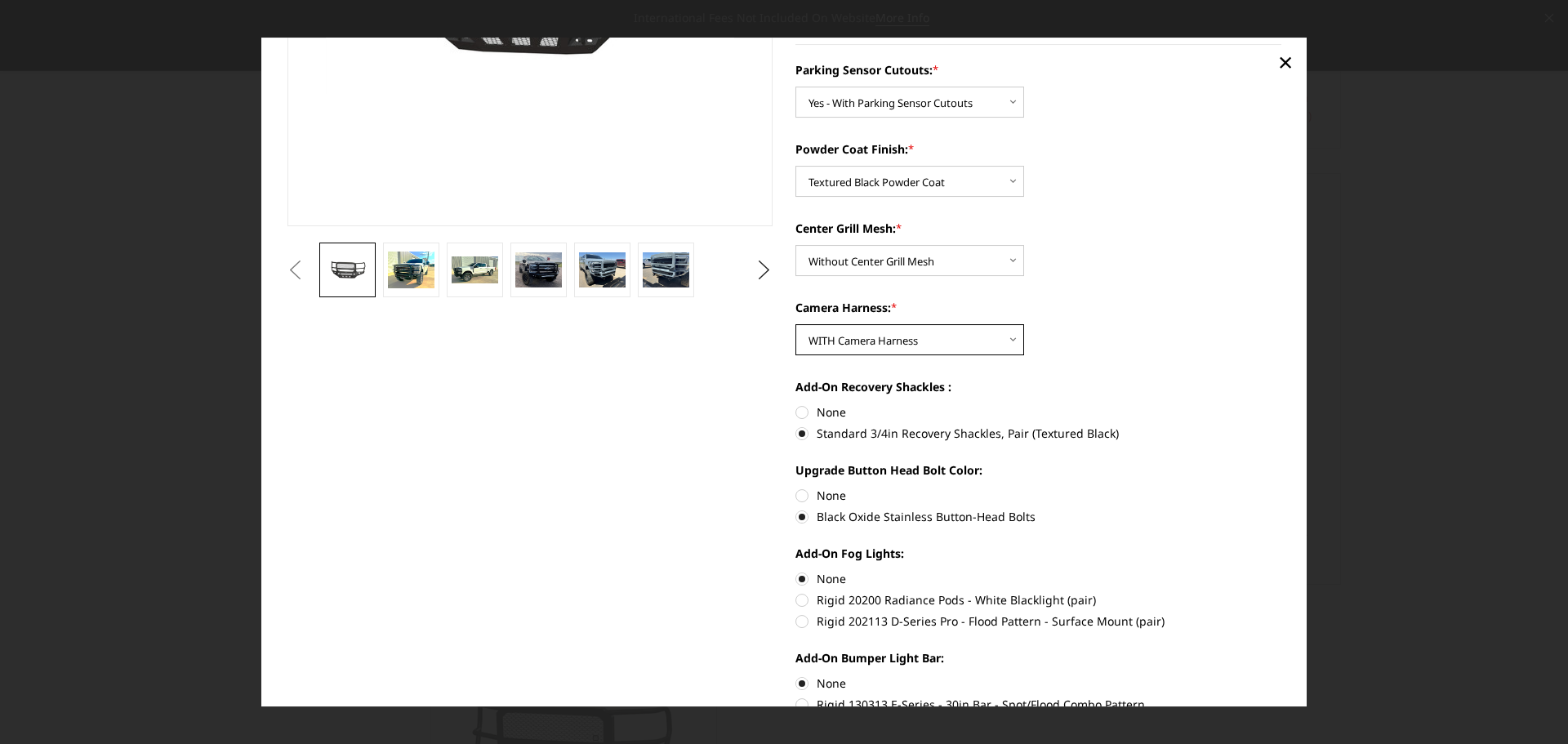
click at [868, 339] on select "Choose Options WITH Camera Harness WITHOUT Camera Harness" at bounding box center [909, 340] width 228 height 31
click at [795, 324] on select "Choose Options WITH Camera Harness WITHOUT Camera Harness" at bounding box center [909, 340] width 228 height 31
click at [864, 350] on select "Choose Options WITH Camera Harness WITHOUT Camera Harness" at bounding box center [909, 340] width 228 height 31
select select "2588"
click at [795, 324] on select "Choose Options WITH Camera Harness WITHOUT Camera Harness" at bounding box center [909, 340] width 228 height 31
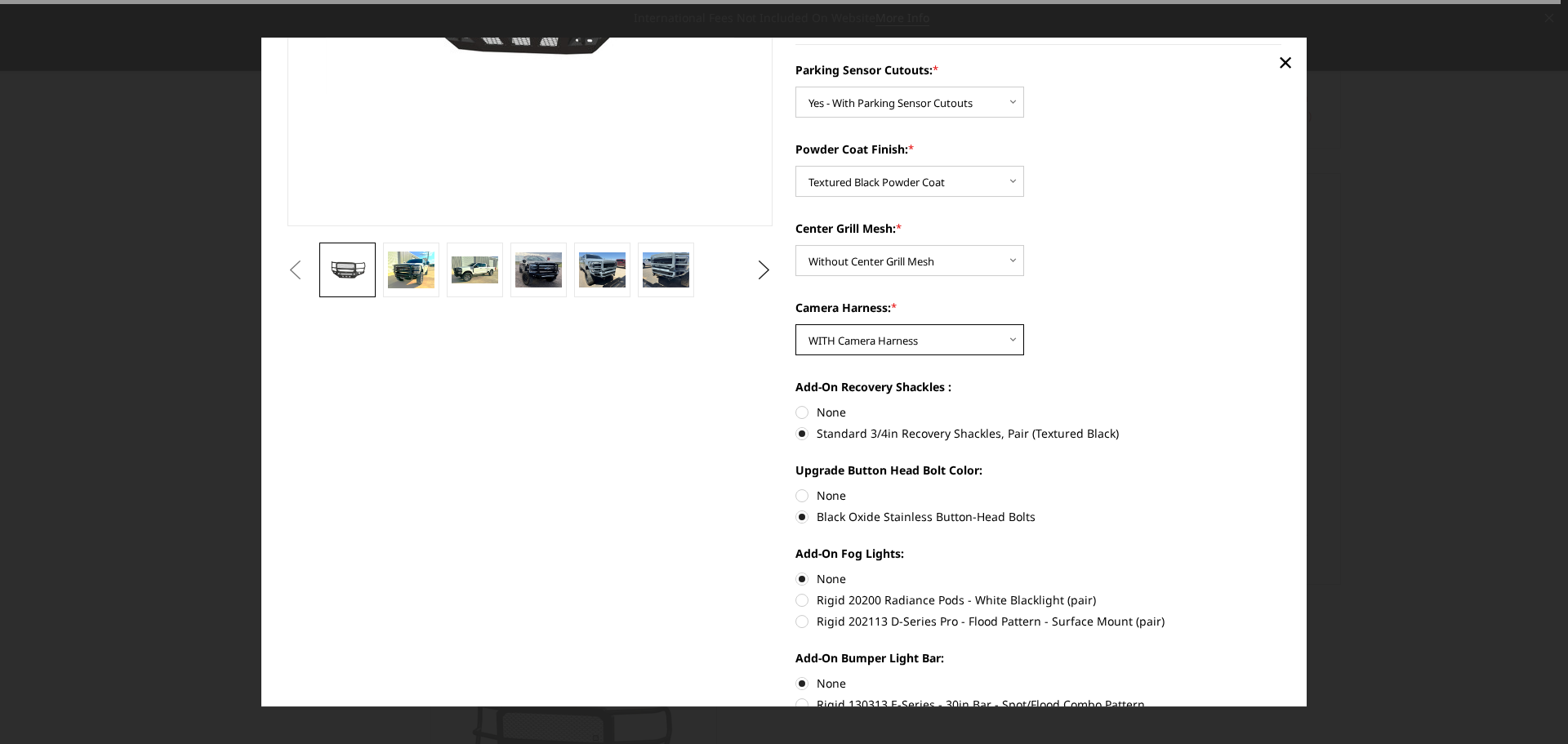
scroll to position [0, 0]
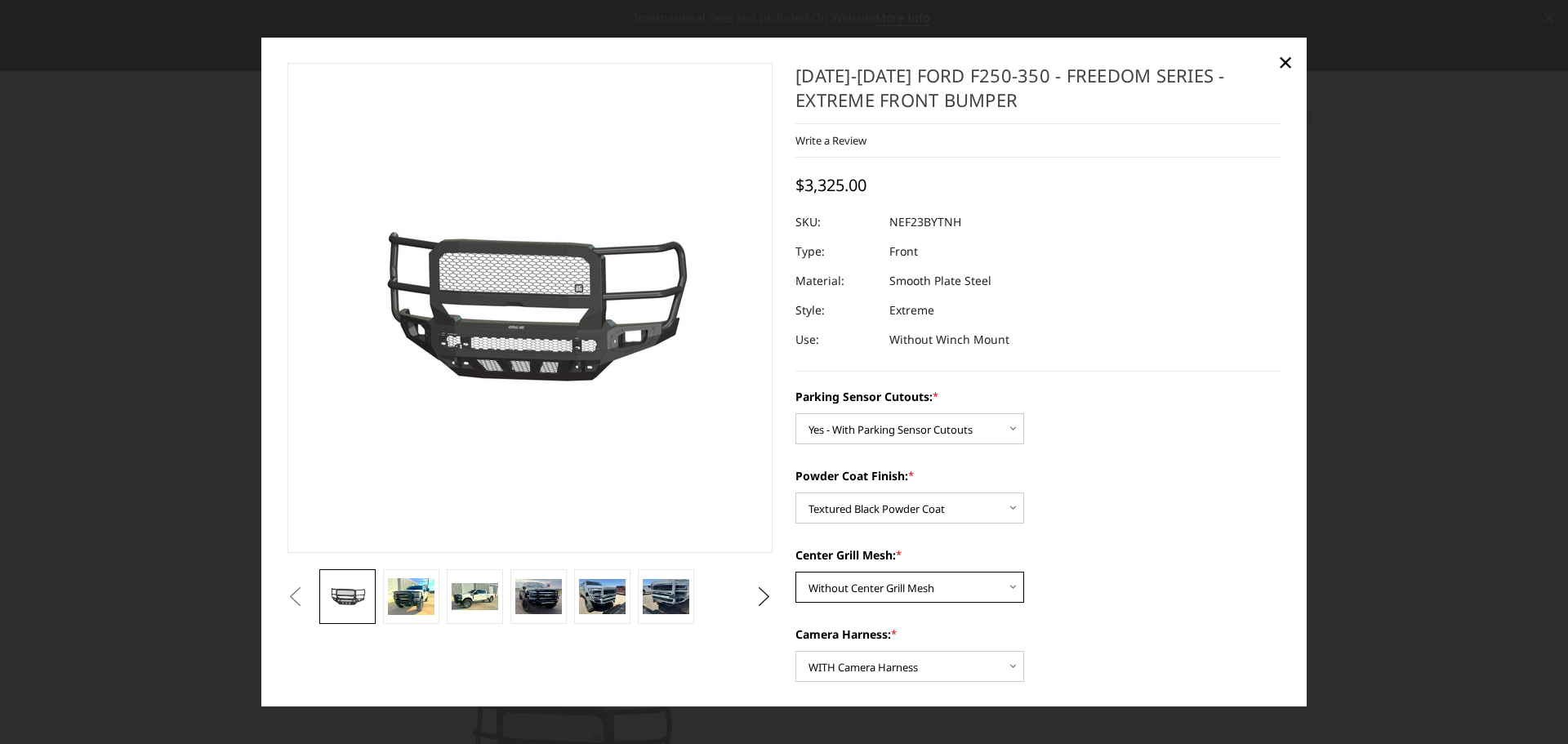
click at [898, 591] on select "Choose Options With Center Grill Mesh Without Center Grill Mesh" at bounding box center [909, 587] width 228 height 31
select select "2586"
click at [795, 572] on select "Choose Options With Center Grill Mesh Without Center Grill Mesh" at bounding box center [909, 587] width 228 height 31
click at [851, 428] on select "Choose Options No - Without Parking Sensor Cutouts Yes - With Parking Sensor Cu…" at bounding box center [909, 429] width 228 height 31
click at [795, 414] on select "Choose Options No - Without Parking Sensor Cutouts Yes - With Parking Sensor Cu…" at bounding box center [909, 429] width 228 height 31
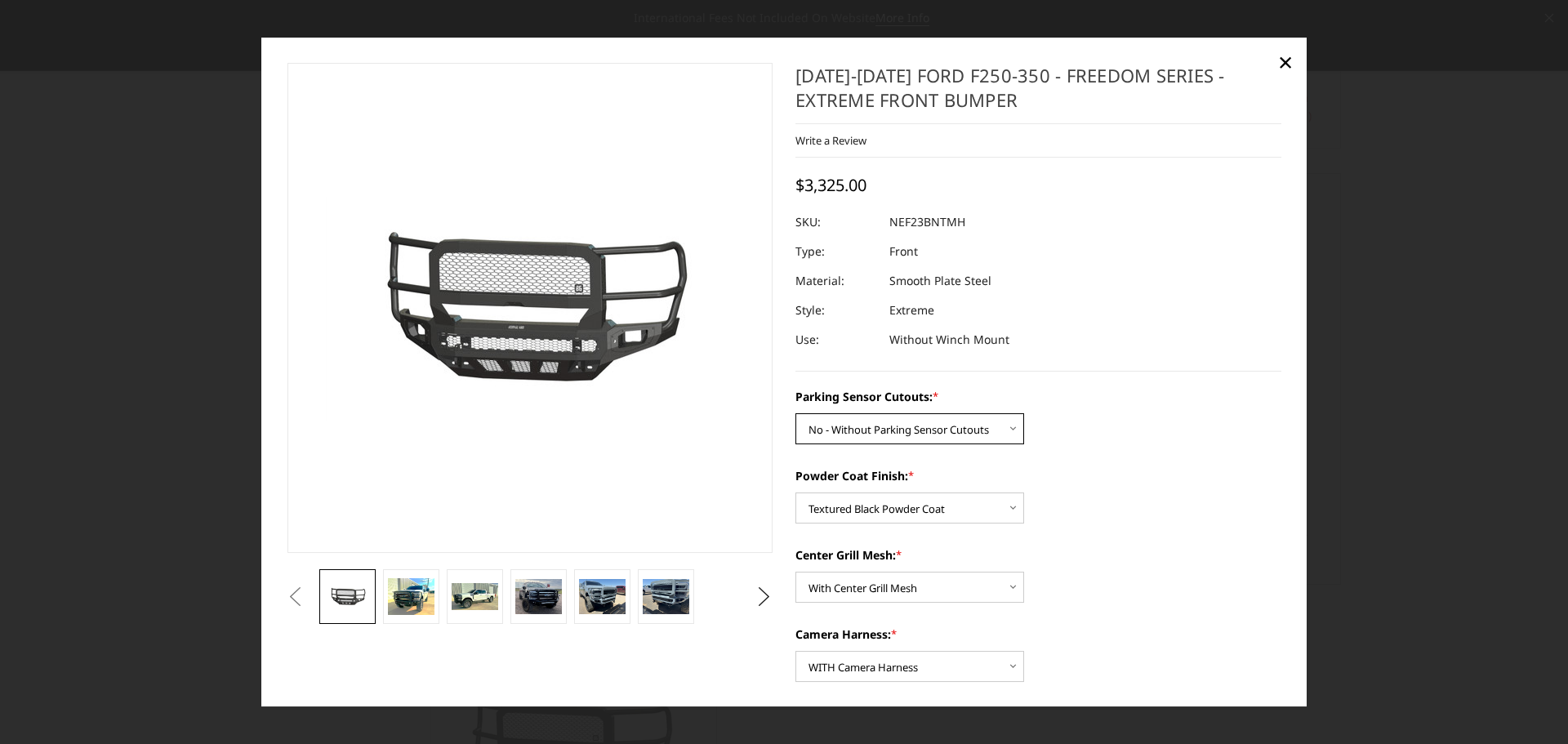
click at [853, 424] on select "Choose Options No - Without Parking Sensor Cutouts Yes - With Parking Sensor Cu…" at bounding box center [909, 429] width 228 height 31
select select "2583"
click at [795, 414] on select "Choose Options No - Without Parking Sensor Cutouts Yes - With Parking Sensor Cu…" at bounding box center [909, 429] width 228 height 31
click at [871, 586] on select "Choose Options With Center Grill Mesh Without Center Grill Mesh" at bounding box center [909, 587] width 228 height 31
click at [795, 572] on select "Choose Options With Center Grill Mesh Without Center Grill Mesh" at bounding box center [909, 587] width 228 height 31
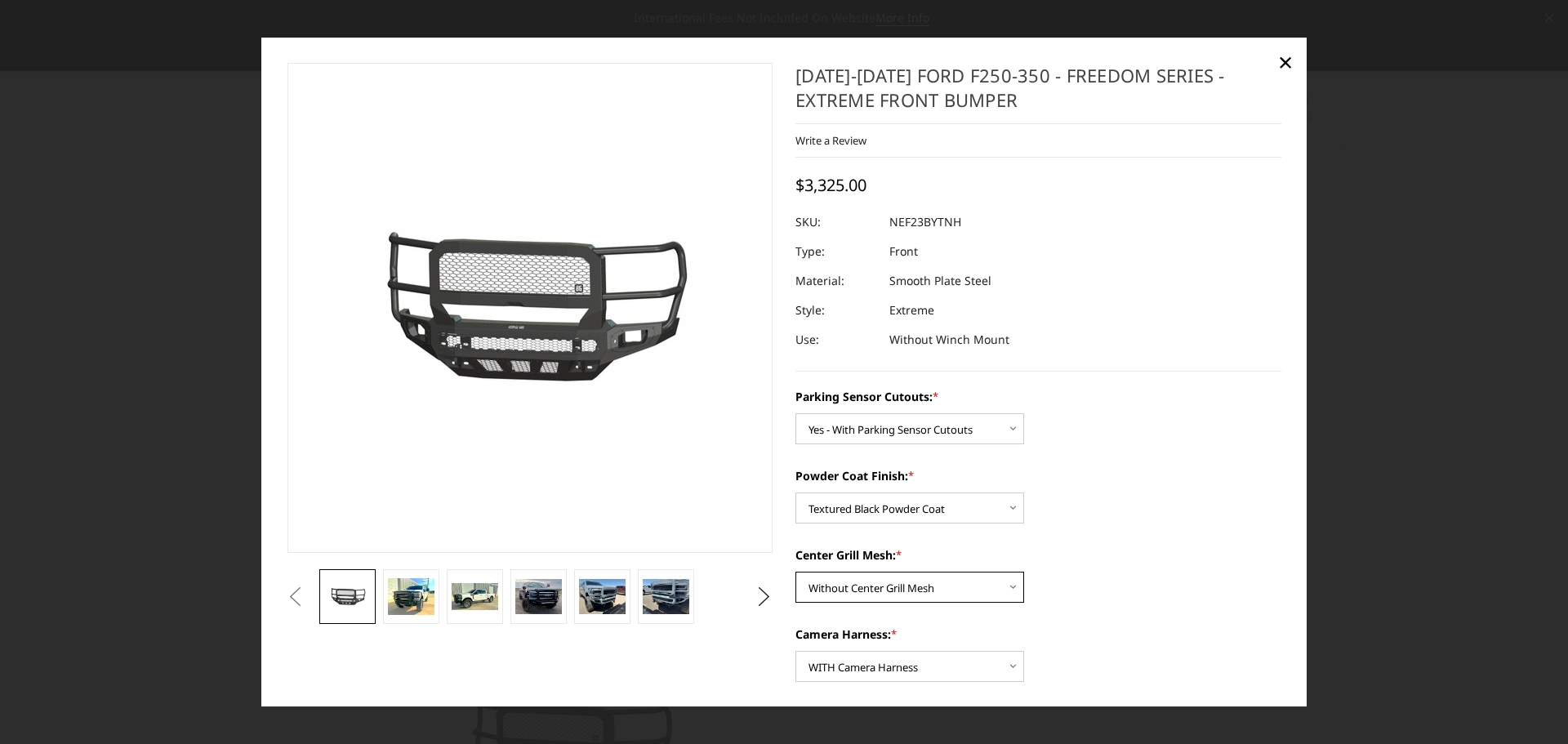
click at [874, 587] on select "Choose Options With Center Grill Mesh Without Center Grill Mesh" at bounding box center [909, 587] width 228 height 31
select select "2586"
click at [795, 572] on select "Choose Options With Center Grill Mesh Without Center Grill Mesh" at bounding box center [909, 587] width 228 height 31
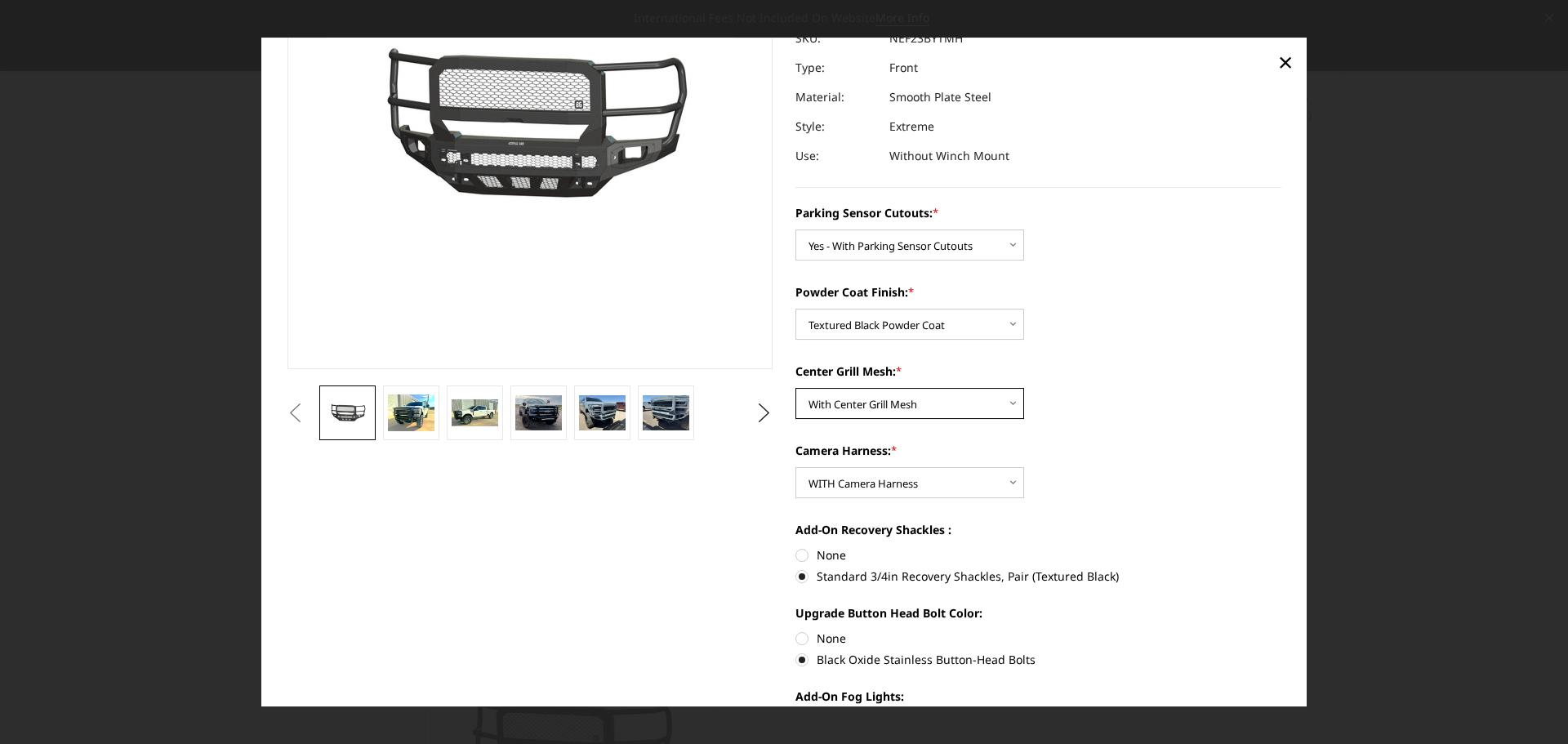
scroll to position [245, 0]
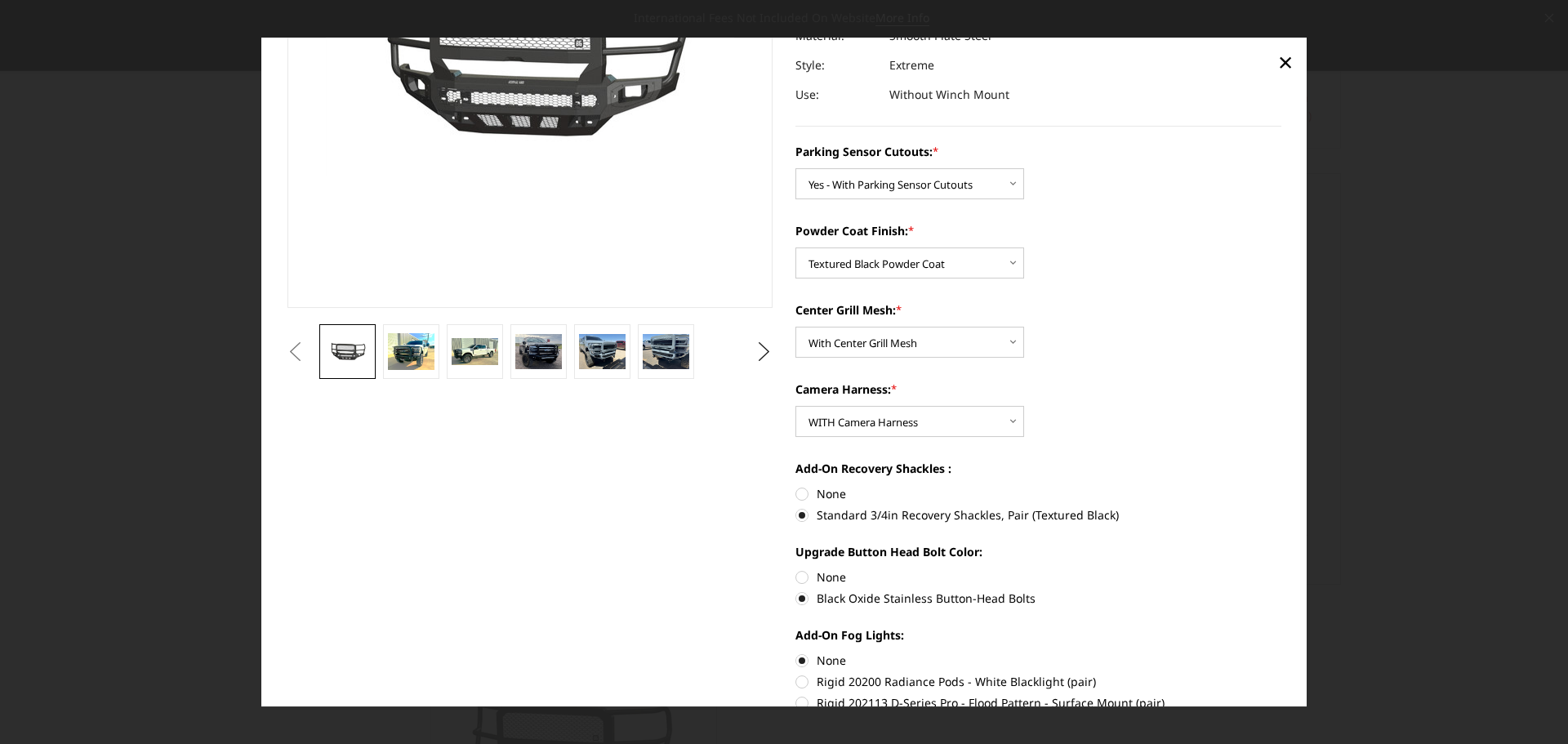
click at [824, 491] on label "None" at bounding box center [1038, 494] width 486 height 17
click at [796, 486] on input "None" at bounding box center [795, 485] width 1 height 1
radio input "true"
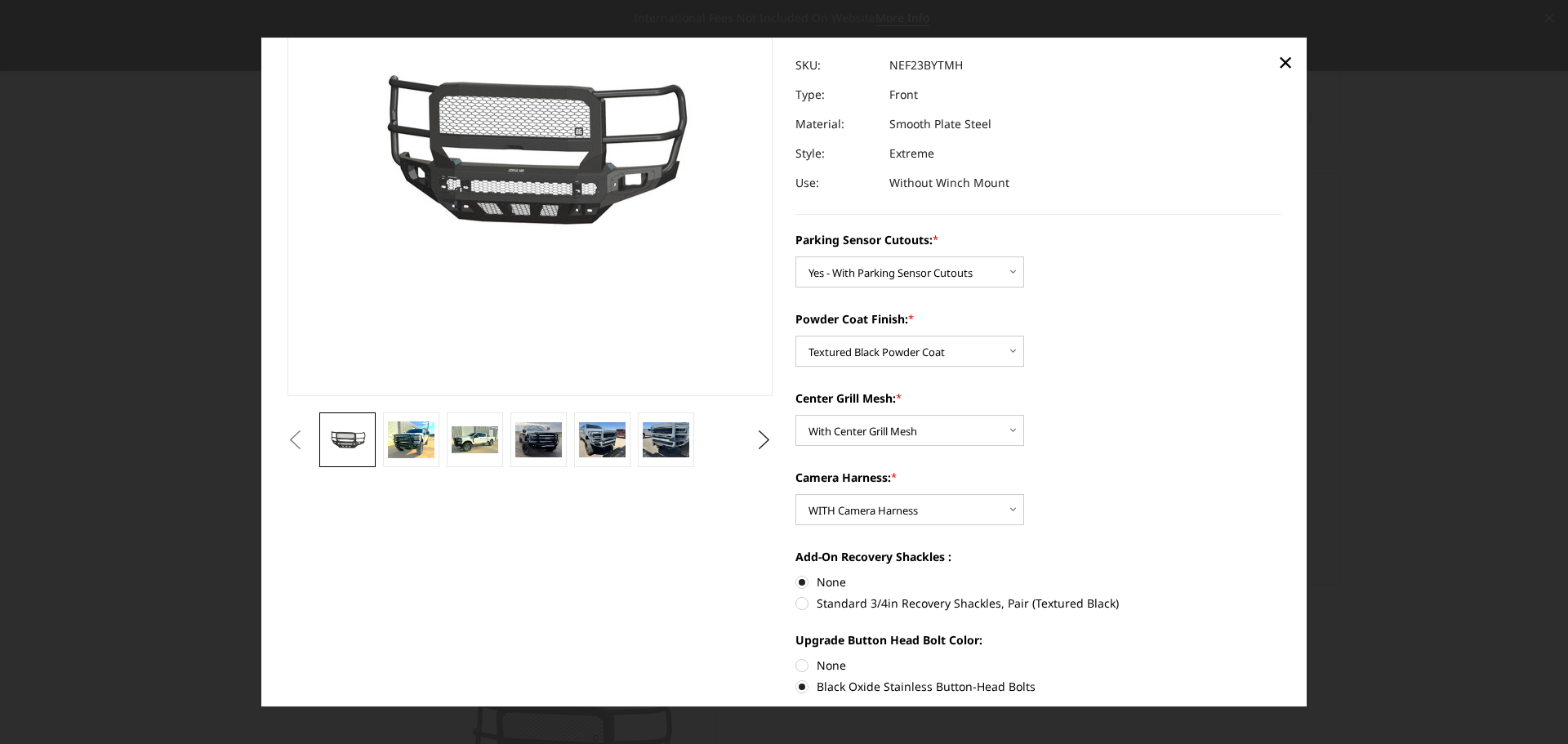
scroll to position [164, 0]
